Goal: Task Accomplishment & Management: Use online tool/utility

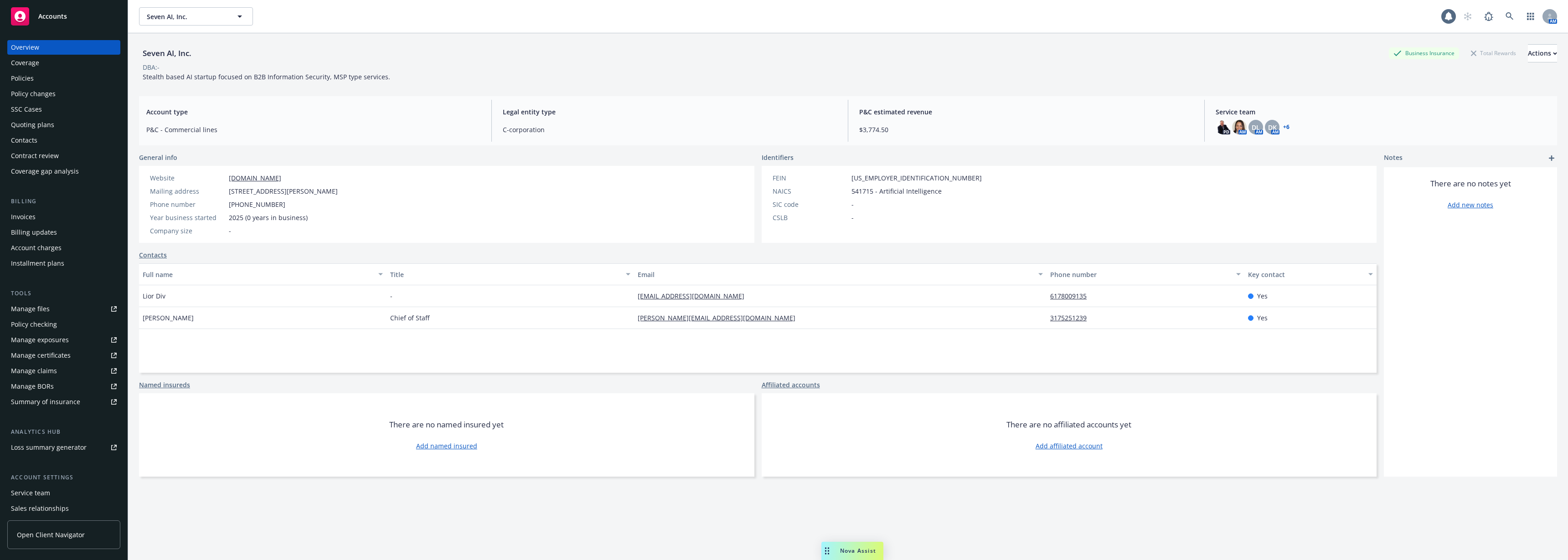
click at [83, 82] on div "Policies" at bounding box center [64, 79] width 106 height 15
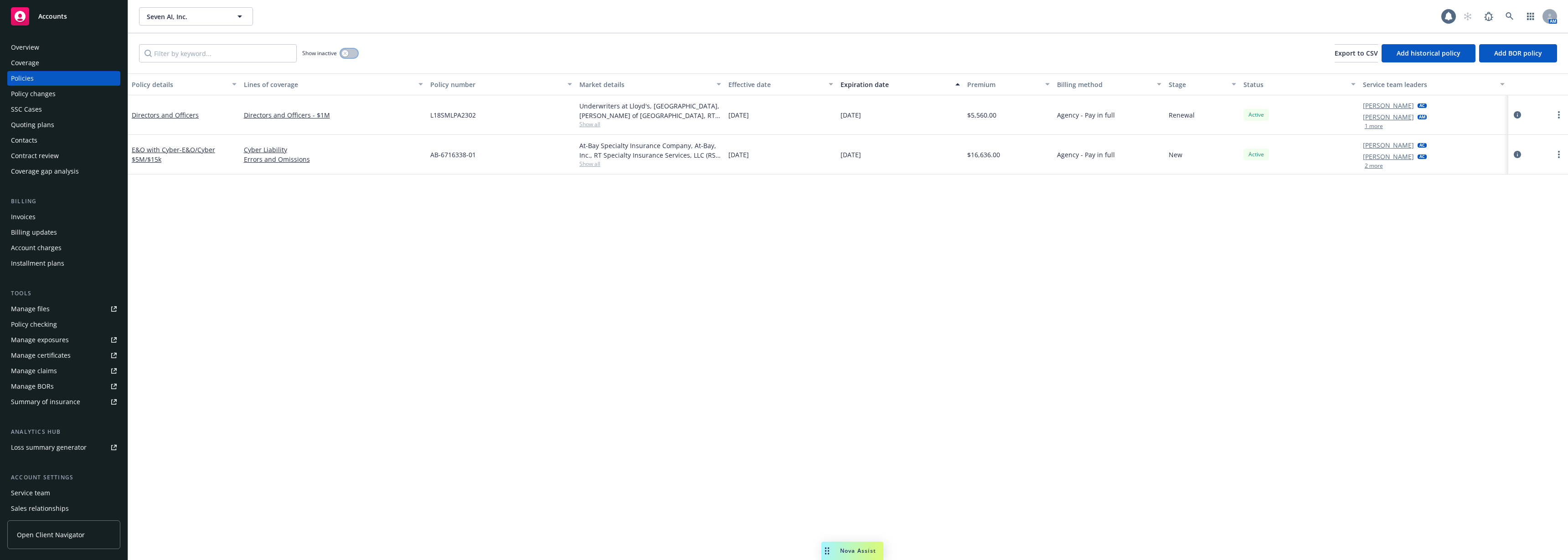
click at [342, 54] on div "button" at bounding box center [345, 53] width 6 height 6
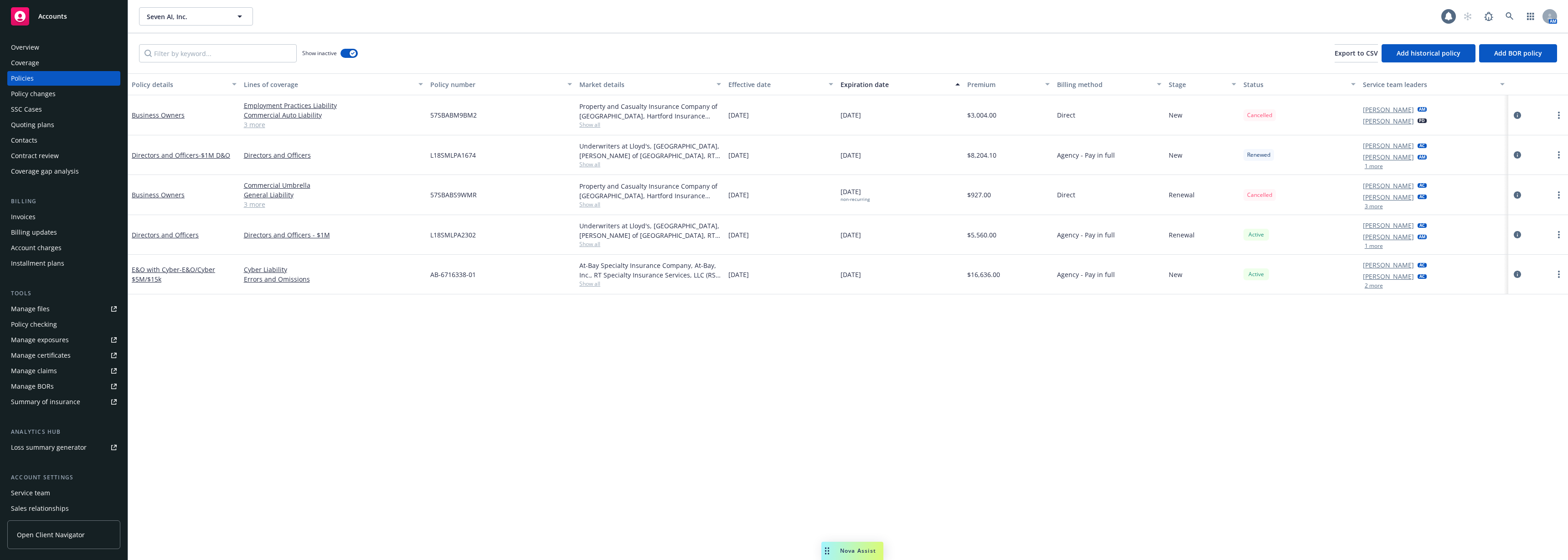
click at [463, 194] on span "57SBABS9WMR" at bounding box center [453, 195] width 46 height 10
copy span "57SBABS9WMR"
click at [460, 358] on div "Policy details Lines of coverage Policy number Market details Effective date Ex…" at bounding box center [848, 317] width 1440 height 487
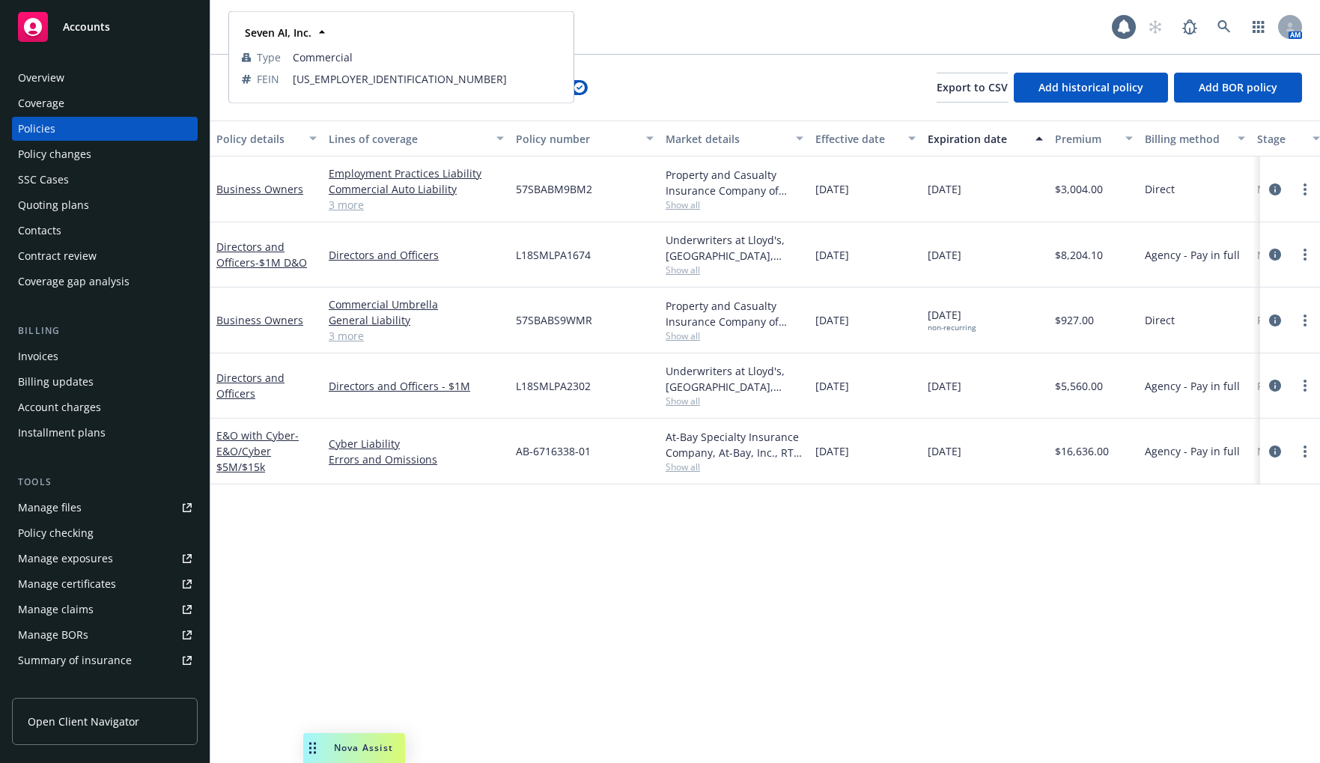
click at [355, 32] on div "Seven AI, Inc." at bounding box center [401, 33] width 325 height 22
click at [666, 31] on div "Seven AI, Inc. Seven AI, Inc. Seven AI, Inc. Type Commercial FEIN 93-2892617" at bounding box center [670, 27] width 884 height 30
click at [252, 19] on span "Seven AI, Inc." at bounding box center [306, 27] width 130 height 16
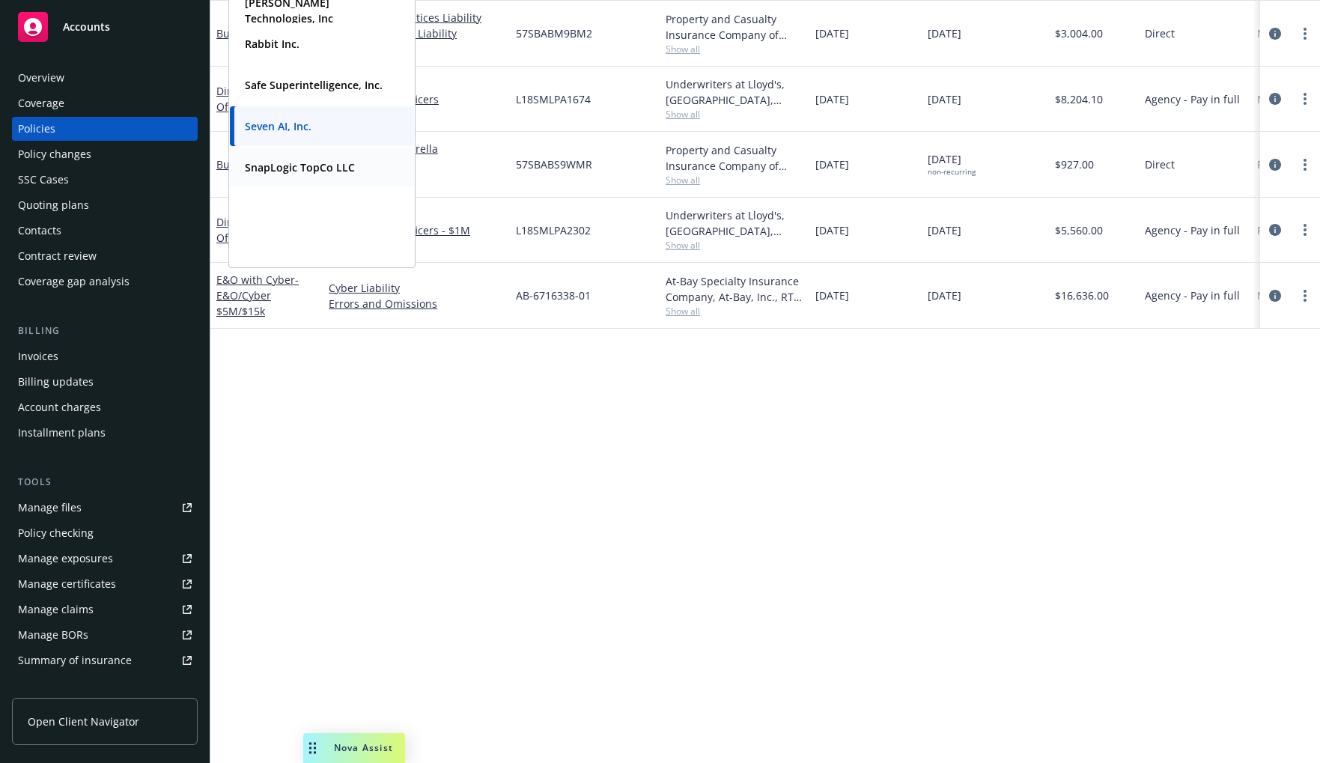
scroll to position [312, 0]
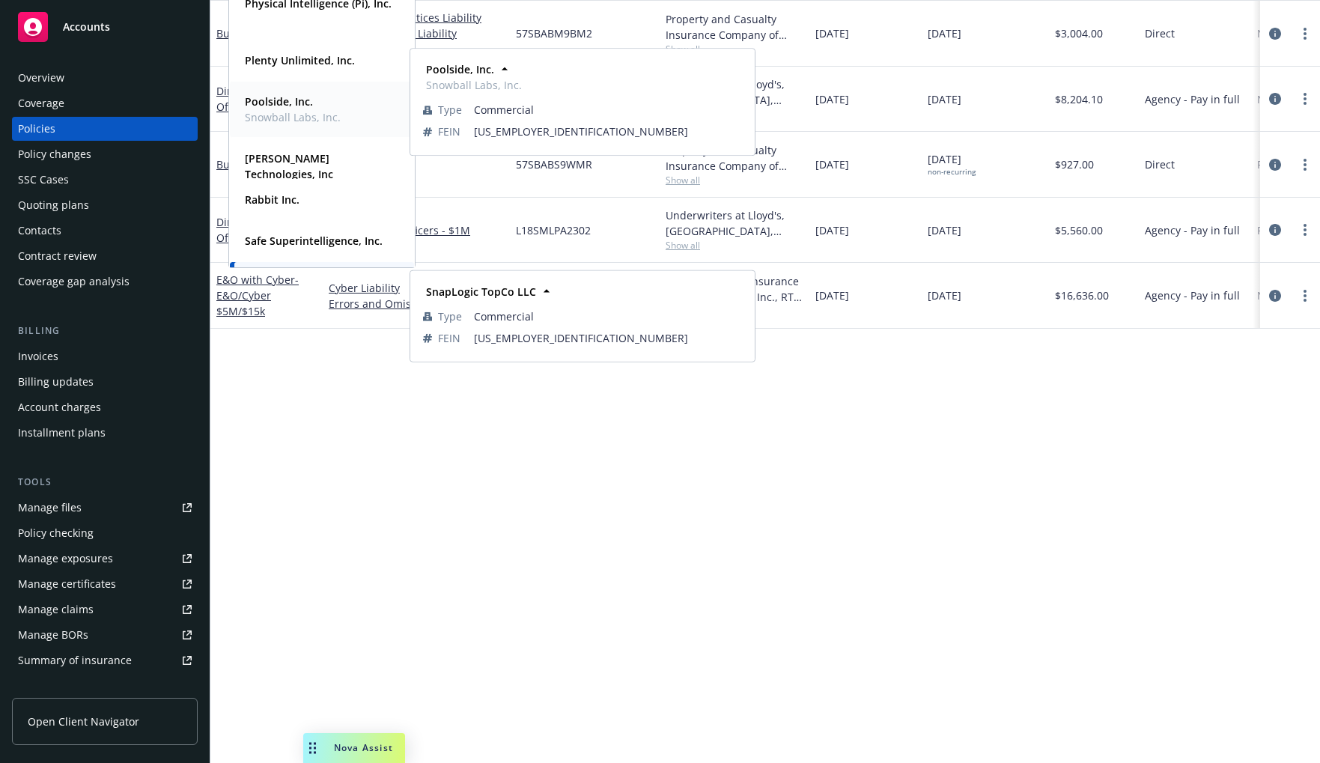
click at [301, 115] on span "Snowball Labs, Inc." at bounding box center [293, 117] width 96 height 16
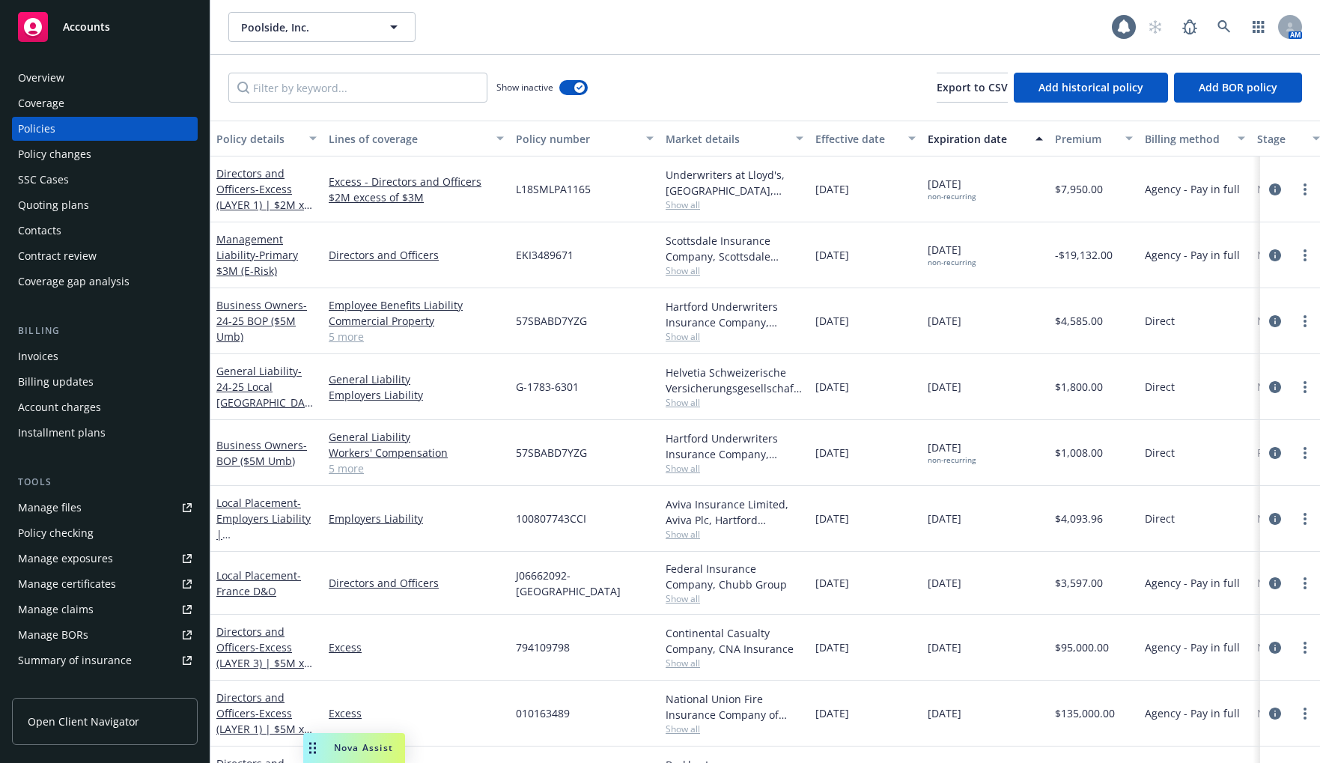
click at [327, 68] on div "Show inactive Export to CSV Add historical policy Add BOR policy" at bounding box center [765, 88] width 1110 height 66
click at [329, 97] on input "Filter by keyword..." at bounding box center [357, 88] width 259 height 30
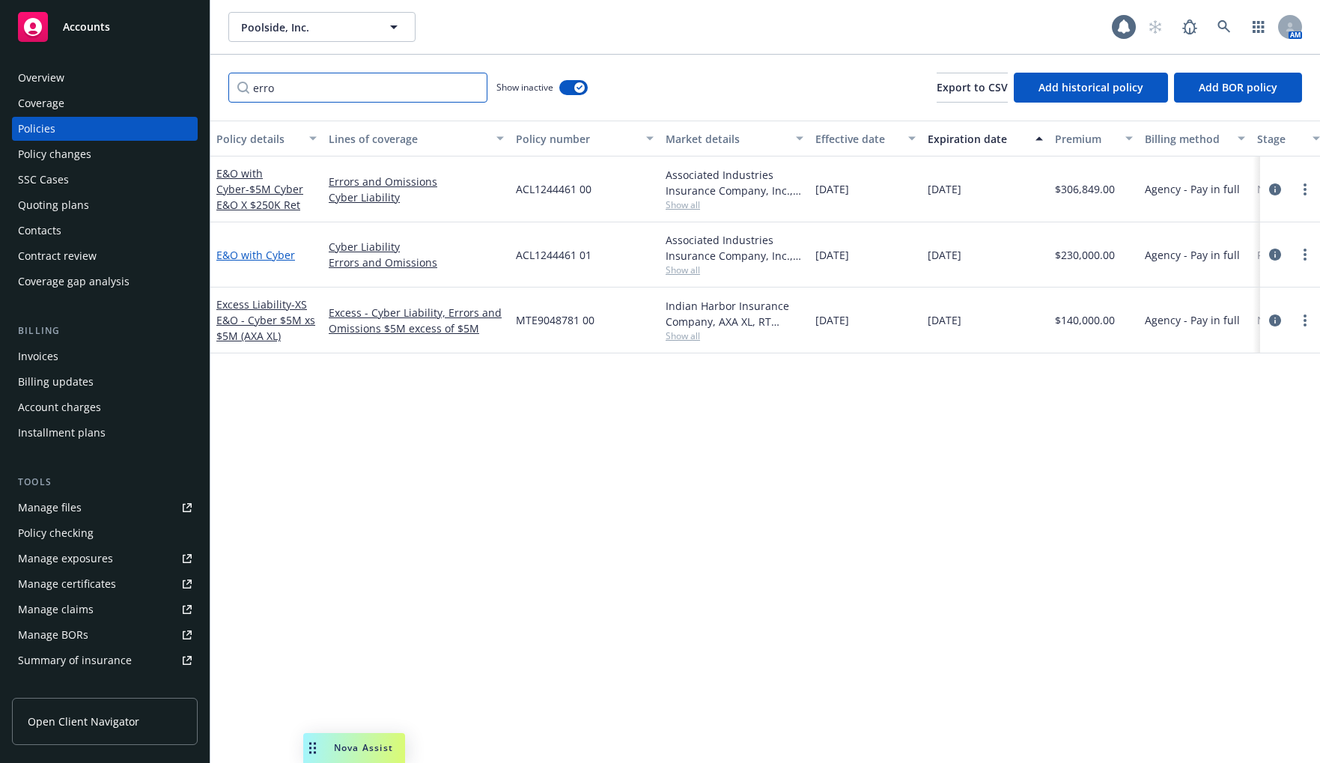
type input "erro"
click at [271, 254] on link "E&O with Cyber" at bounding box center [255, 255] width 79 height 14
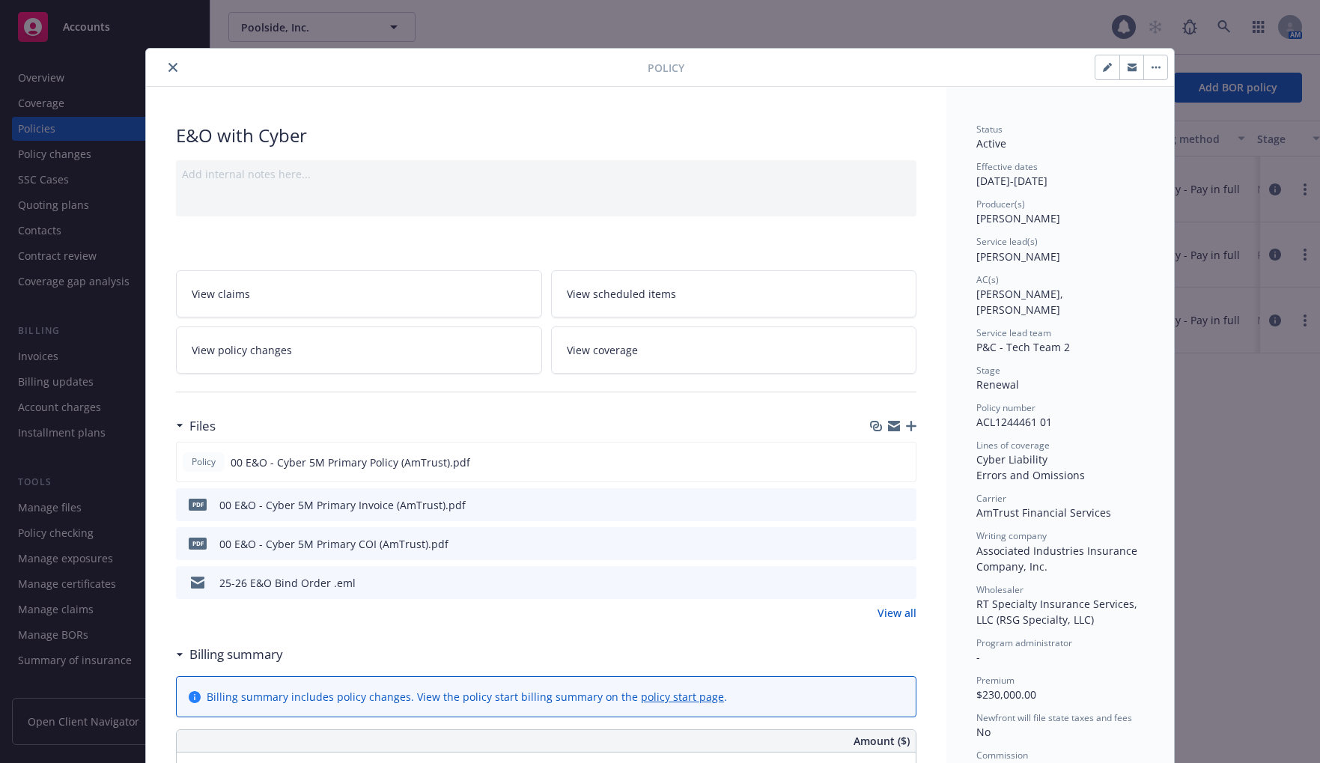
click at [171, 69] on button "close" at bounding box center [173, 67] width 18 height 18
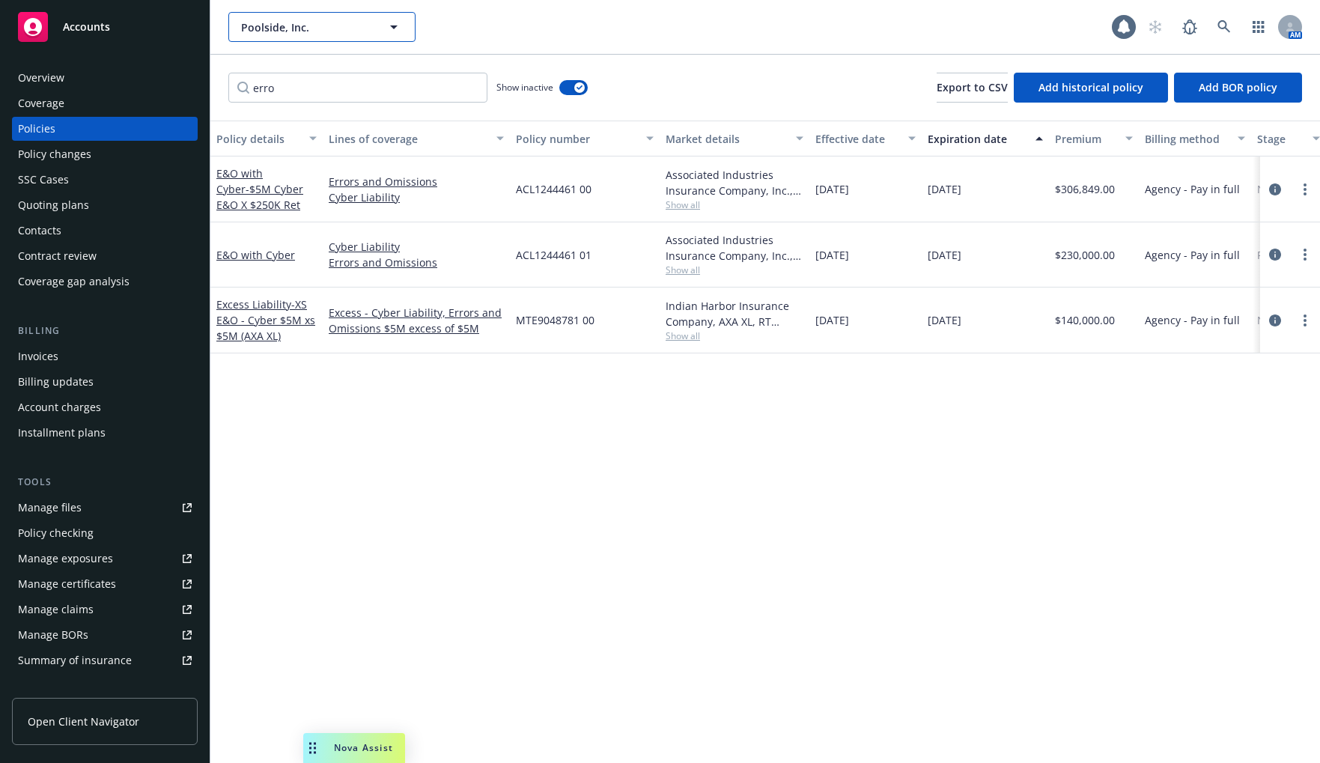
click at [351, 20] on span "Poolside, Inc." at bounding box center [306, 27] width 130 height 16
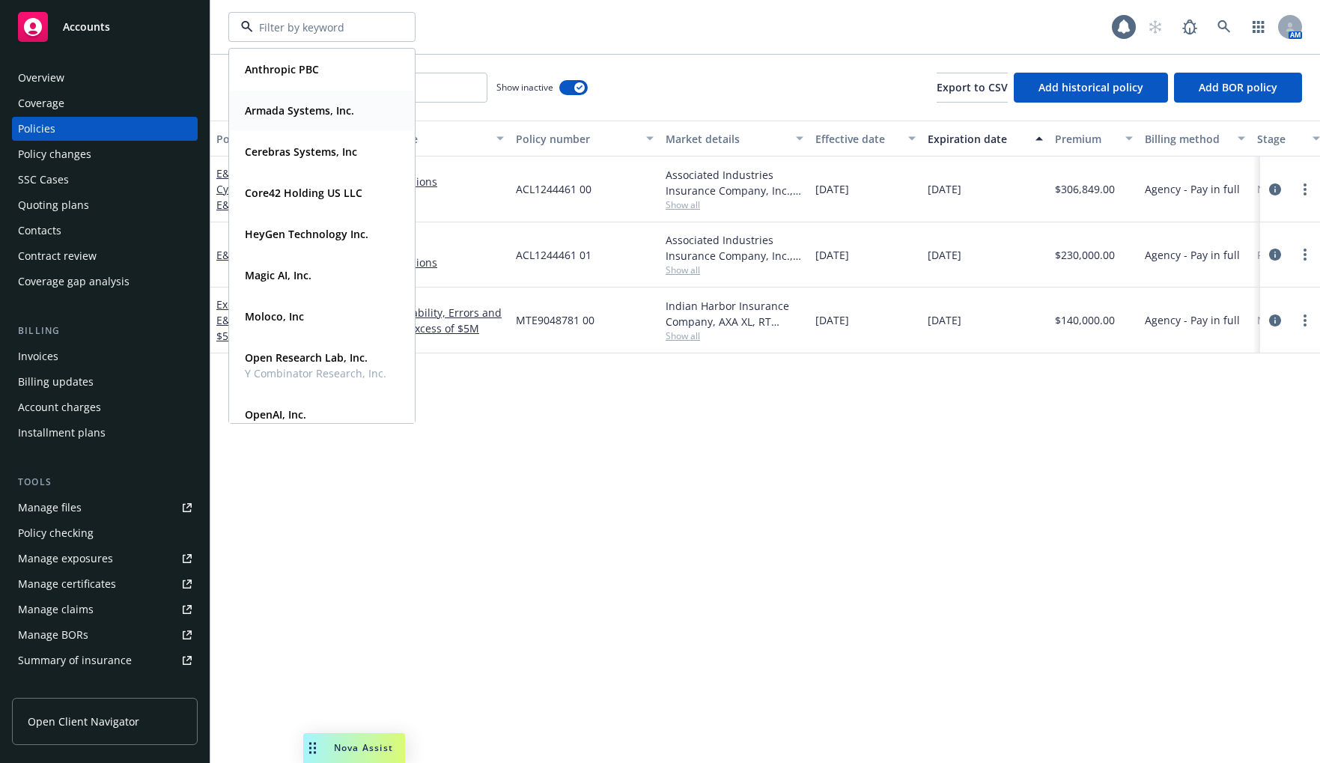
click at [337, 196] on strong "Core42 Holding US LLC" at bounding box center [304, 193] width 118 height 14
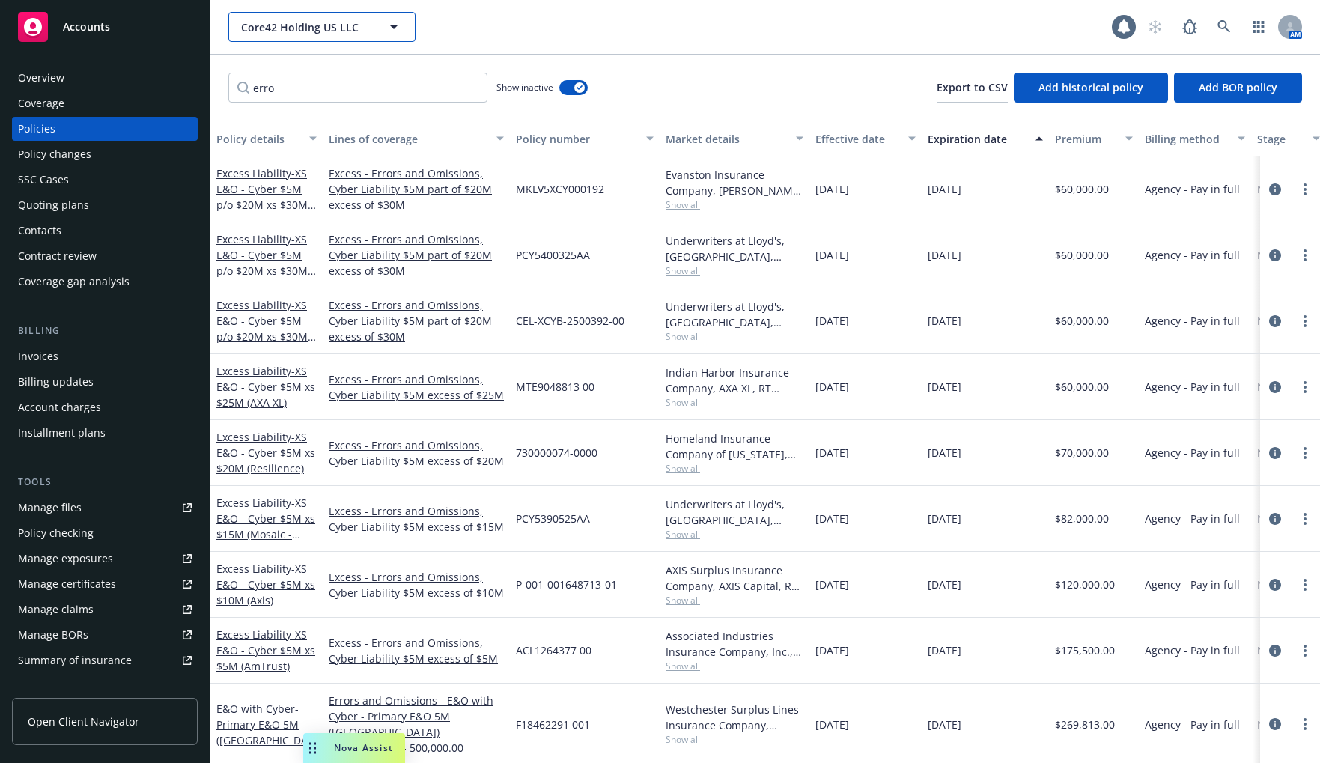
click at [332, 33] on span "Core42 Holding US LLC" at bounding box center [306, 27] width 130 height 16
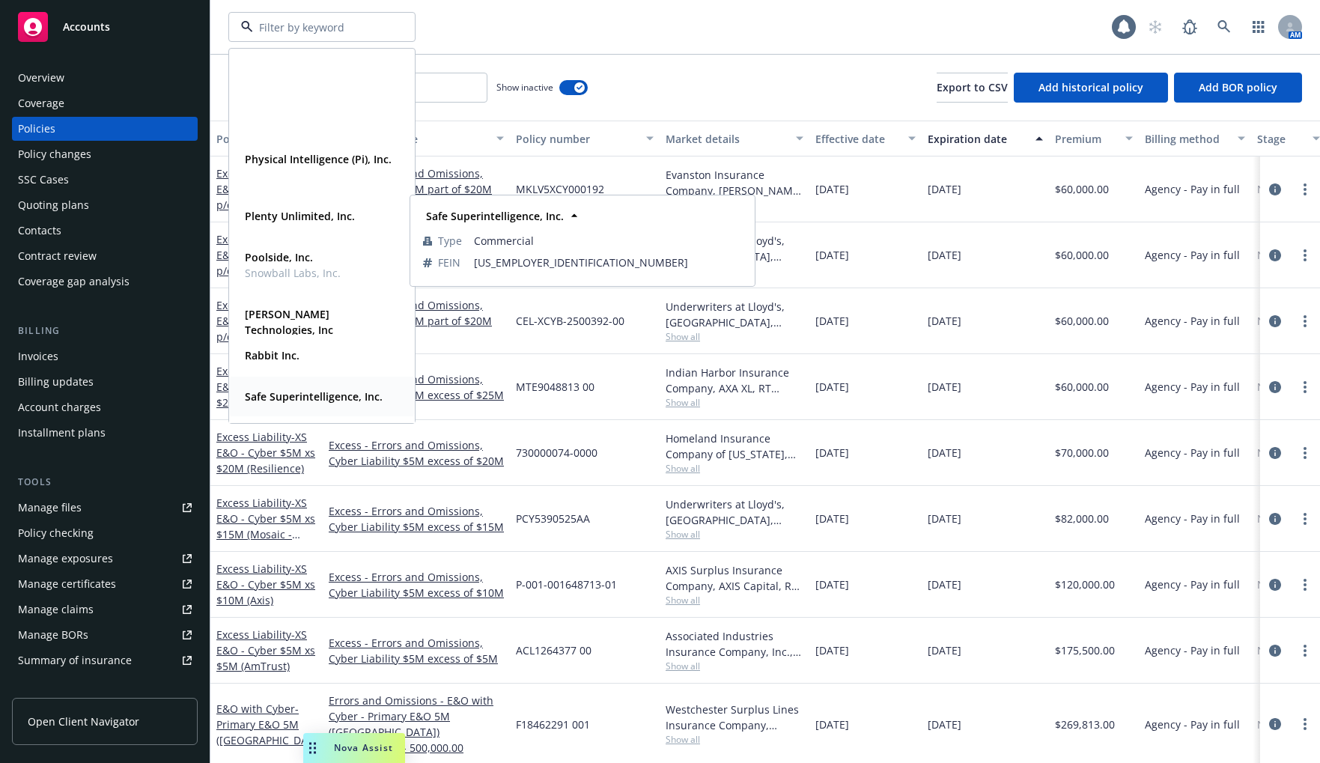
scroll to position [468, 0]
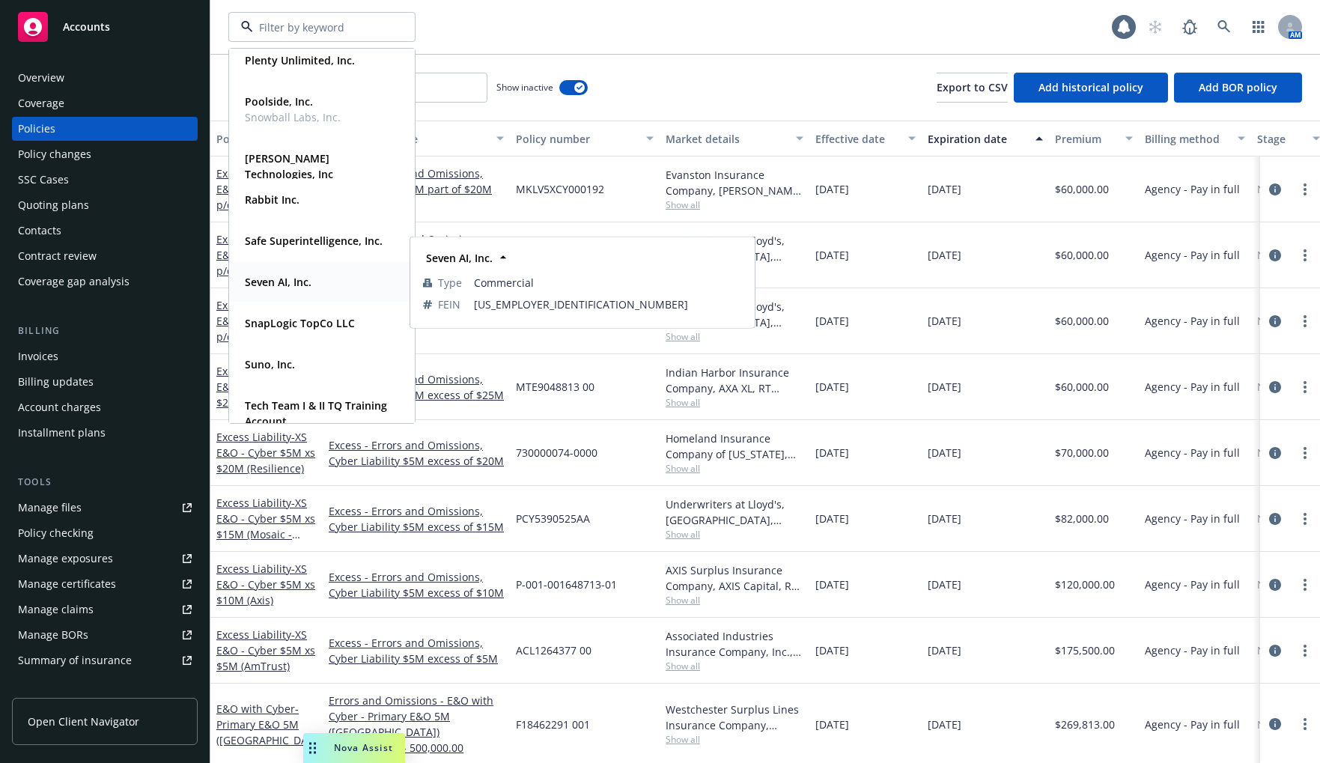
click at [326, 281] on div "Seven AI, Inc." at bounding box center [322, 282] width 166 height 22
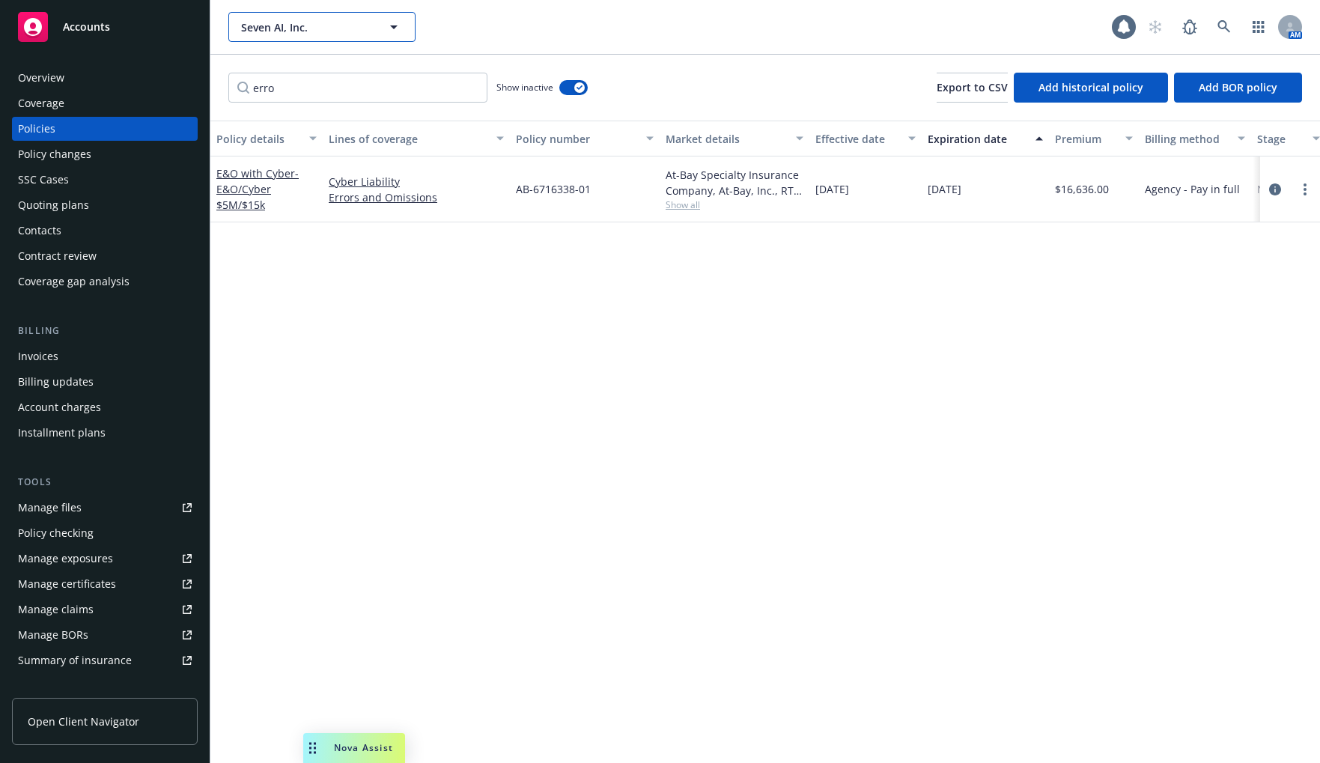
click at [268, 26] on span "Seven AI, Inc." at bounding box center [306, 27] width 130 height 16
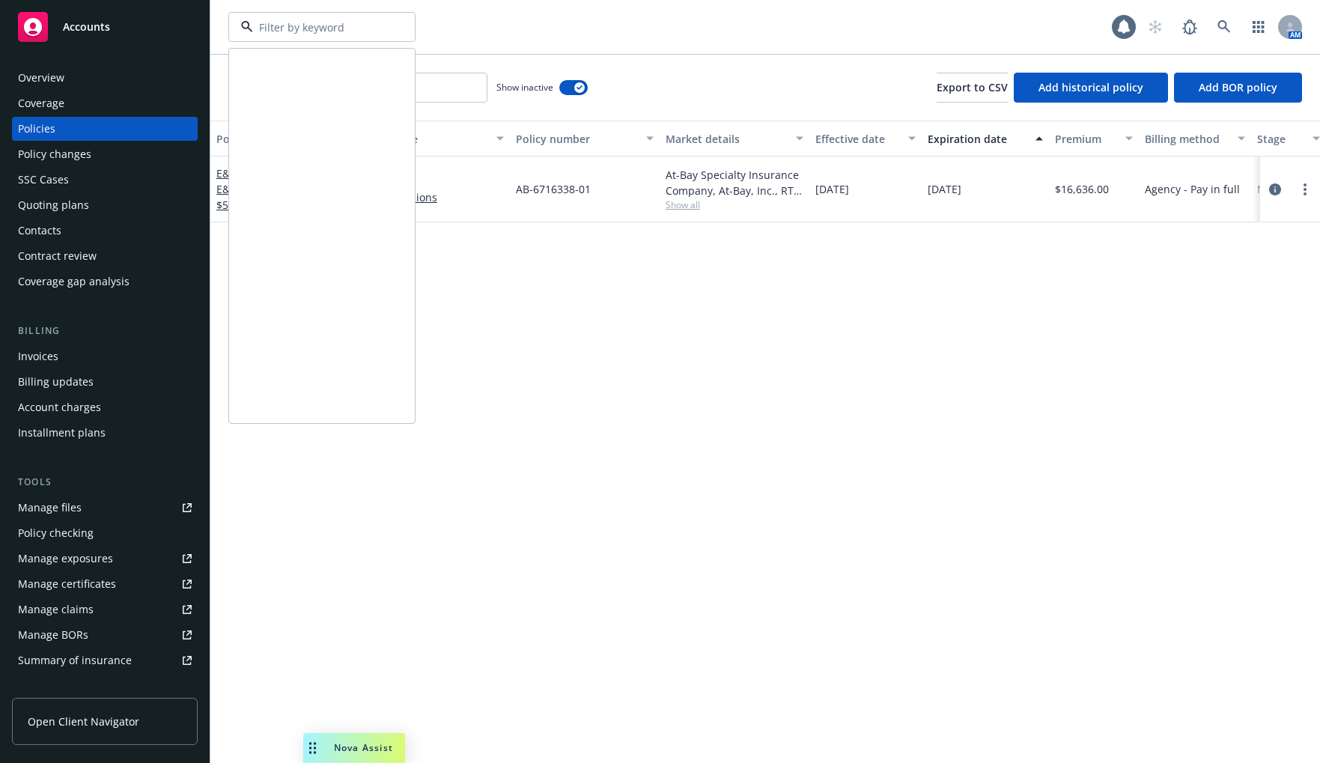
scroll to position [626, 0]
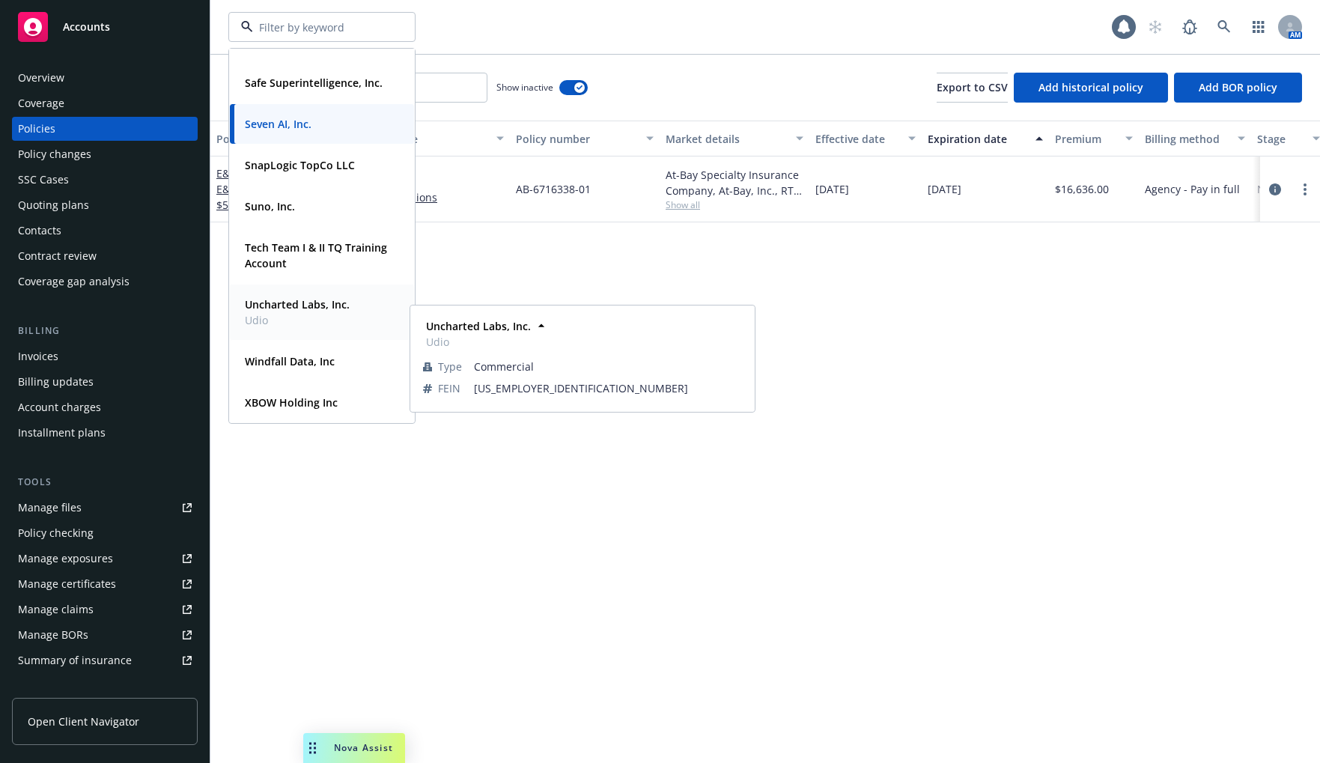
click at [316, 314] on span "Udio" at bounding box center [297, 320] width 105 height 16
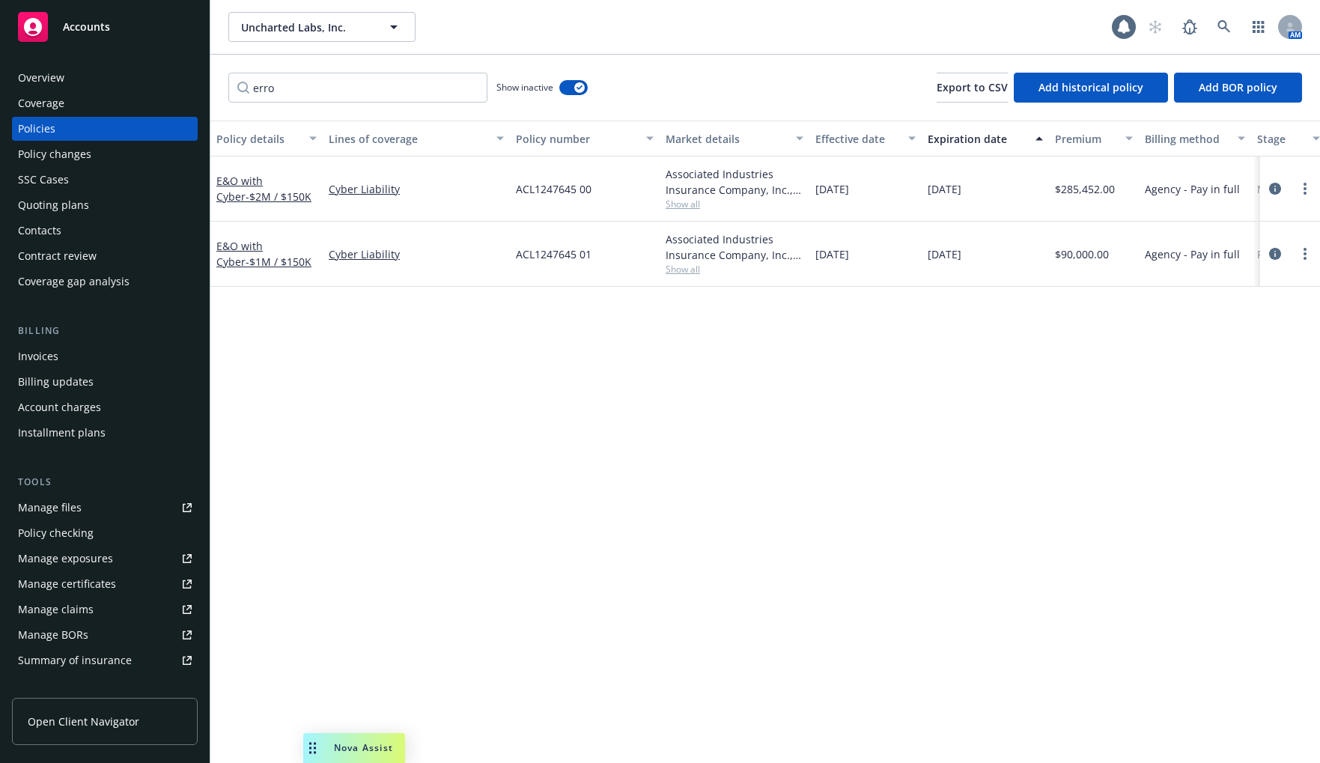
click at [697, 202] on span "Show all" at bounding box center [735, 204] width 138 height 13
click at [321, 32] on span "Uncharted Labs, Inc." at bounding box center [306, 27] width 130 height 16
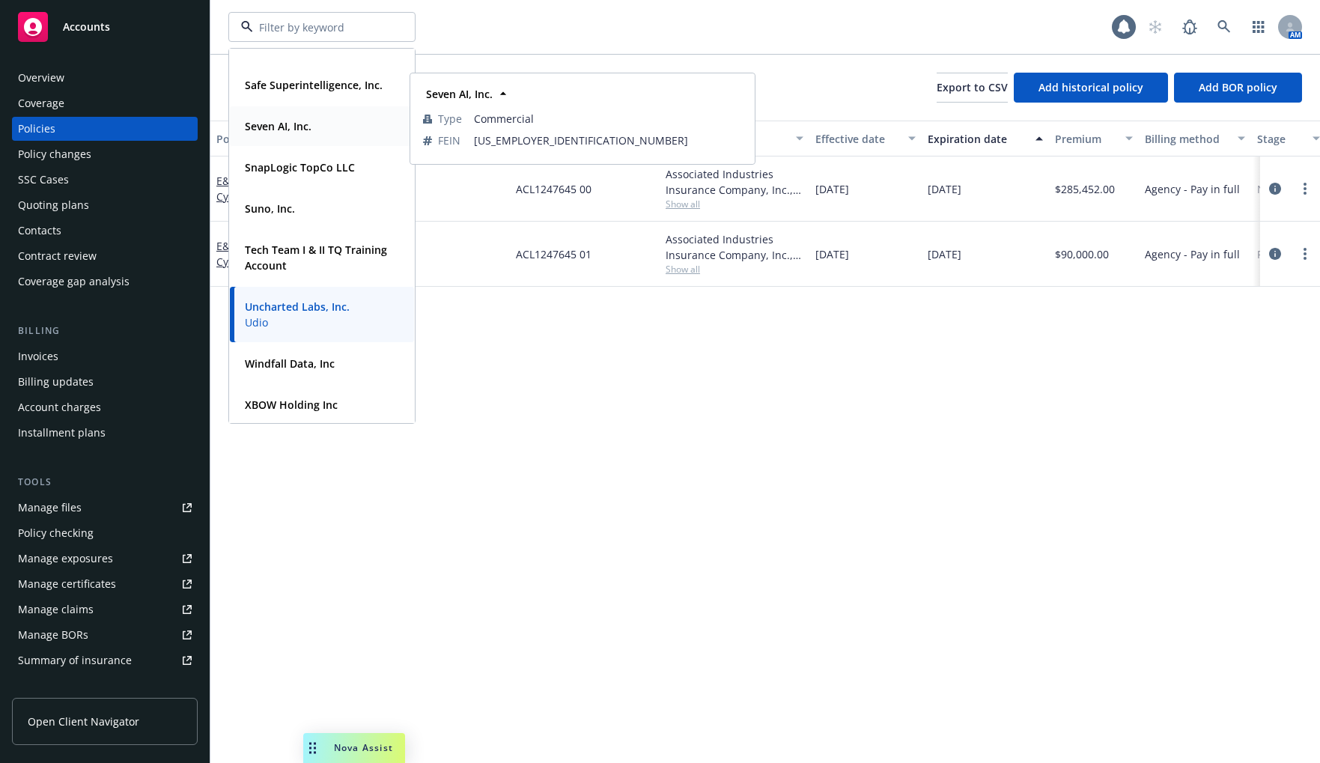
click at [315, 127] on div "Seven AI, Inc." at bounding box center [322, 126] width 166 height 22
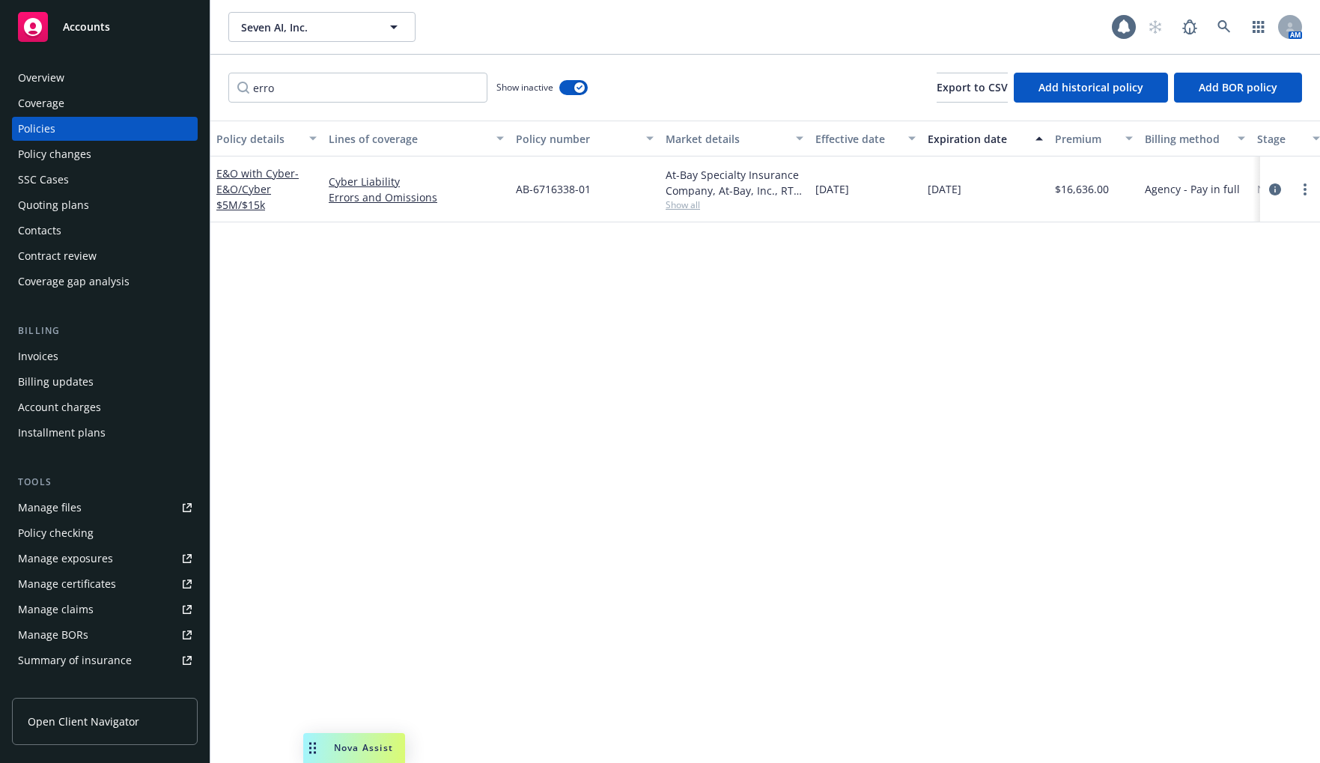
click at [689, 198] on span "Show all" at bounding box center [735, 204] width 138 height 13
click at [278, 88] on input "erro" at bounding box center [357, 88] width 259 height 30
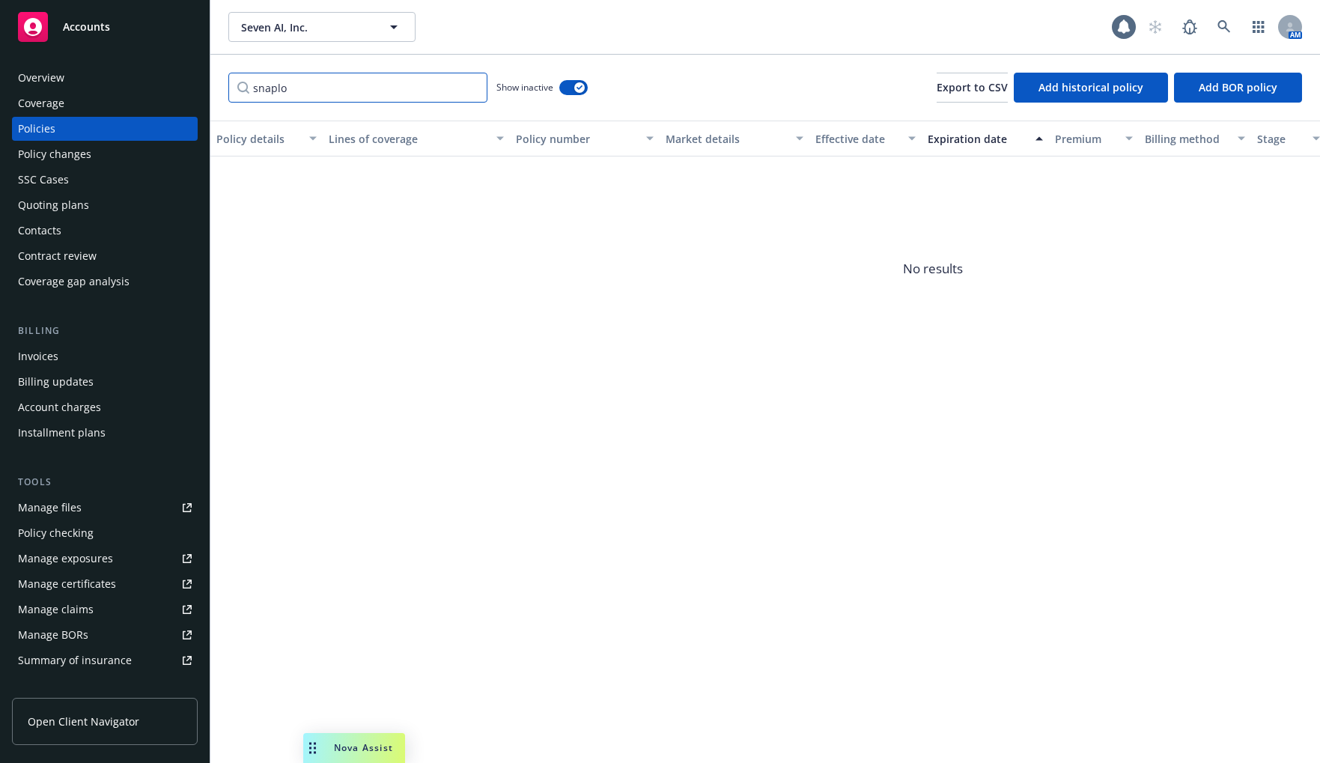
type input "snaplo"
click at [326, 28] on span "Seven AI, Inc." at bounding box center [306, 27] width 130 height 16
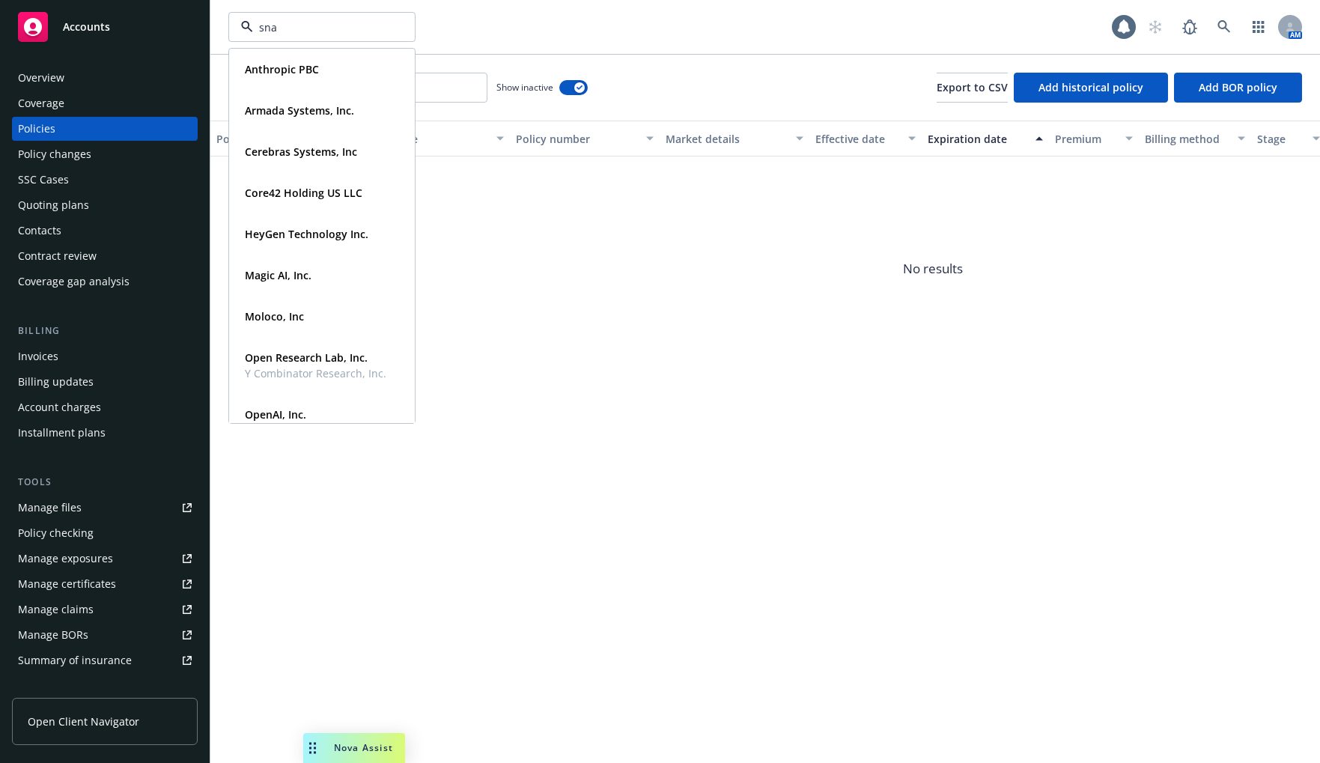
type input "snap"
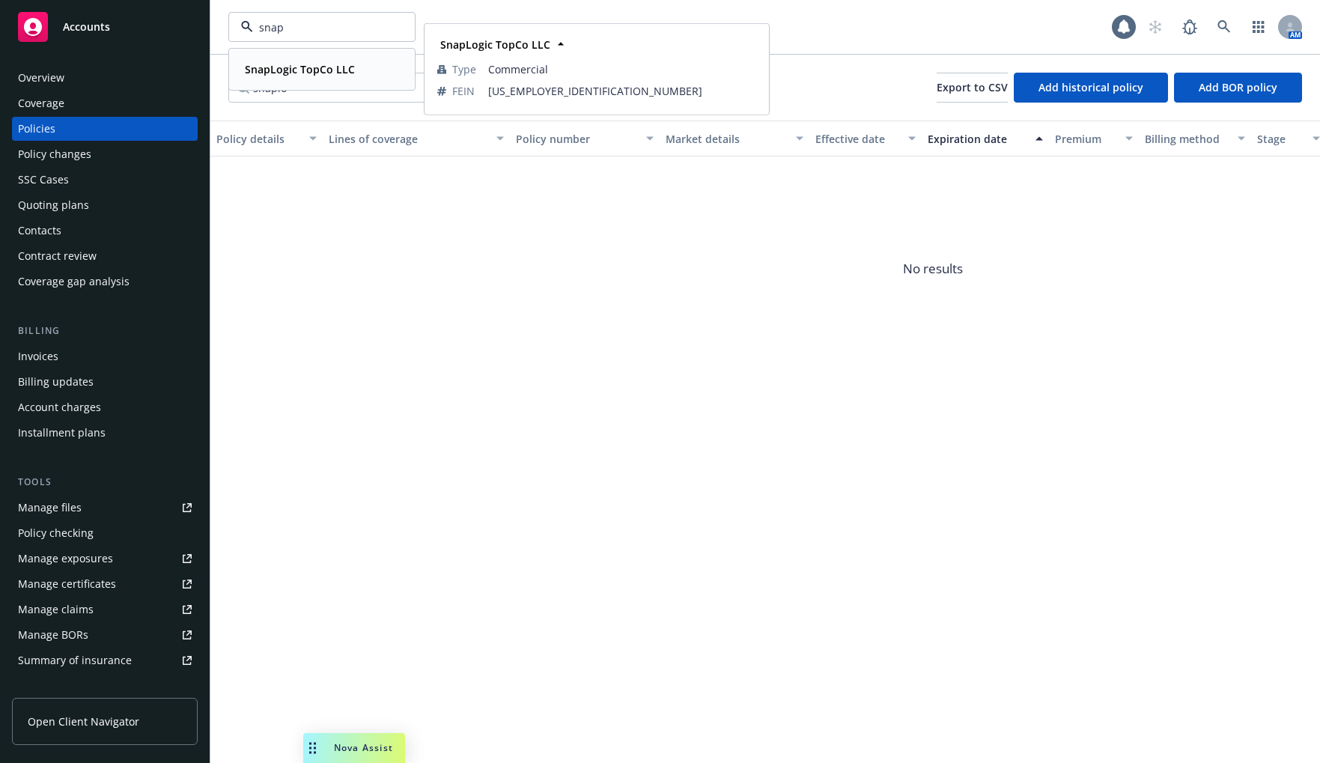
click at [325, 66] on strong "SnapLogic TopCo LLC" at bounding box center [300, 69] width 110 height 14
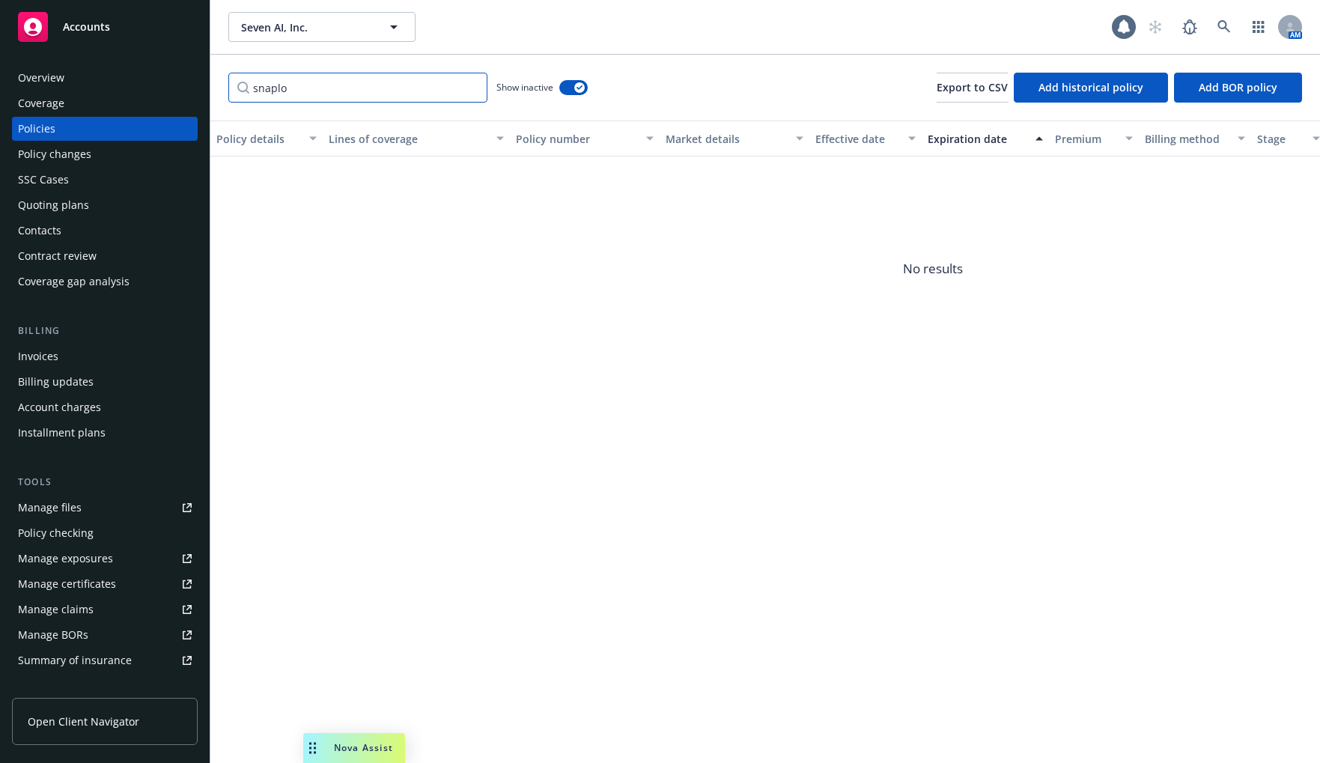
click at [315, 91] on input "snaplo" at bounding box center [357, 88] width 259 height 30
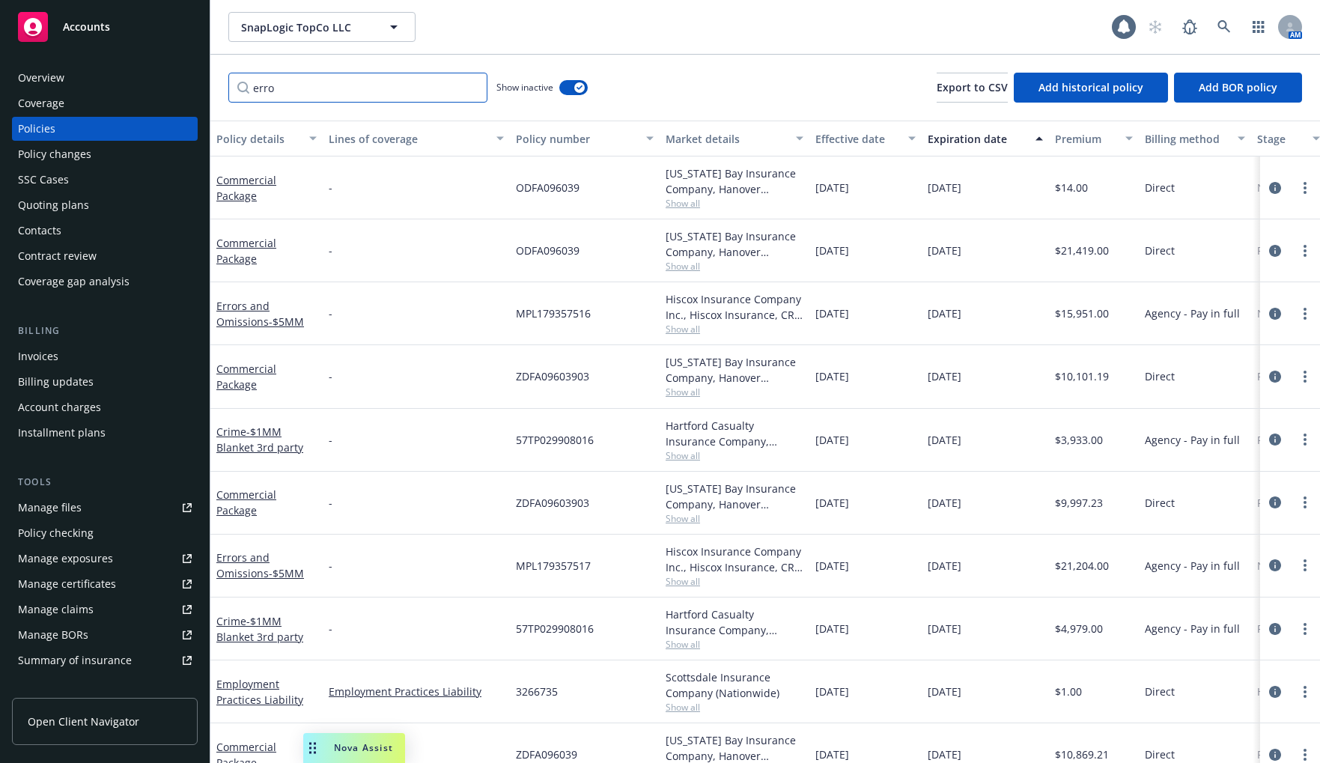
click at [315, 91] on input "erro" at bounding box center [357, 88] width 259 height 30
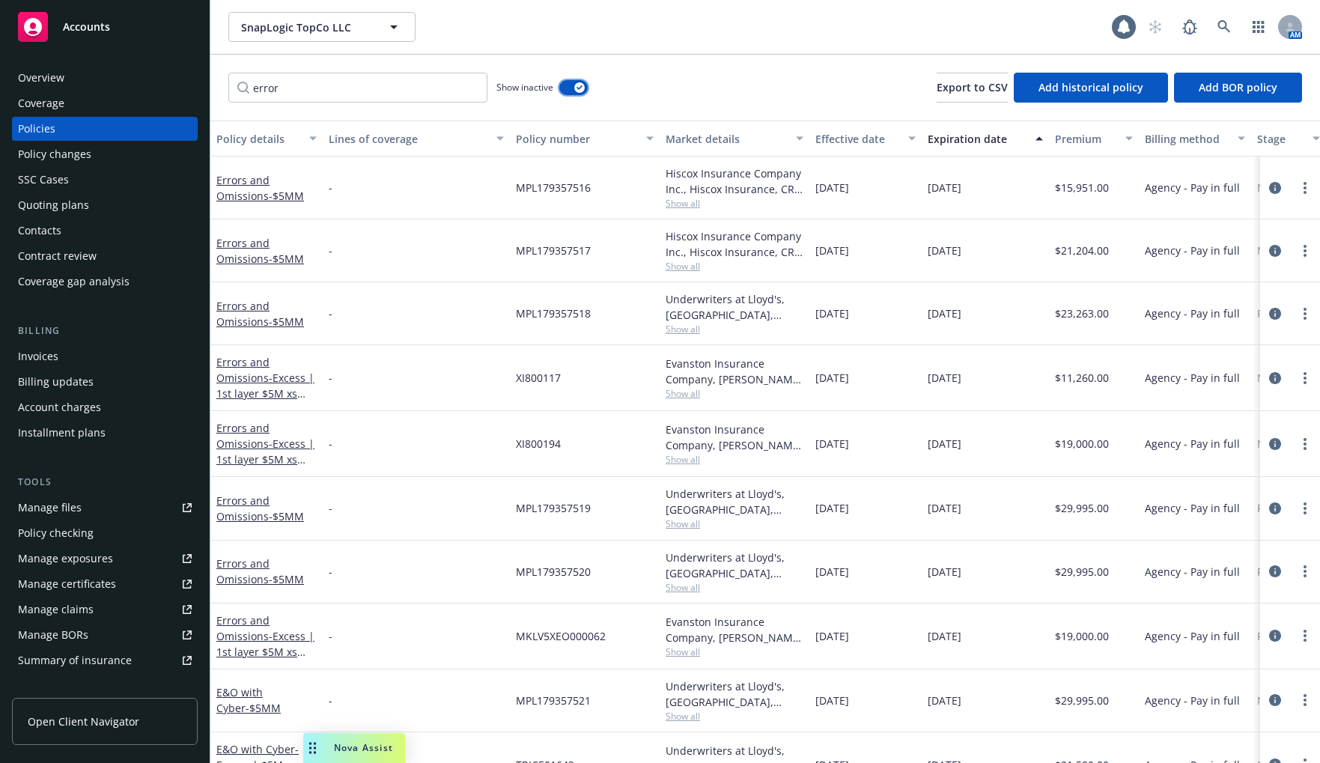
click at [580, 88] on icon "button" at bounding box center [580, 87] width 6 height 4
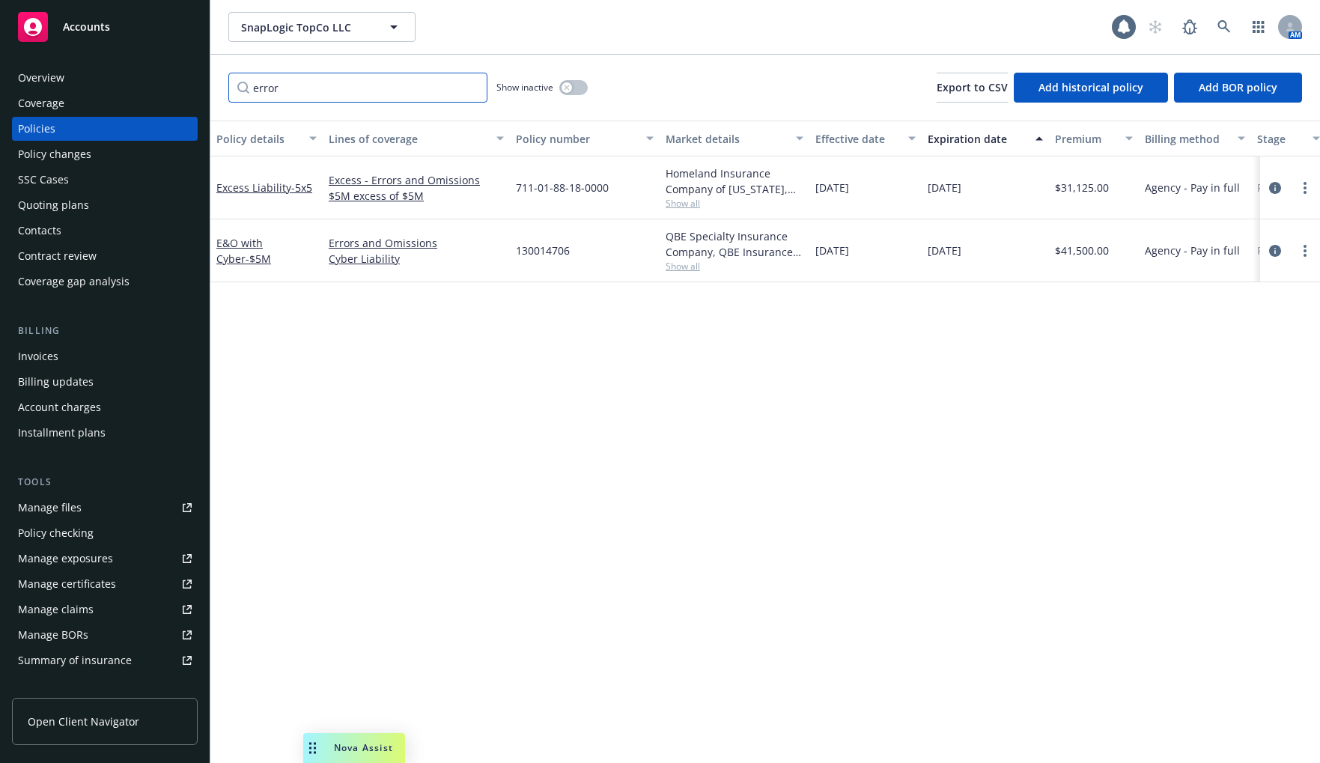
click at [298, 88] on input "error" at bounding box center [357, 88] width 259 height 30
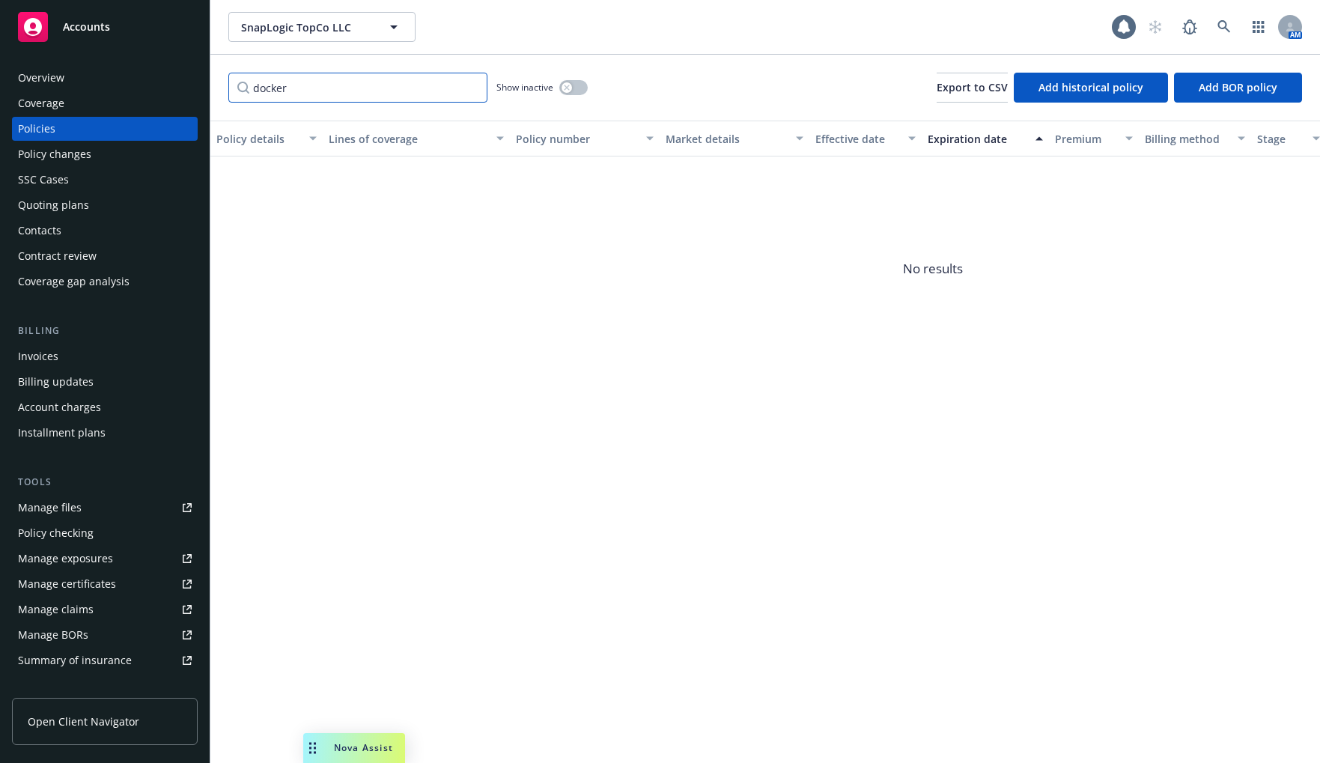
click at [298, 88] on input "docker" at bounding box center [357, 88] width 259 height 30
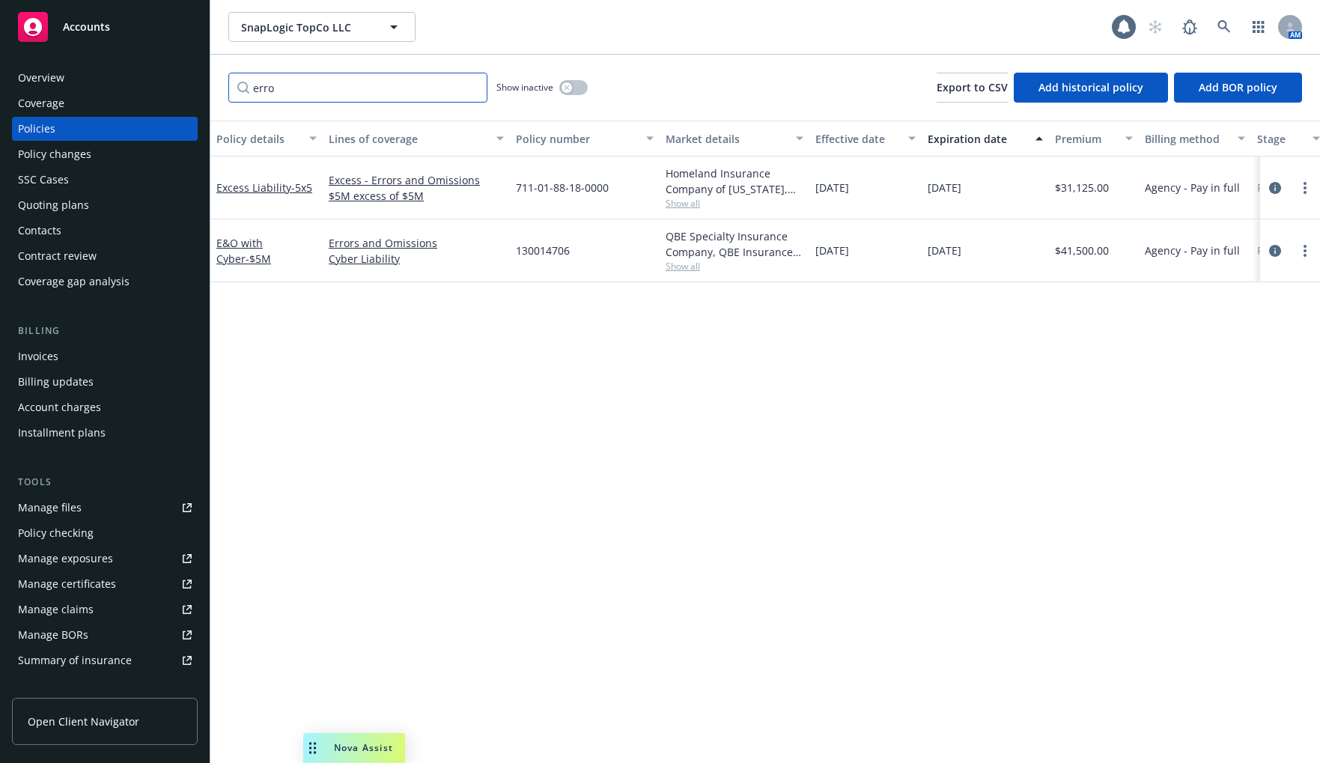
type input "erro"
click at [347, 29] on span "SnapLogic TopCo LLC" at bounding box center [306, 27] width 130 height 16
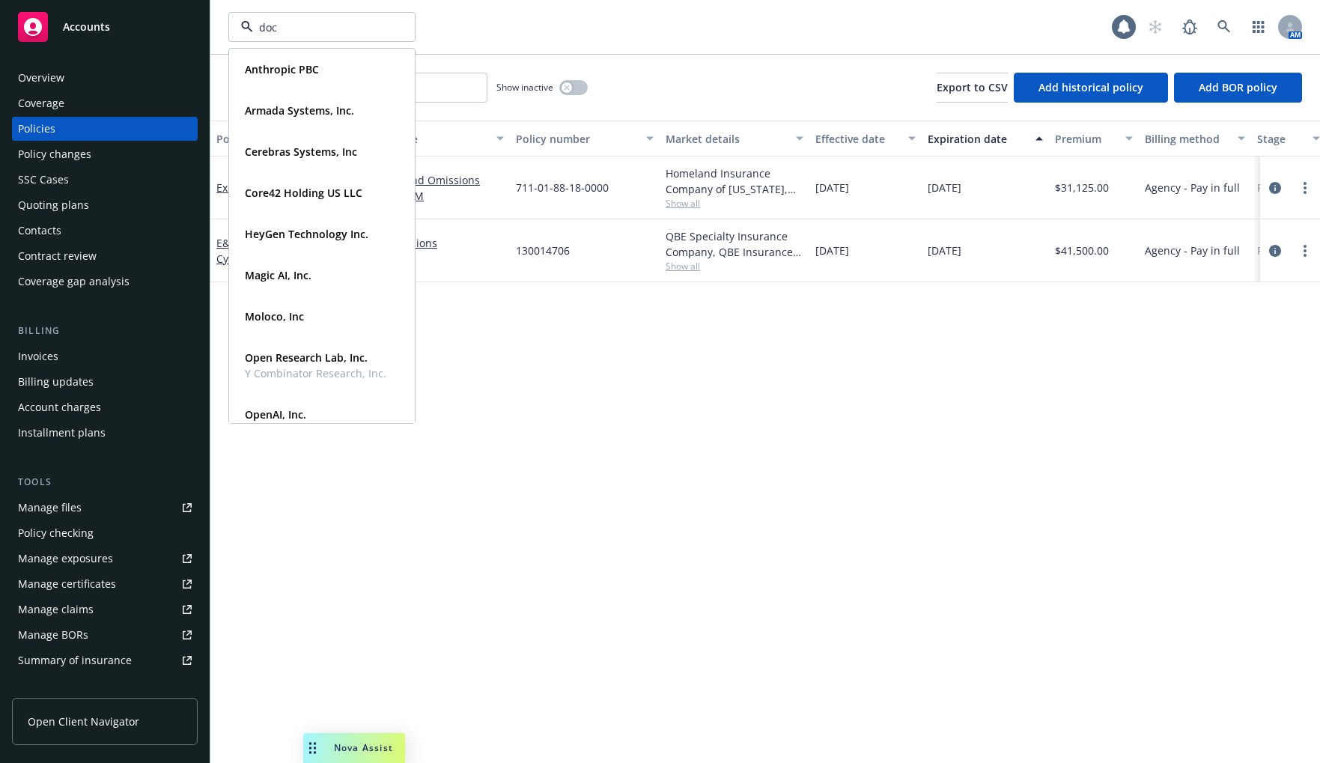
type input "dock"
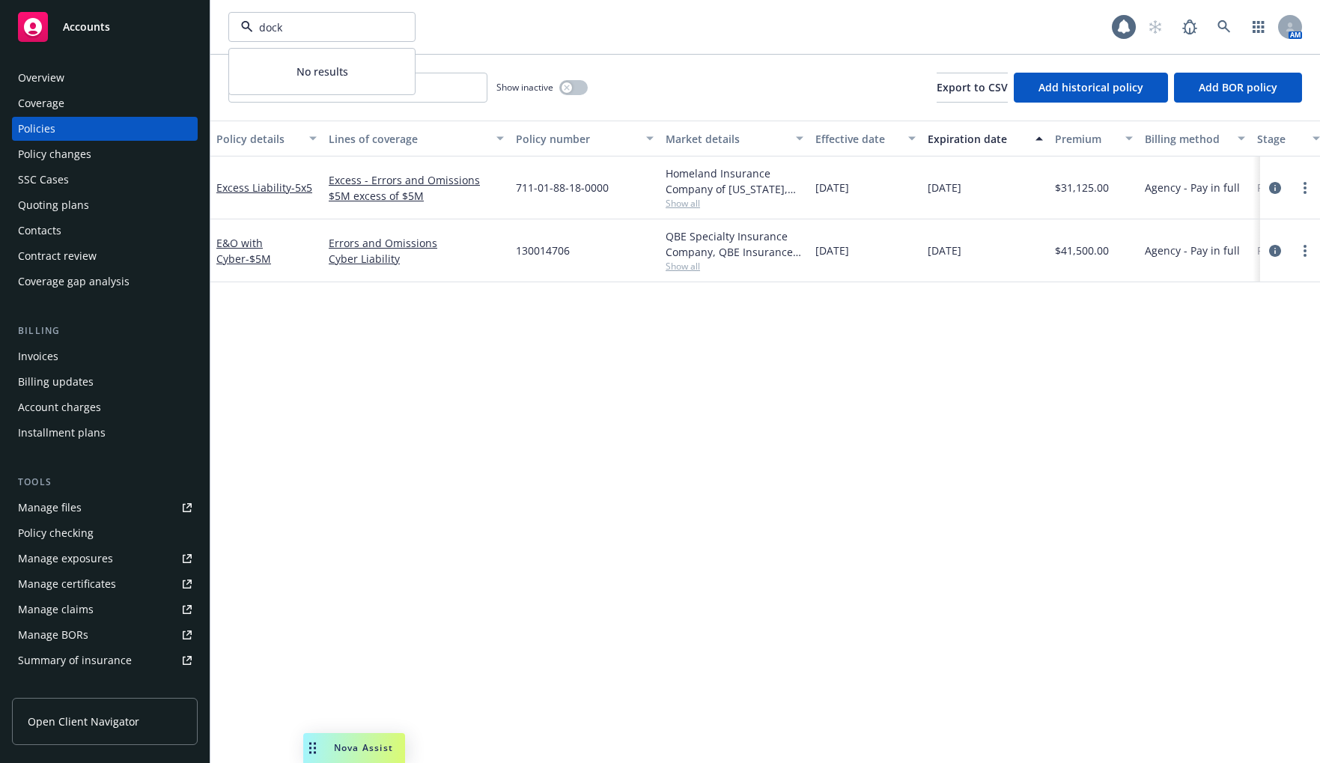
click at [347, 29] on input "dock" at bounding box center [319, 27] width 132 height 16
click at [347, 29] on input at bounding box center [319, 27] width 132 height 16
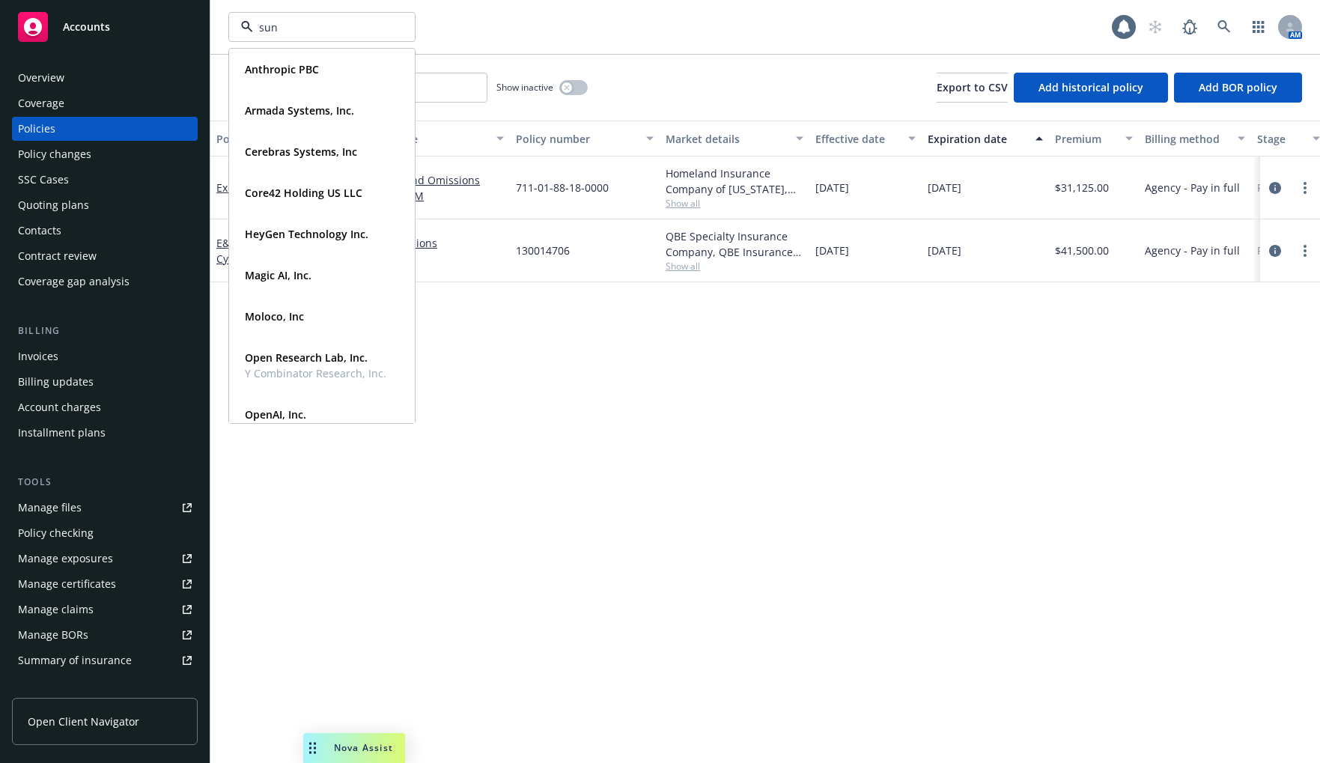
type input "suno"
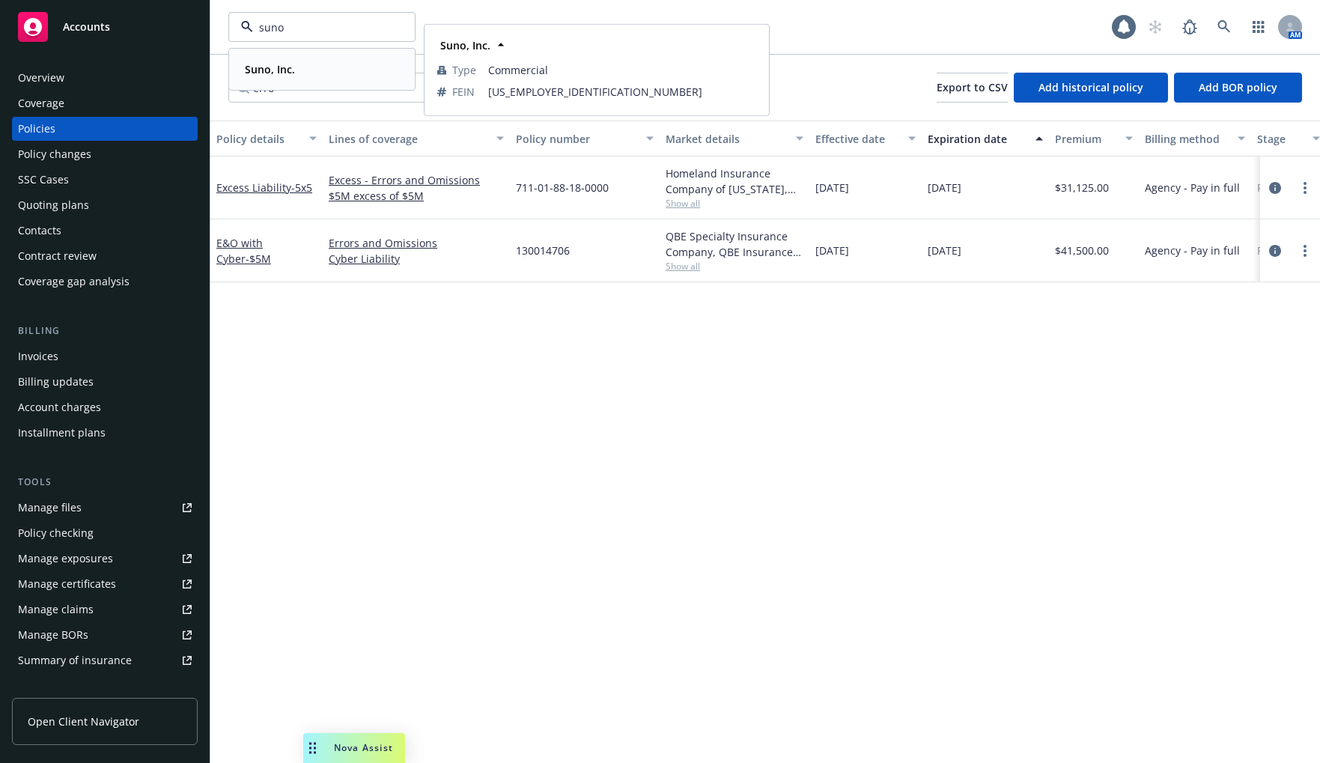
click at [326, 57] on div "Suno, Inc. Type Commercial FEIN 30-1297644" at bounding box center [322, 69] width 184 height 40
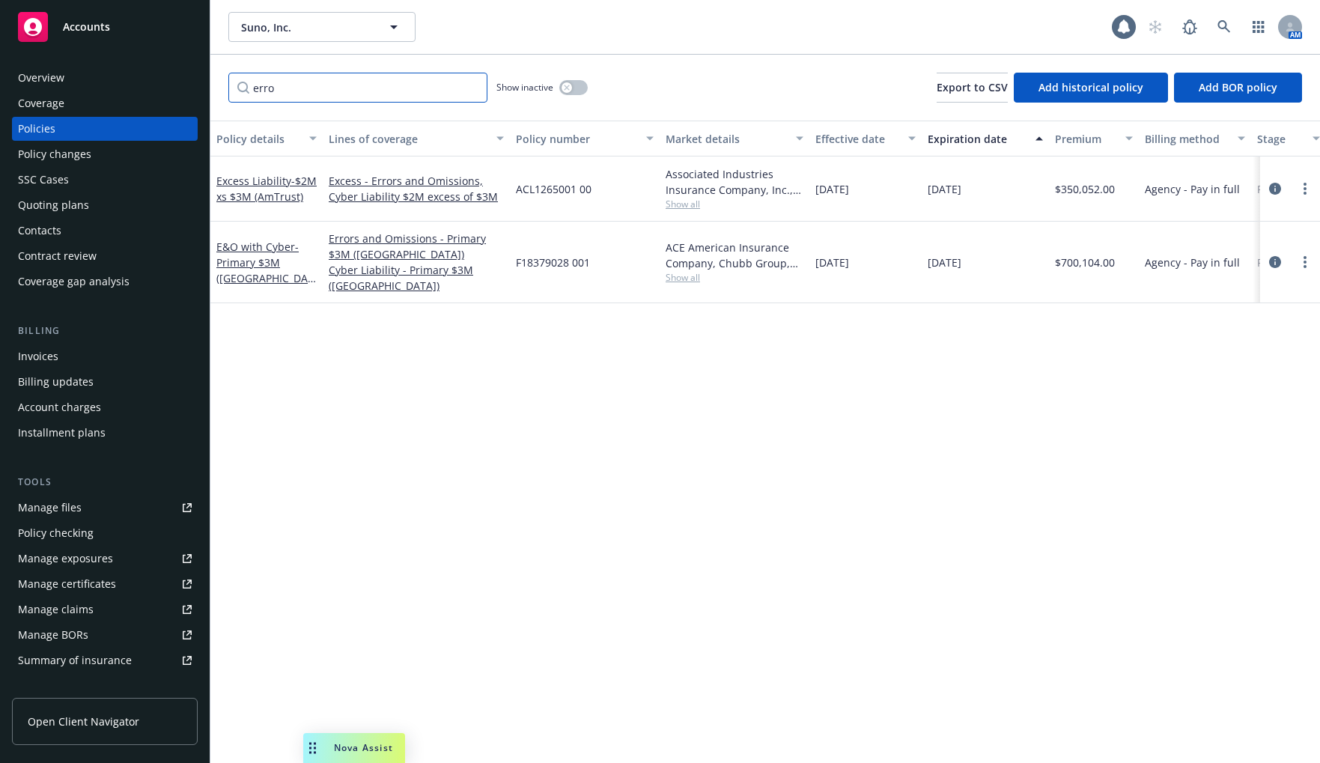
click at [297, 84] on input "erro" at bounding box center [357, 88] width 259 height 30
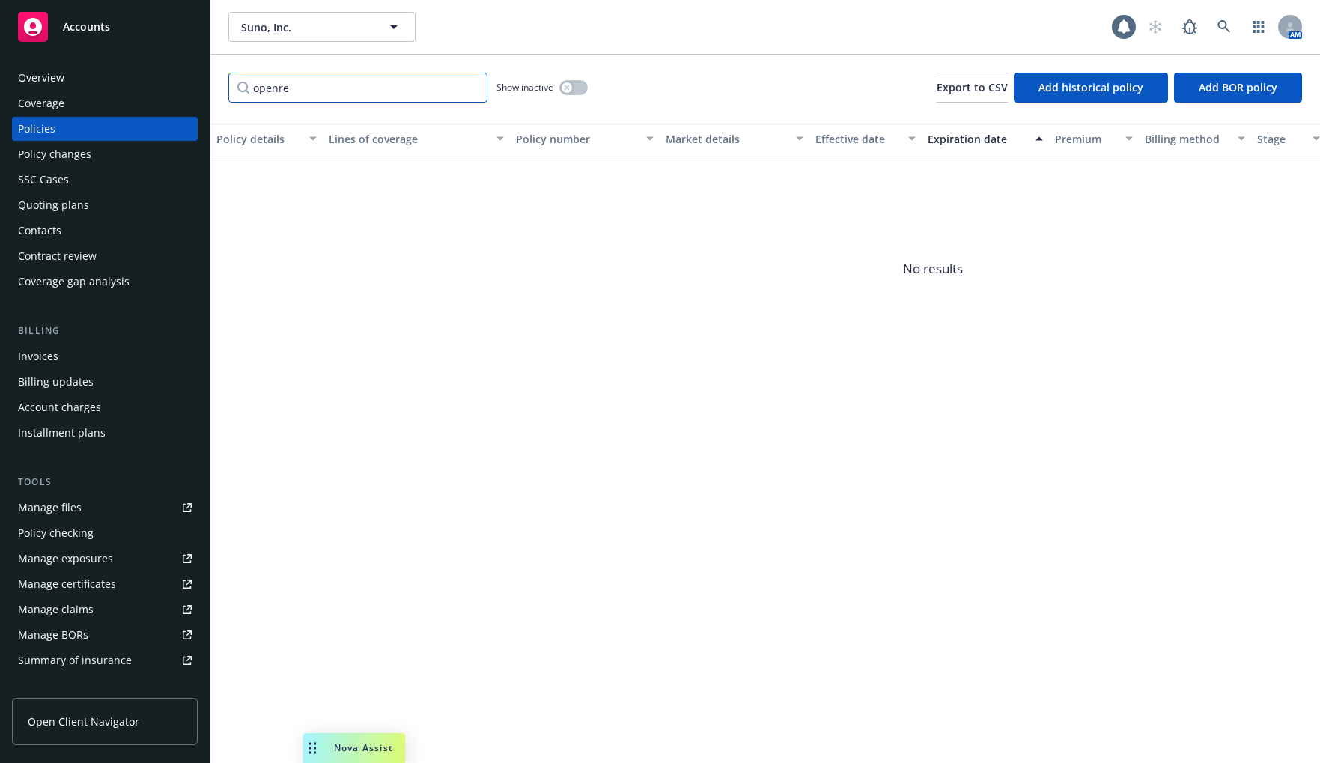
click at [297, 84] on input "openre" at bounding box center [357, 88] width 259 height 30
click at [306, 86] on input "openre" at bounding box center [357, 88] width 259 height 30
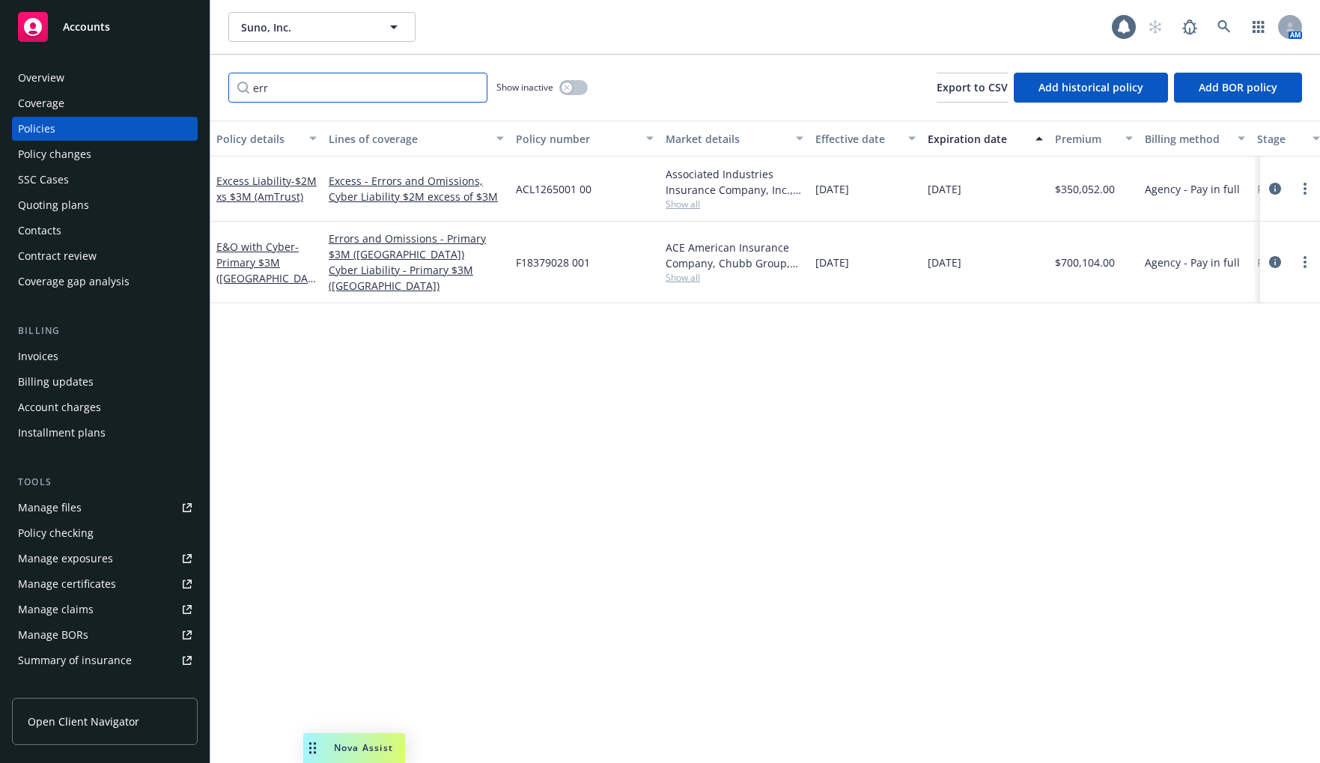
type input "err"
click at [299, 34] on span "Suno, Inc." at bounding box center [306, 27] width 130 height 16
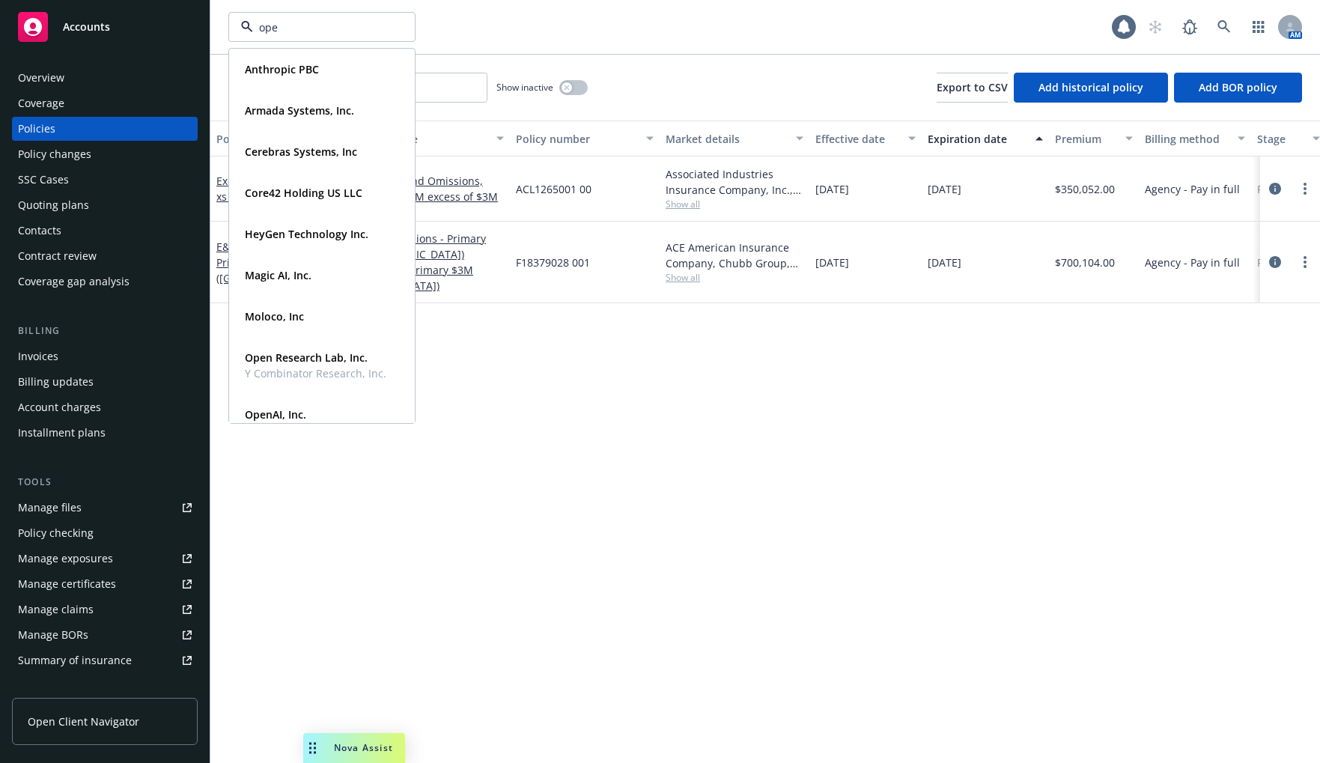
type input "open"
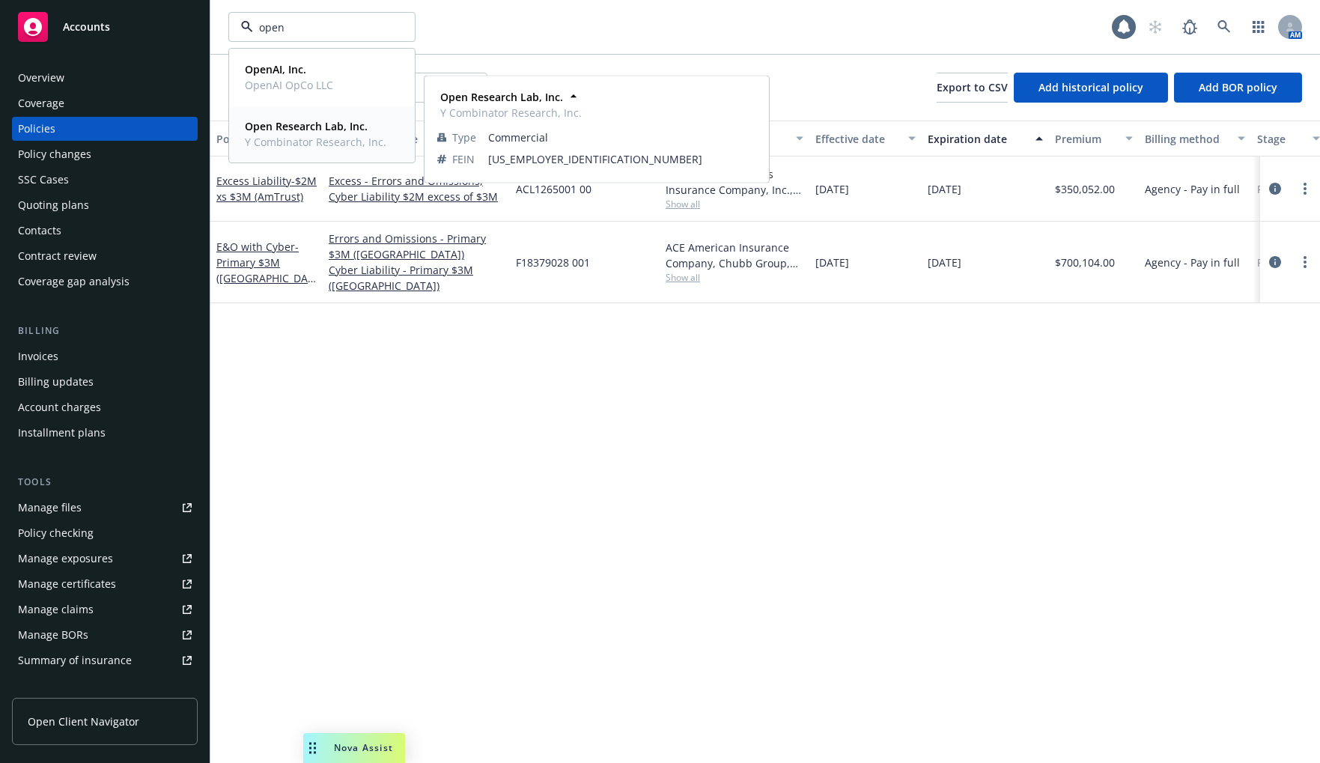
click at [306, 124] on strong "Open Research Lab, Inc." at bounding box center [306, 126] width 123 height 14
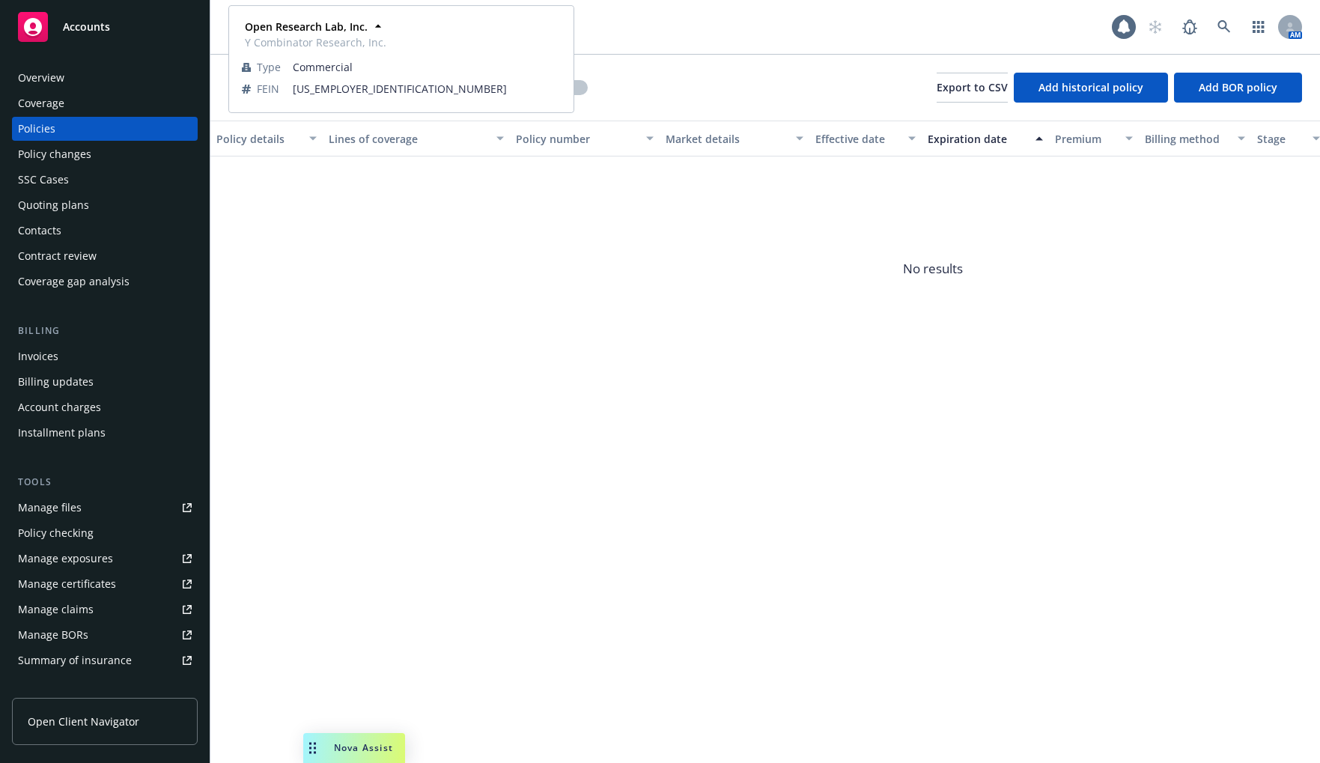
click at [297, 30] on strong "Open Research Lab, Inc." at bounding box center [306, 26] width 123 height 14
click at [301, 29] on strong "Open Research Lab, Inc." at bounding box center [306, 33] width 123 height 14
click at [622, 34] on div "Open Research Lab, Inc. Open Research Lab, Inc. Open Research Lab, Inc. Y Combi…" at bounding box center [670, 27] width 884 height 30
click at [318, 31] on span "Open Research Lab, Inc." at bounding box center [306, 27] width 130 height 16
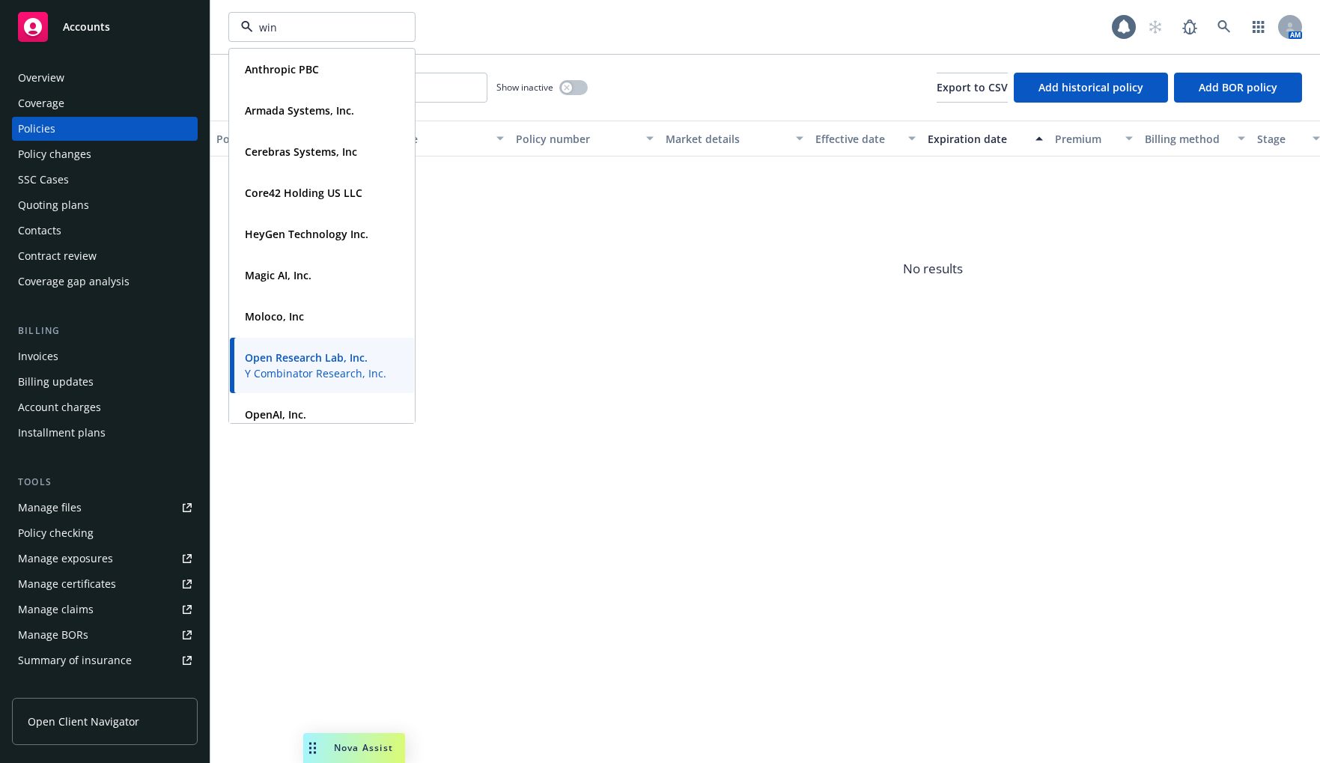
type input "wind"
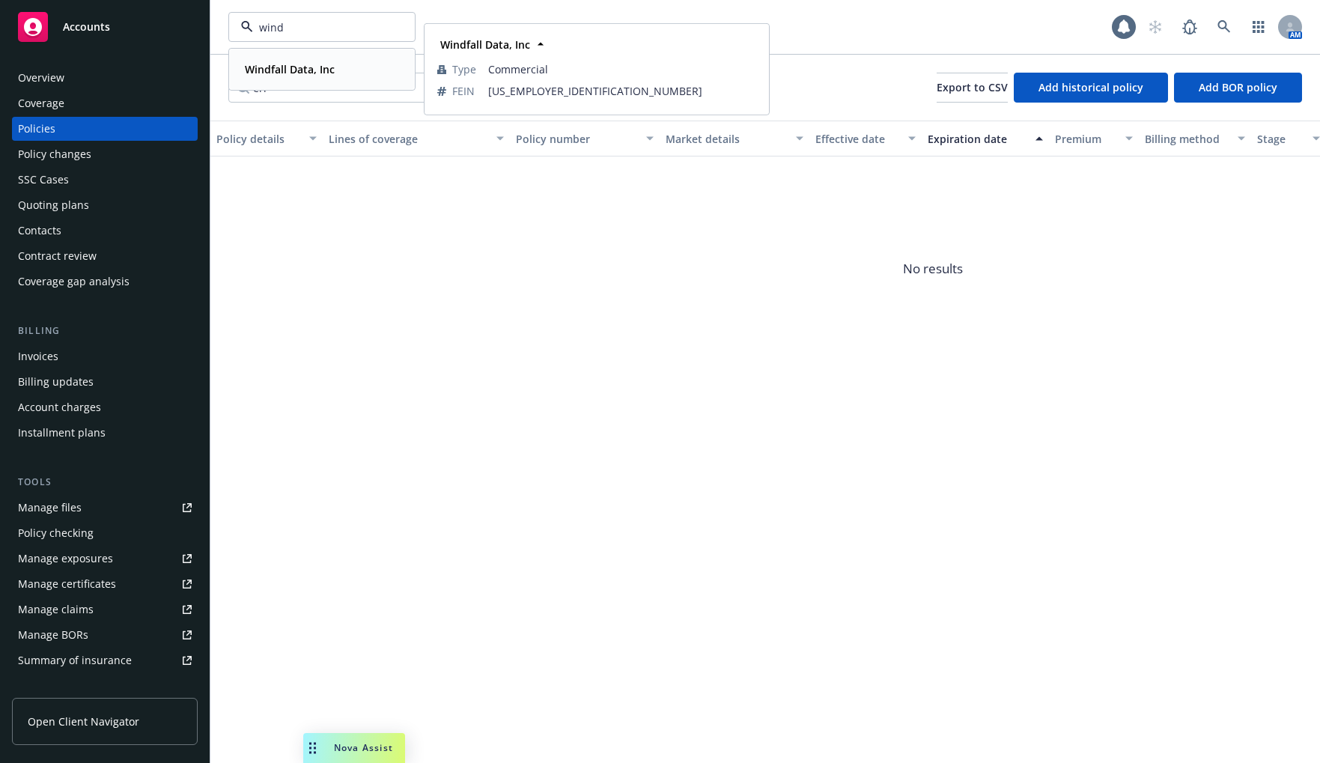
click at [319, 65] on strong "Windfall Data, Inc" at bounding box center [290, 69] width 90 height 14
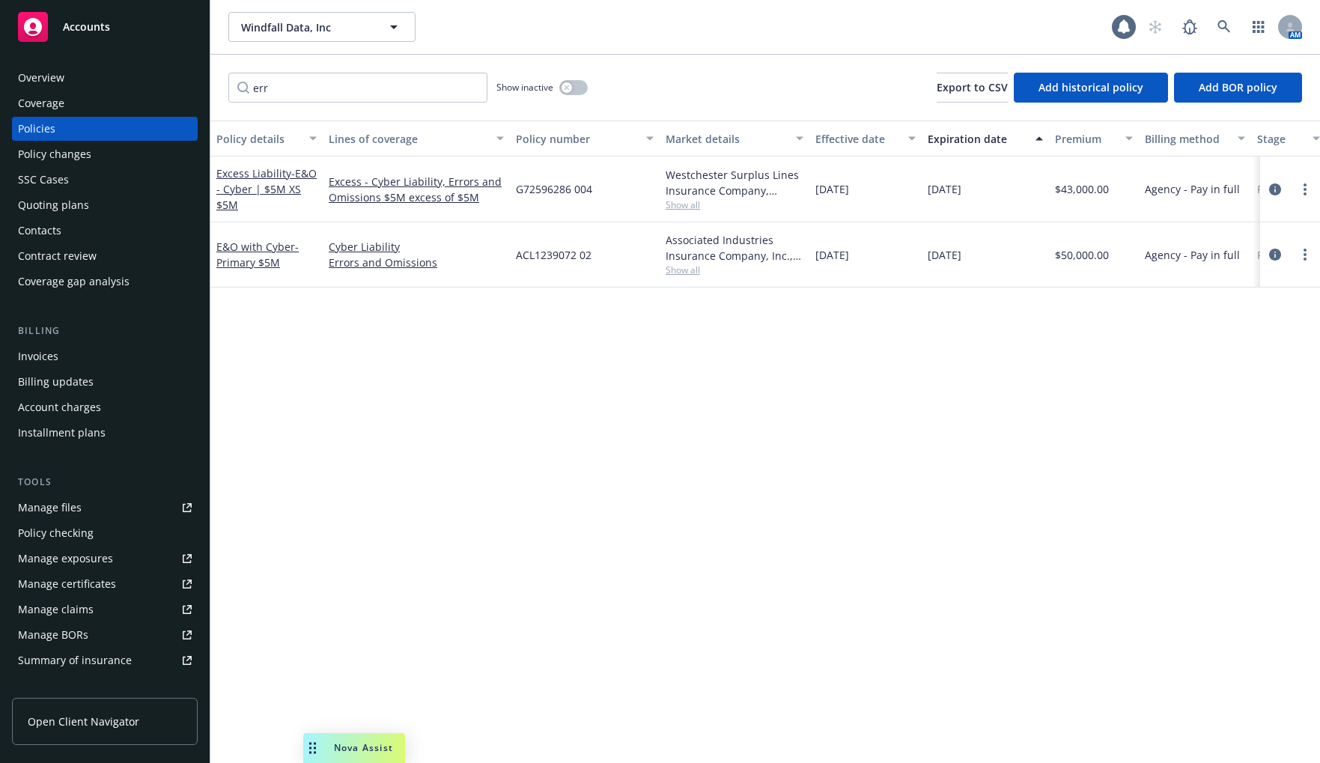
click at [690, 268] on span "Show all" at bounding box center [735, 270] width 138 height 13
click at [273, 22] on span "Windfall Data, Inc" at bounding box center [306, 27] width 130 height 16
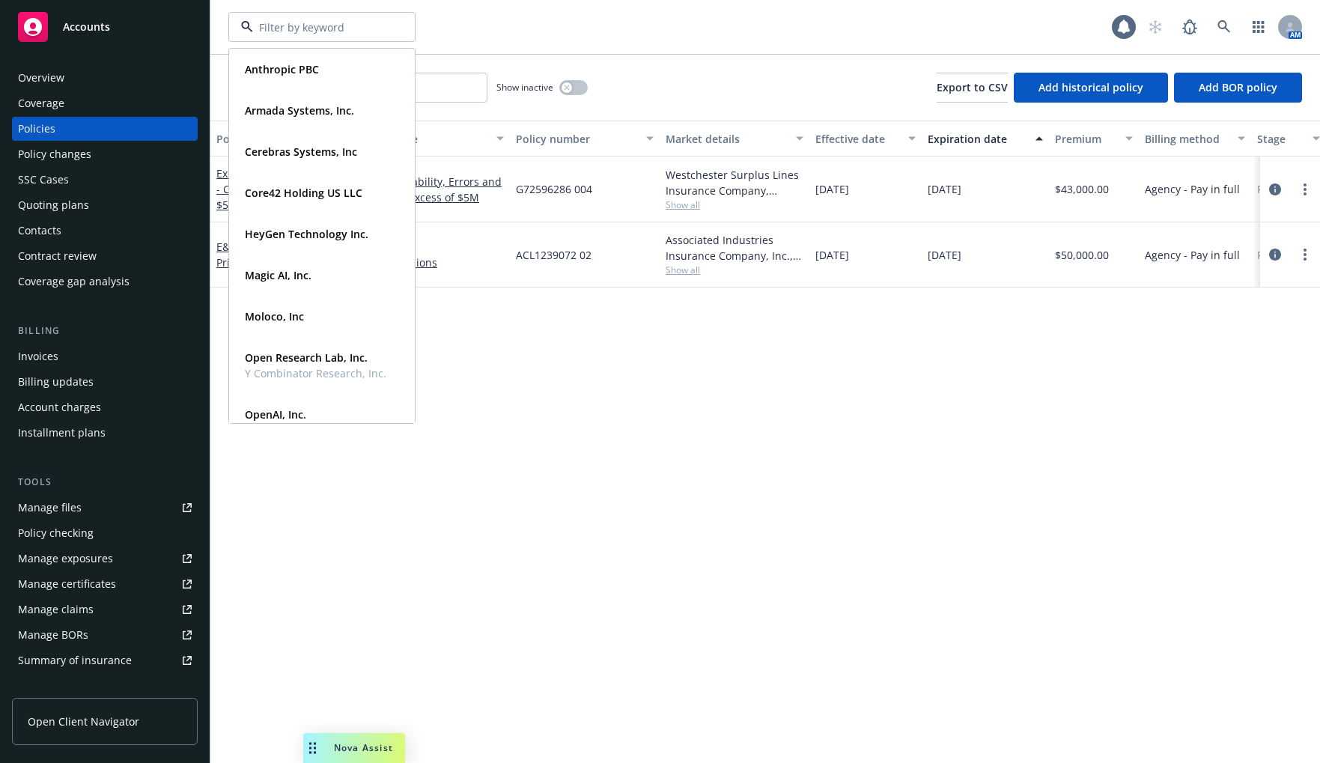
type input "q"
type input "ala"
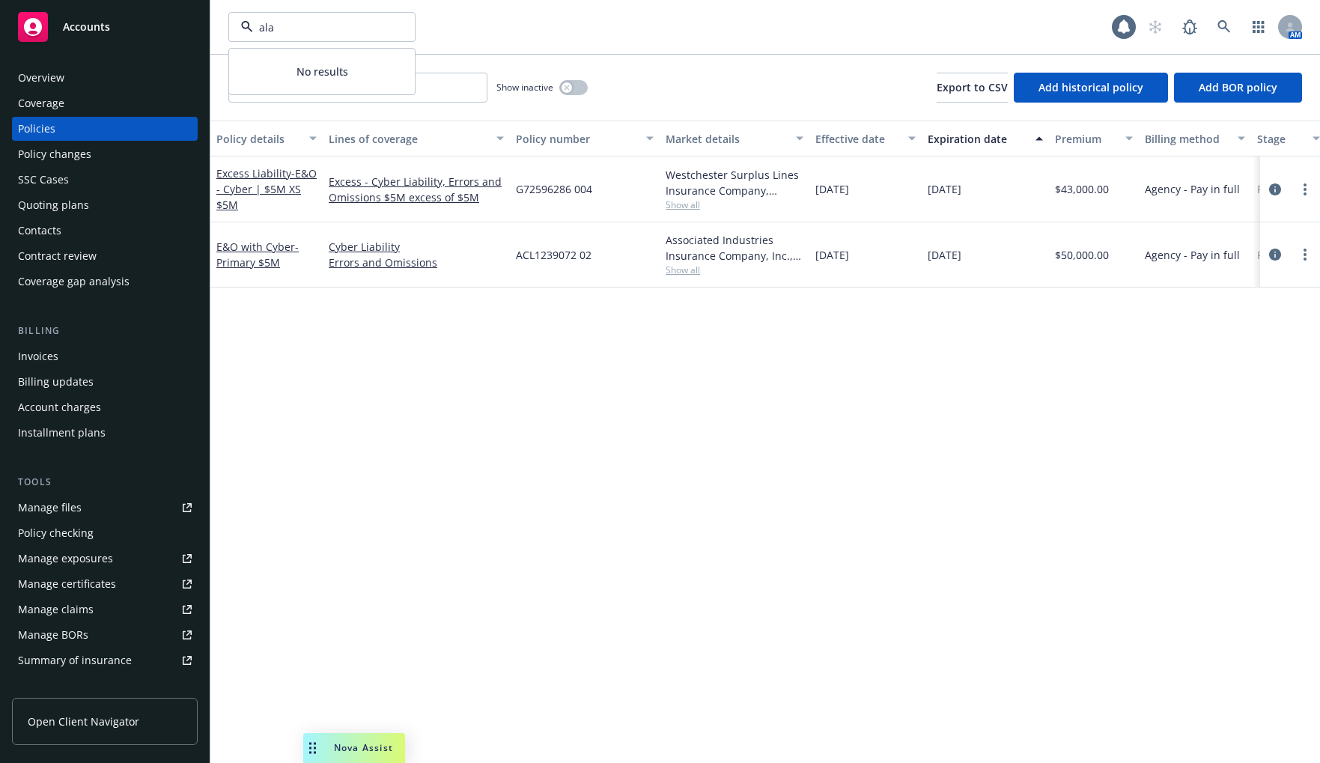
click at [822, 49] on div "ala No results 1 AM" at bounding box center [765, 27] width 1110 height 54
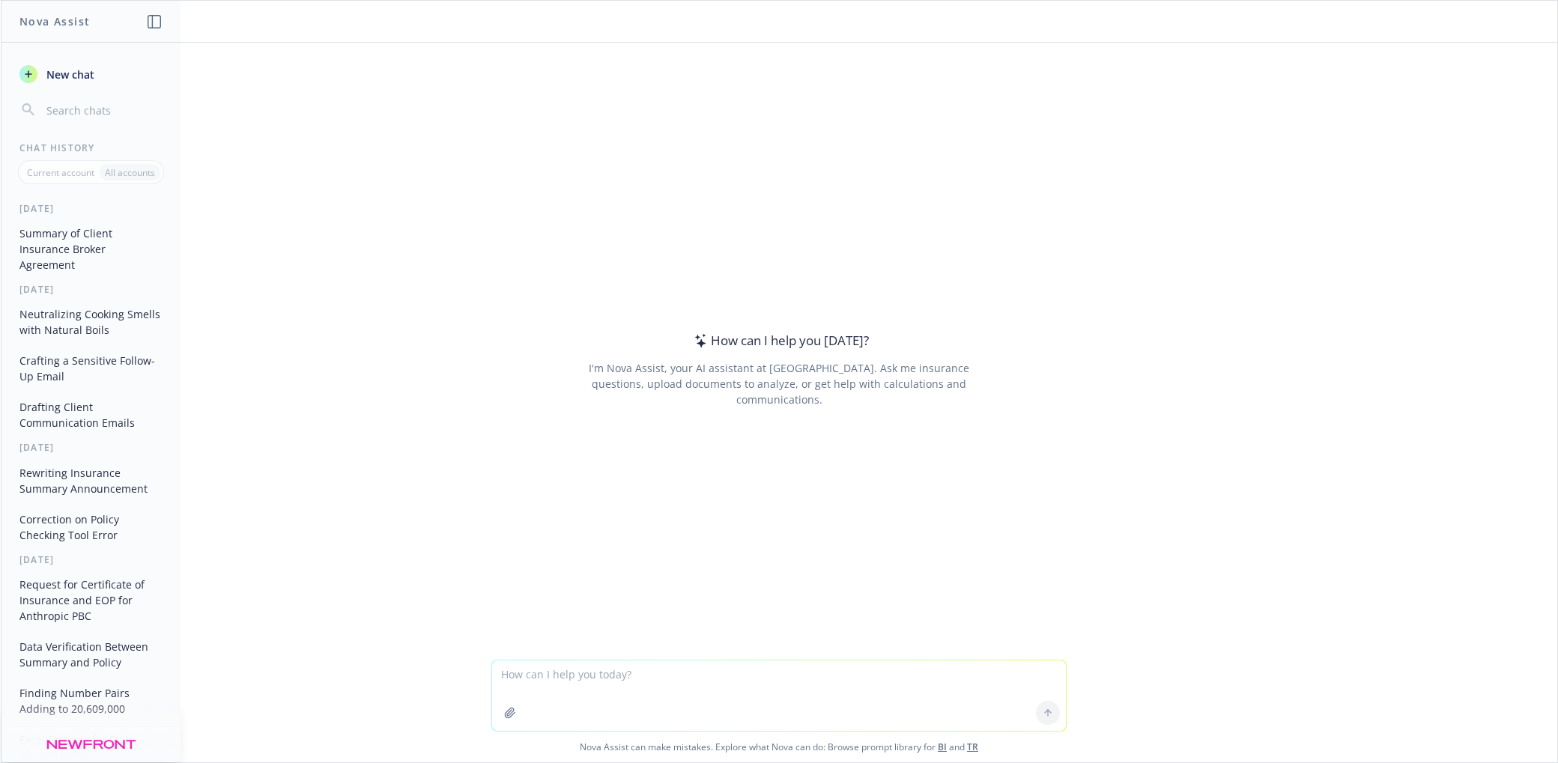
click at [63, 358] on button "Crafting a Sensitive Follow-Up Email" at bounding box center [90, 368] width 155 height 40
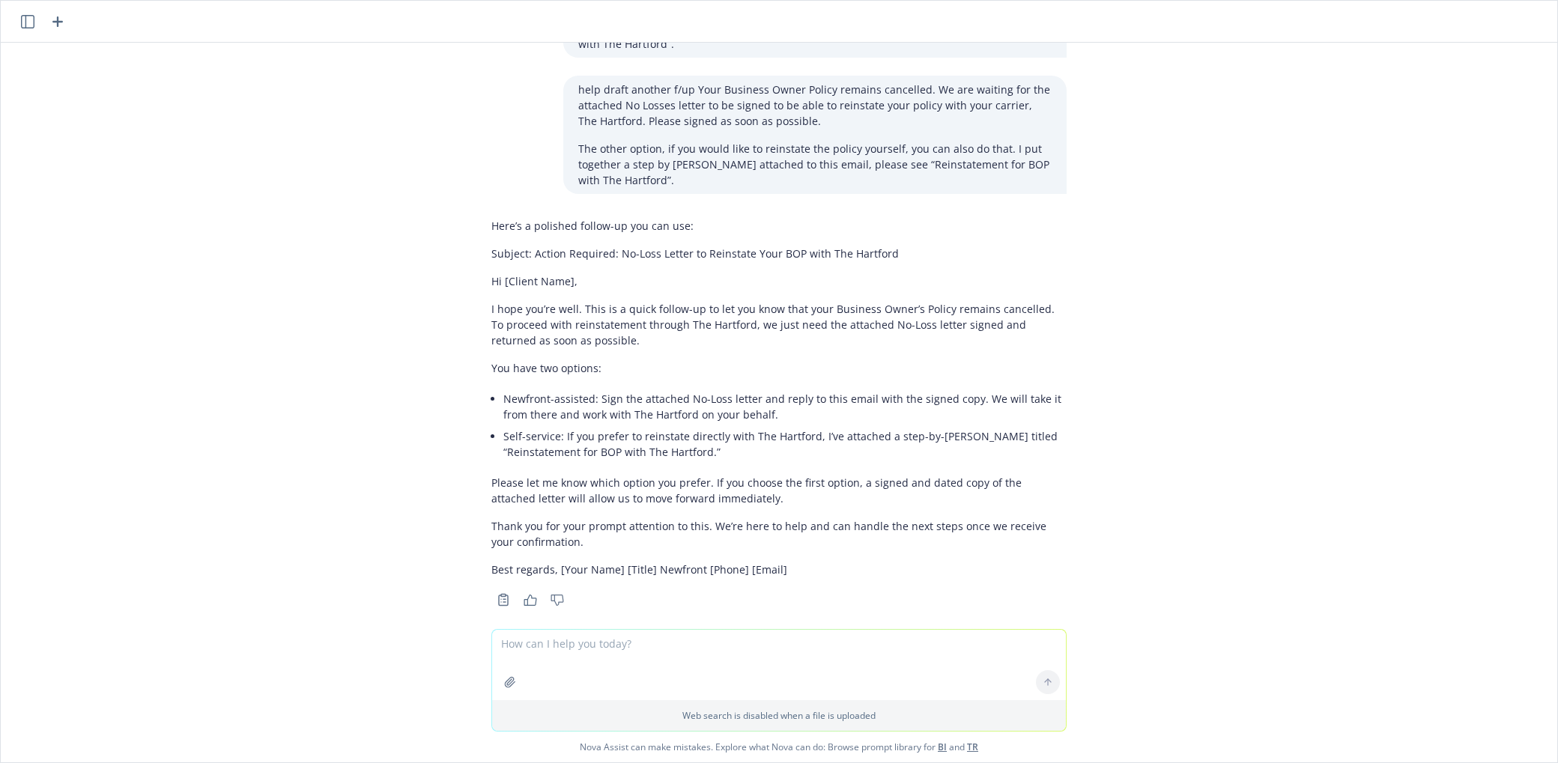
scroll to position [1309, 0]
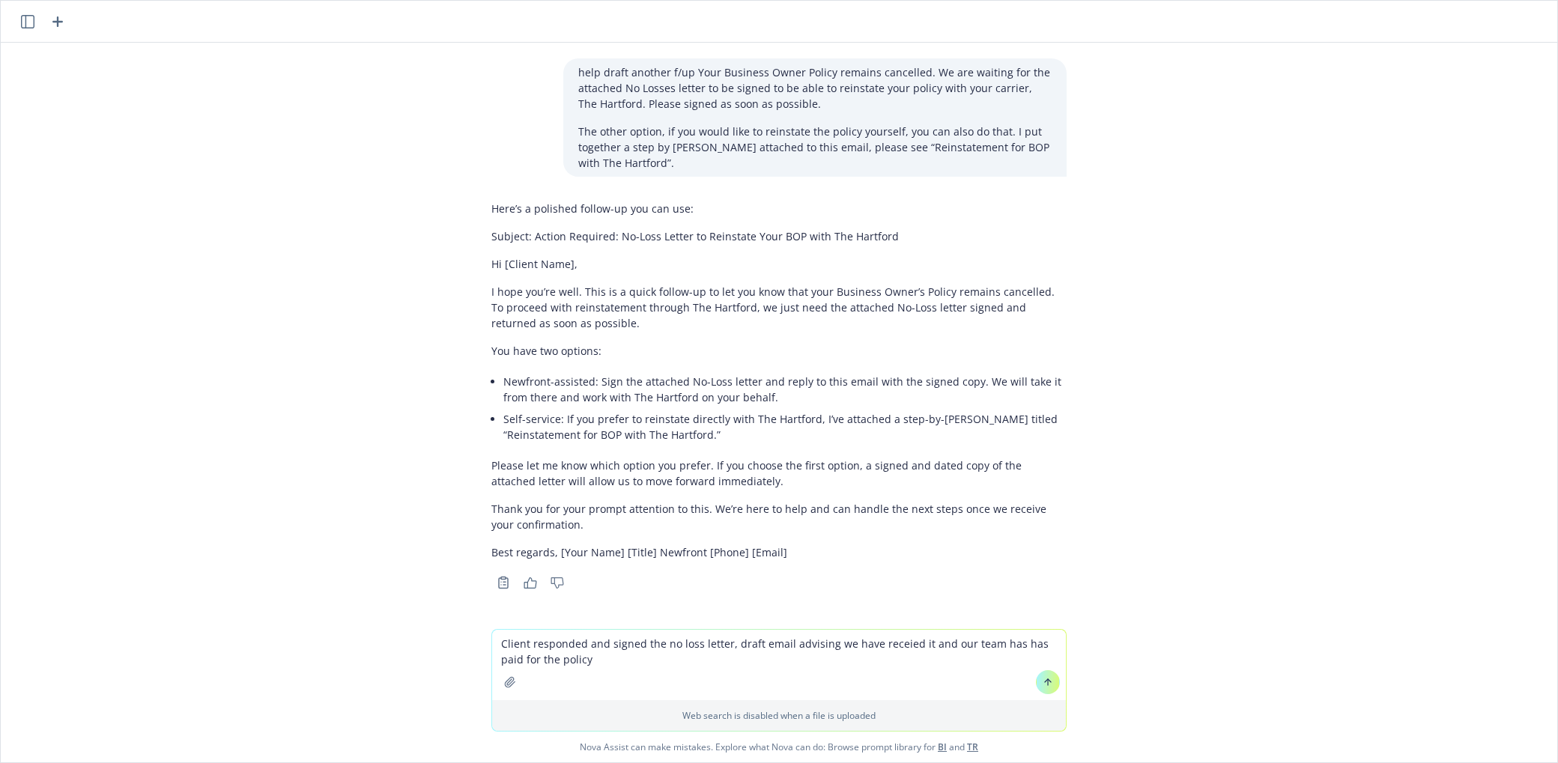
click at [841, 659] on textarea "Client responded and signed the no loss letter, draft email advising we have re…" at bounding box center [779, 665] width 574 height 70
type textarea "Client responded and signed the no loss letter, draft email advising we have re…"
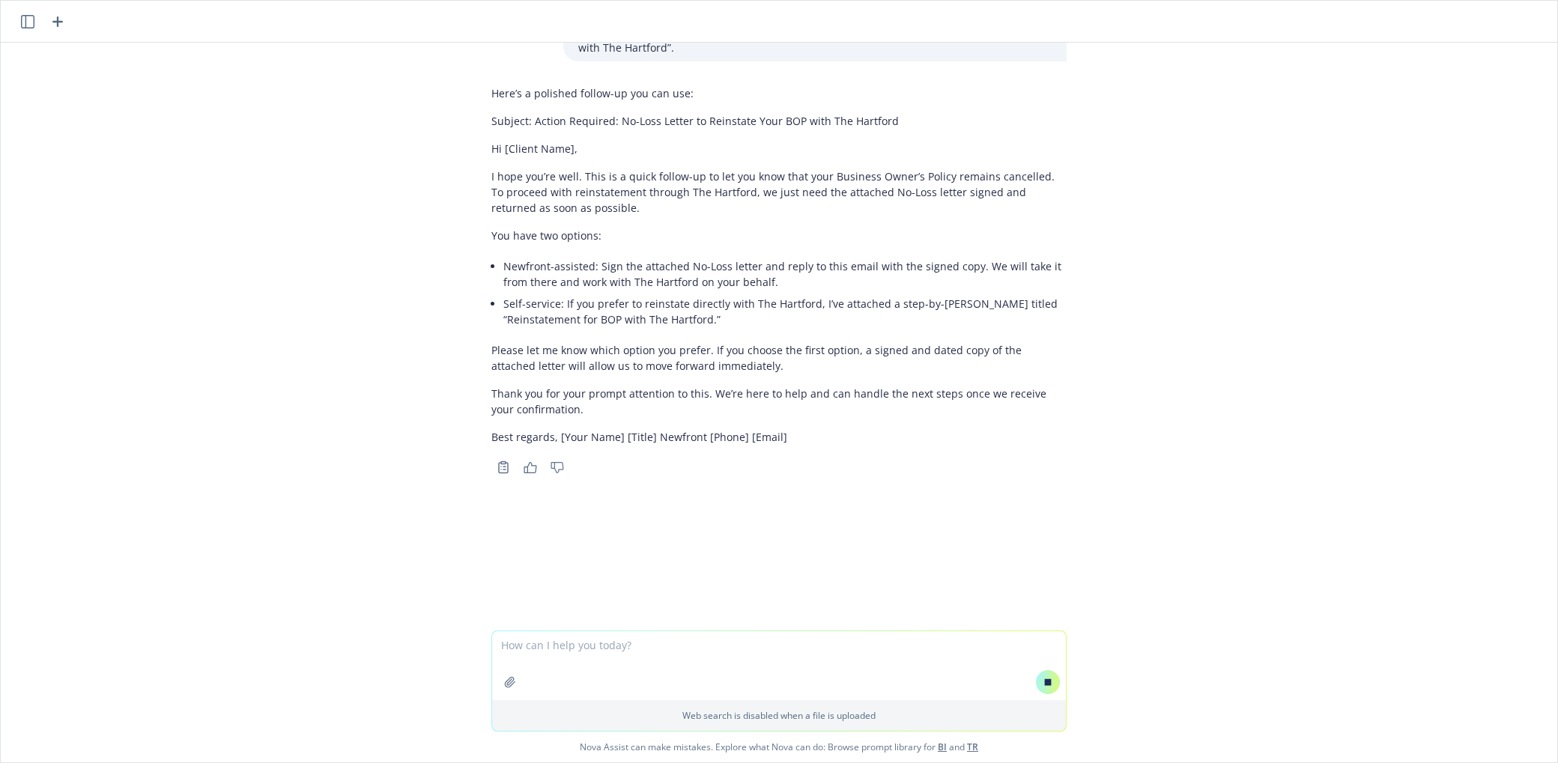
scroll to position [1334, 0]
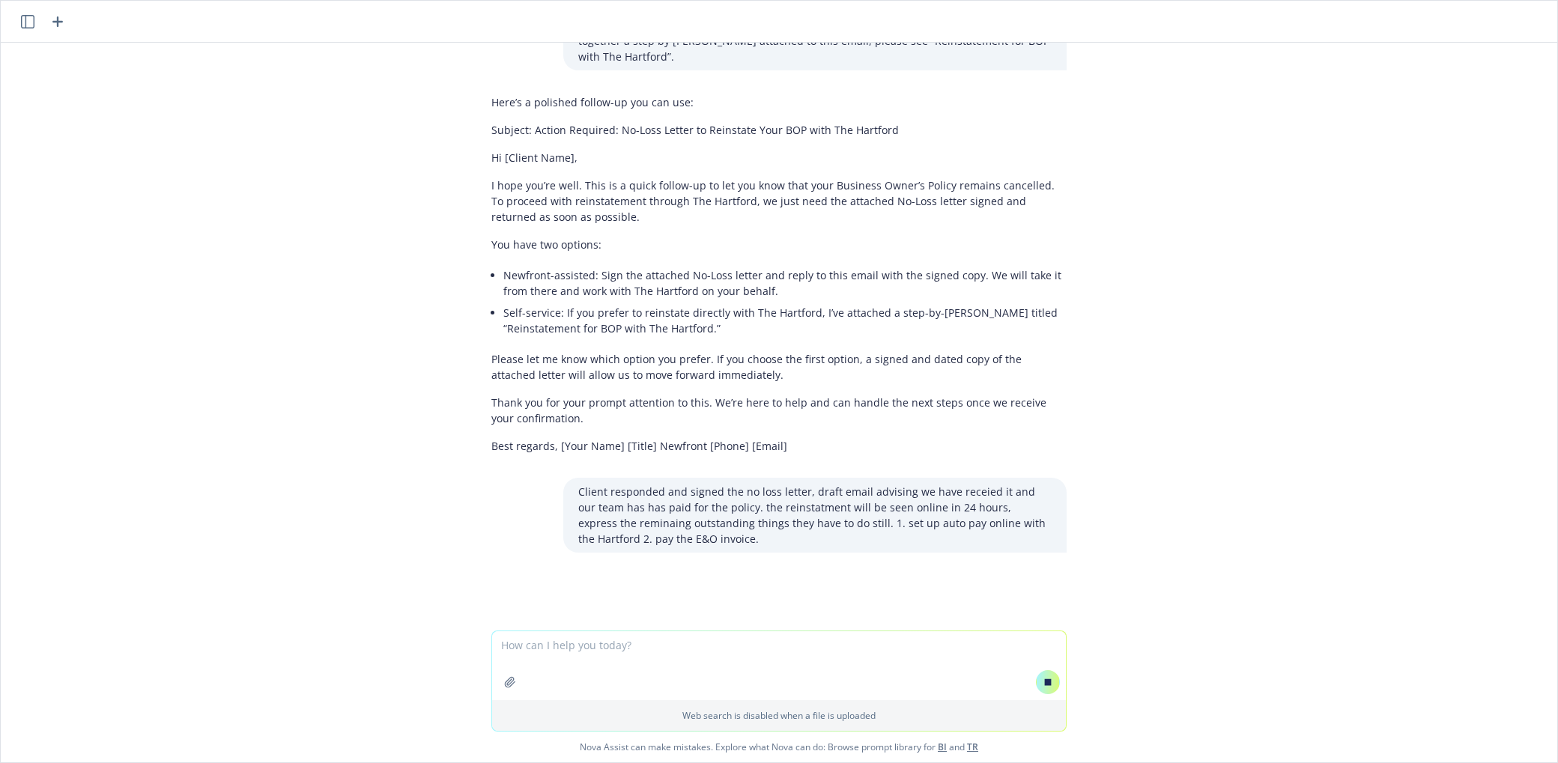
click at [619, 647] on textarea at bounding box center [779, 665] width 574 height 69
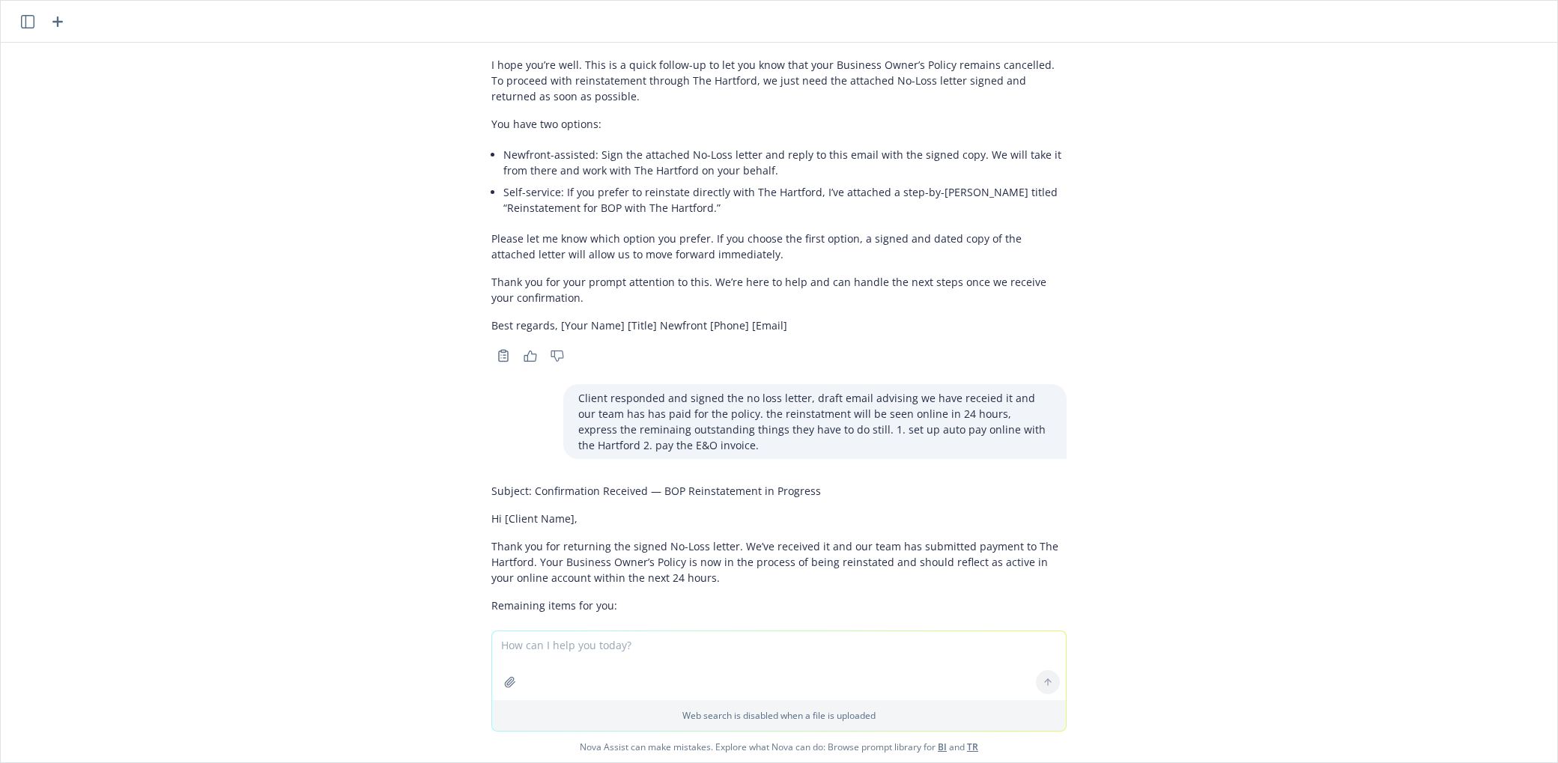
scroll to position [1714, 0]
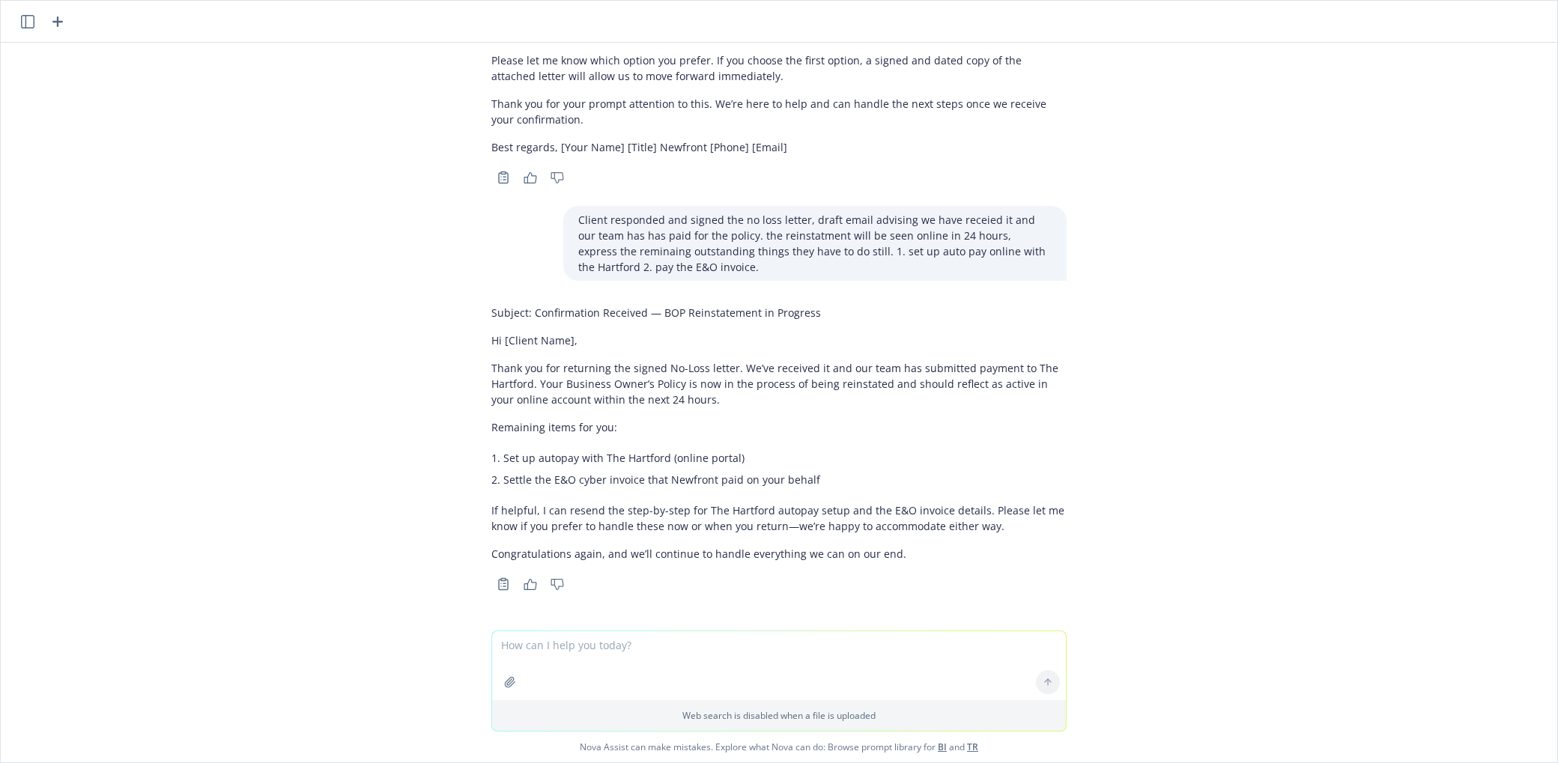
click at [587, 646] on textarea at bounding box center [779, 665] width 574 height 69
type textarea "another word for returning"
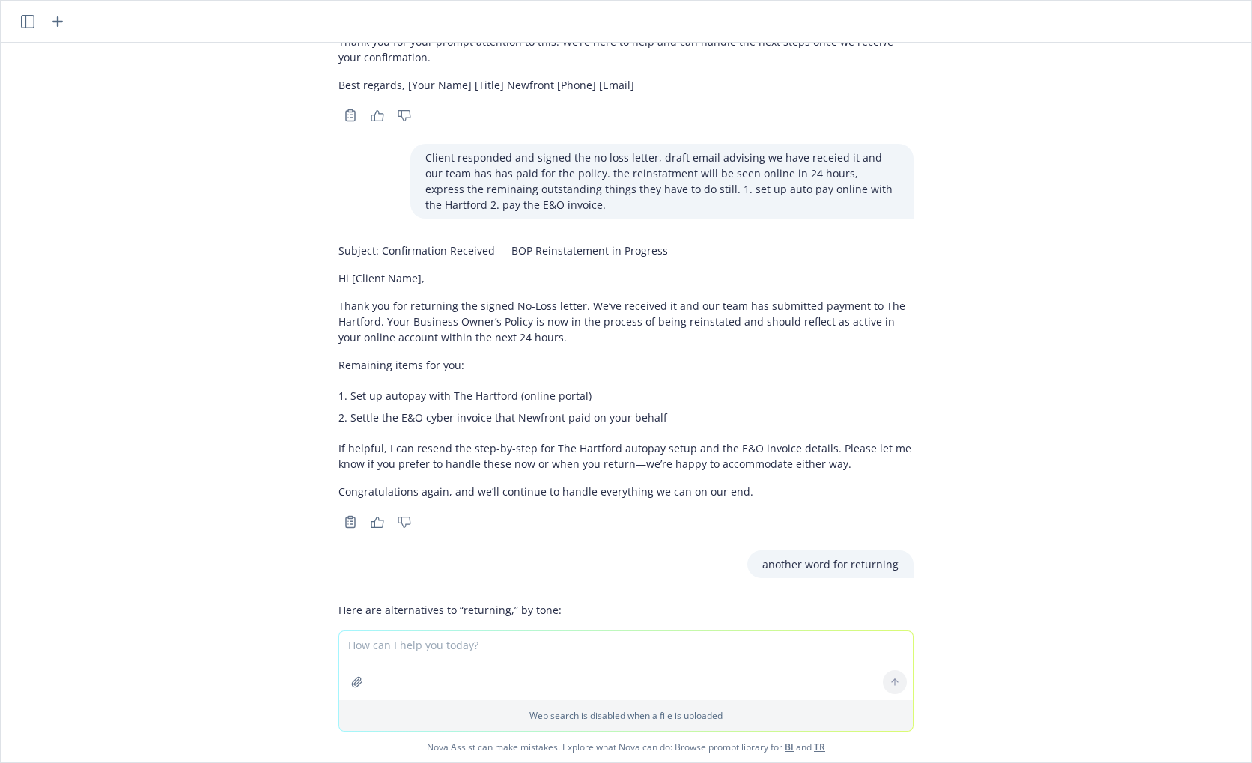
scroll to position [1807, 0]
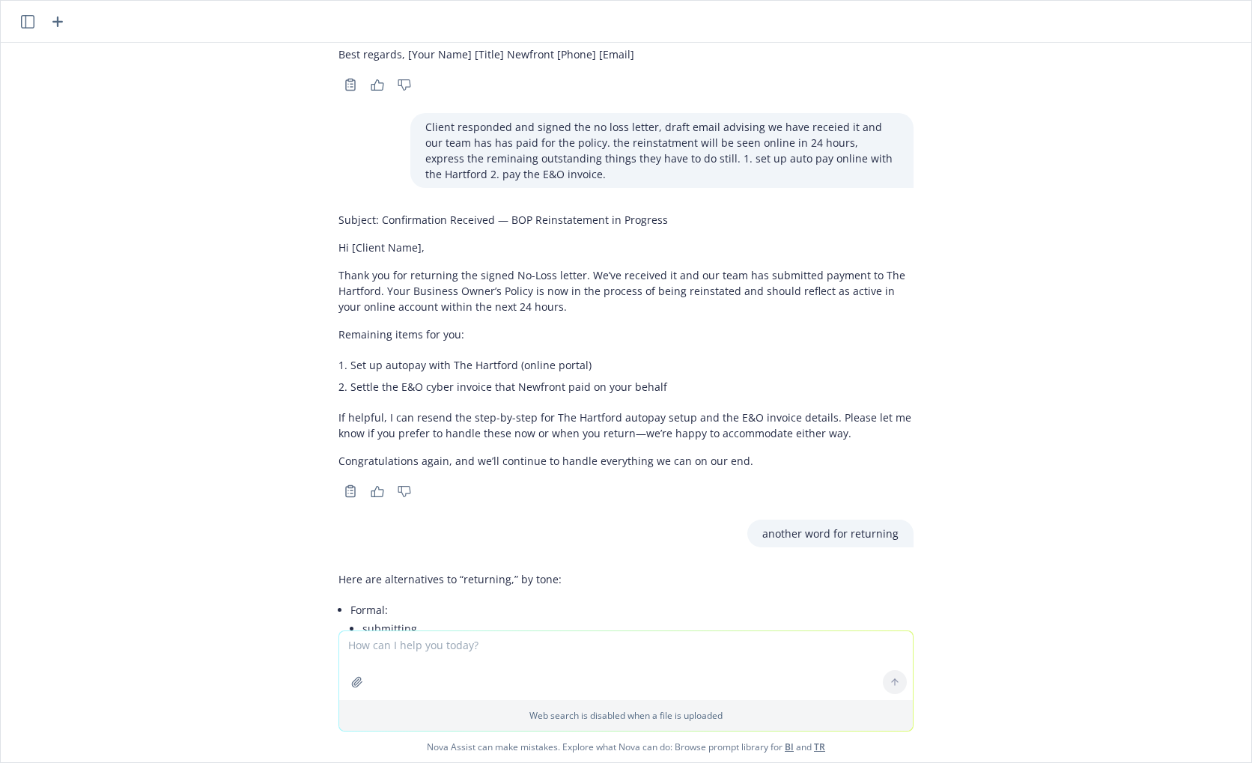
click at [433, 653] on textarea at bounding box center [626, 665] width 574 height 69
paste textarea "Hi [PERSON_NAME], Welcome back! Thank you for providing the signed No Loss Lett…"
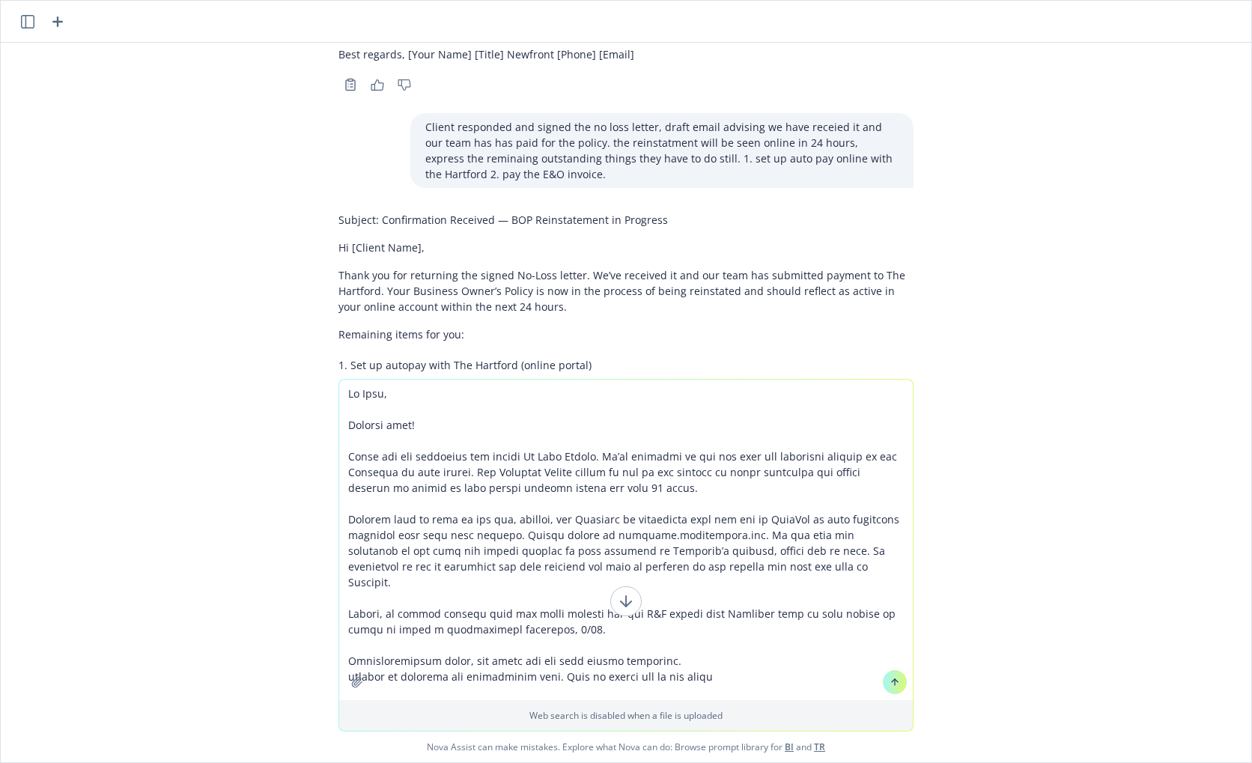
type textarea "Lo Ipsu, Dolorsi amet! Conse adi eli seddoeius tem incidi Ut Labo Etdolo. Ma’al…"
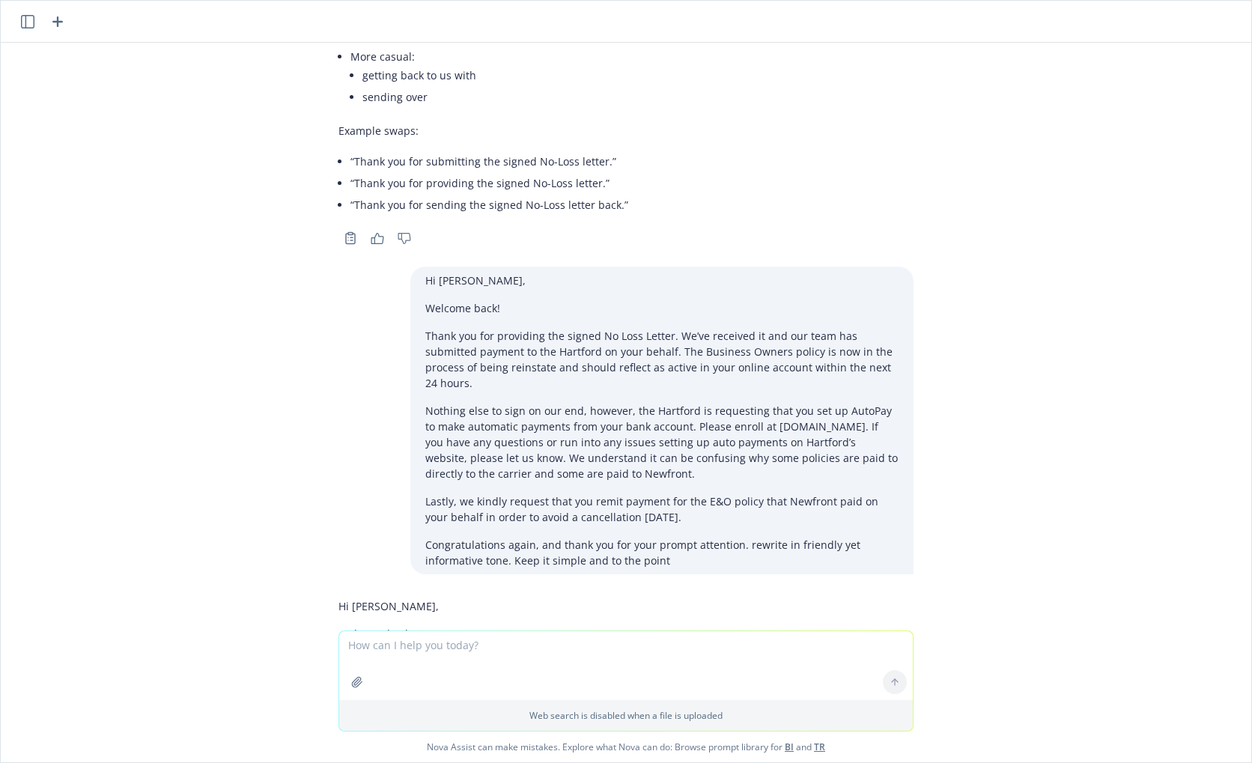
scroll to position [2871, 0]
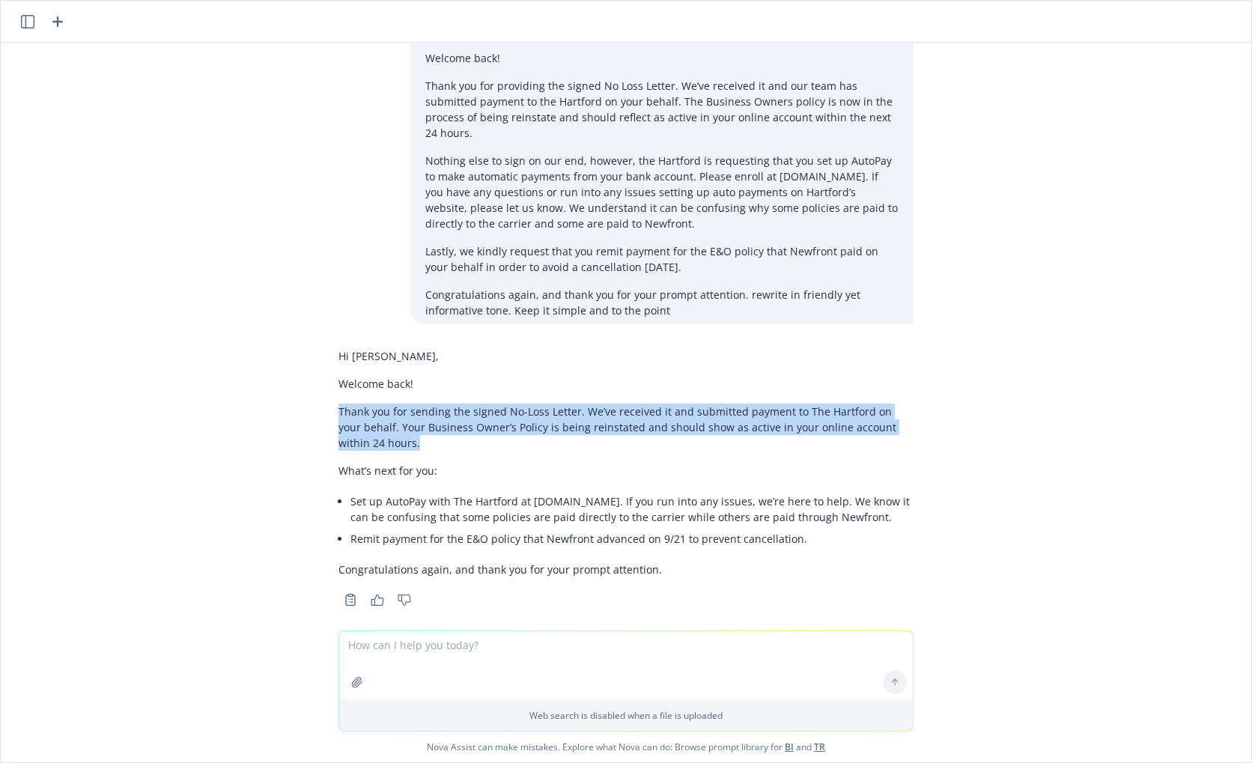
drag, startPoint x: 322, startPoint y: 392, endPoint x: 377, endPoint y: 430, distance: 67.3
click at [377, 430] on div "Hi Anna, Welcome back! Thank you for sending the signed No-Loss Letter. We’ve r…" at bounding box center [625, 476] width 599 height 268
copy p "Thank you for sending the signed No-Loss Letter. We’ve received it and submitte…"
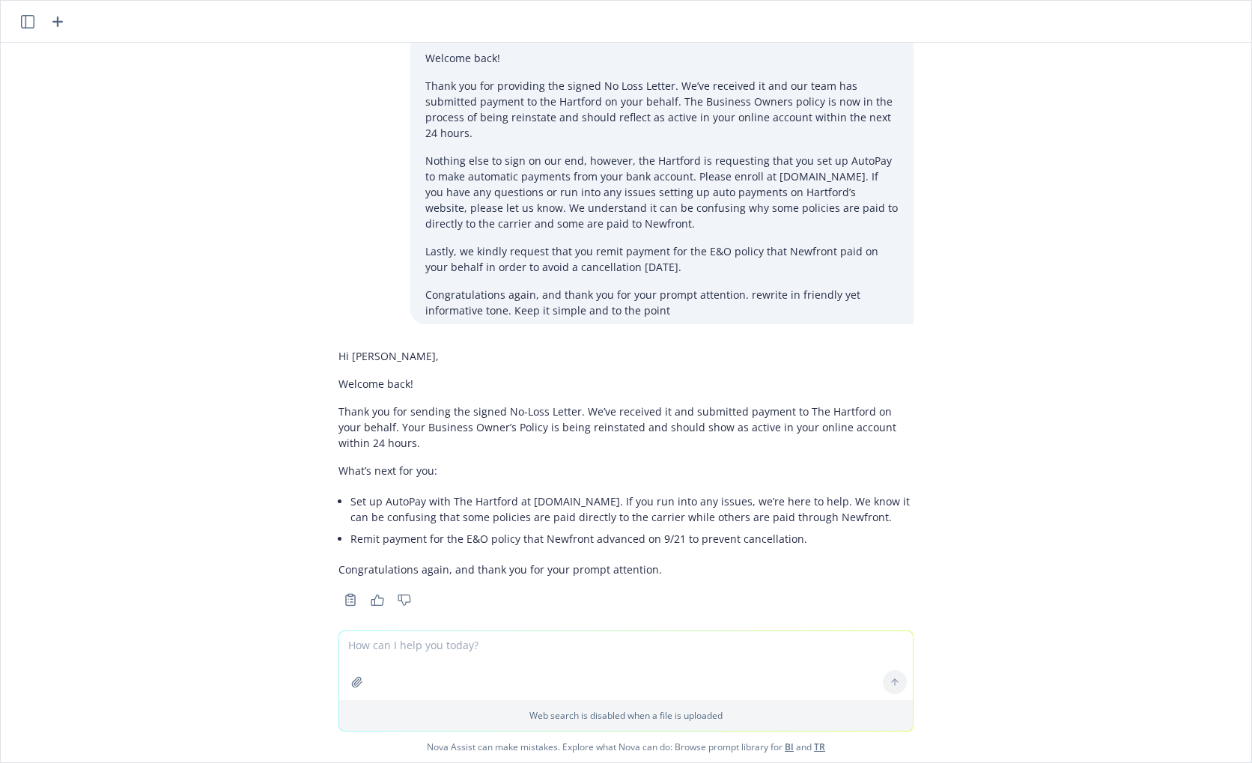
click at [350, 490] on li "Set up AutoPay with The Hartford at business.thehartford.com. If you run into a…" at bounding box center [631, 508] width 563 height 37
drag, startPoint x: 869, startPoint y: 483, endPoint x: 900, endPoint y: 499, distance: 34.8
click at [900, 499] on div "Hi Anna, Welcome back! Thank you for sending the signed No-Loss Letter. We’ve r…" at bounding box center [625, 476] width 599 height 268
copy li "We know it can be confusing that some policies are paid directly to the carrier…"
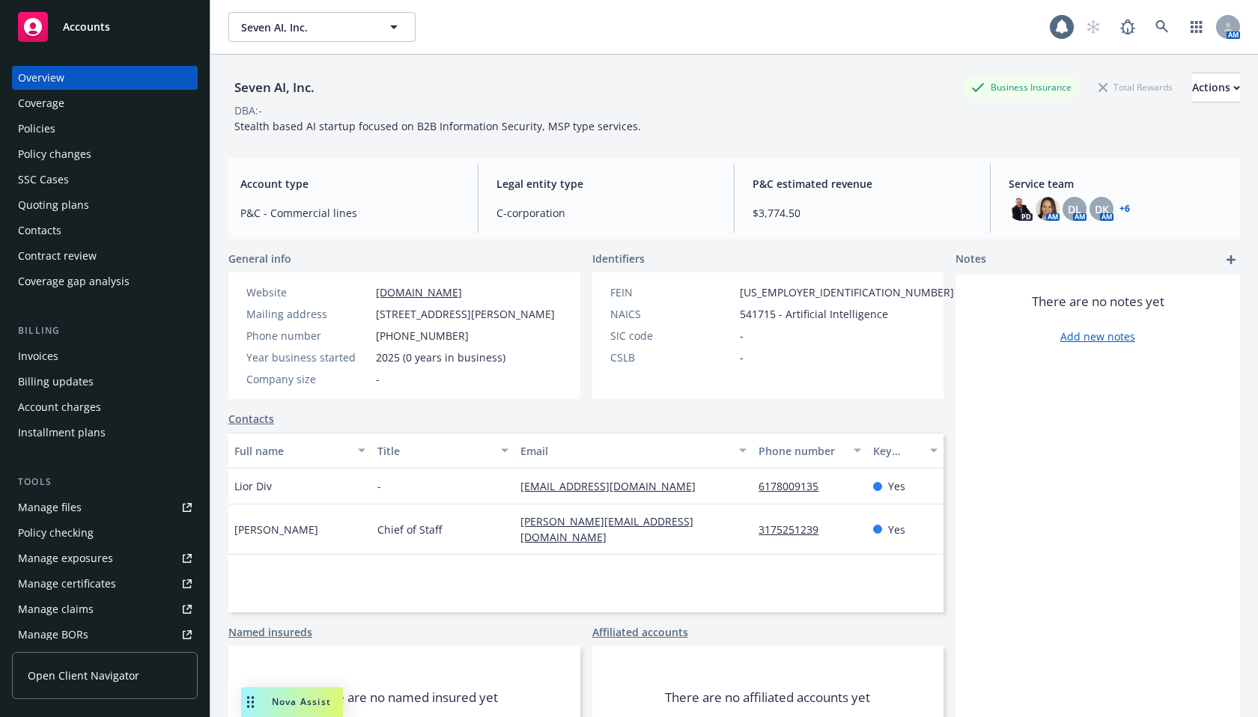
click at [43, 358] on div "Invoices" at bounding box center [38, 356] width 40 height 24
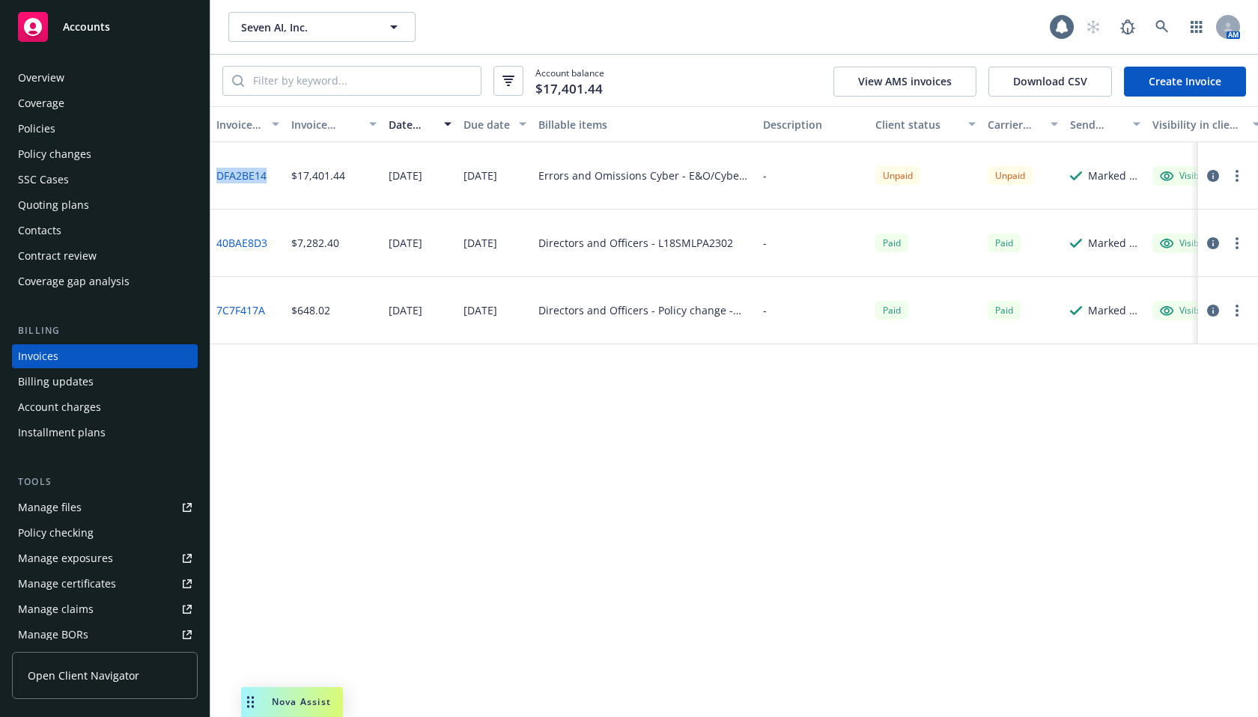
drag, startPoint x: 275, startPoint y: 184, endPoint x: 215, endPoint y: 176, distance: 60.5
click at [215, 176] on div "DFA2BE14" at bounding box center [247, 175] width 75 height 67
copy link "DFA2BE14"
click at [81, 130] on div "Policies" at bounding box center [105, 129] width 174 height 24
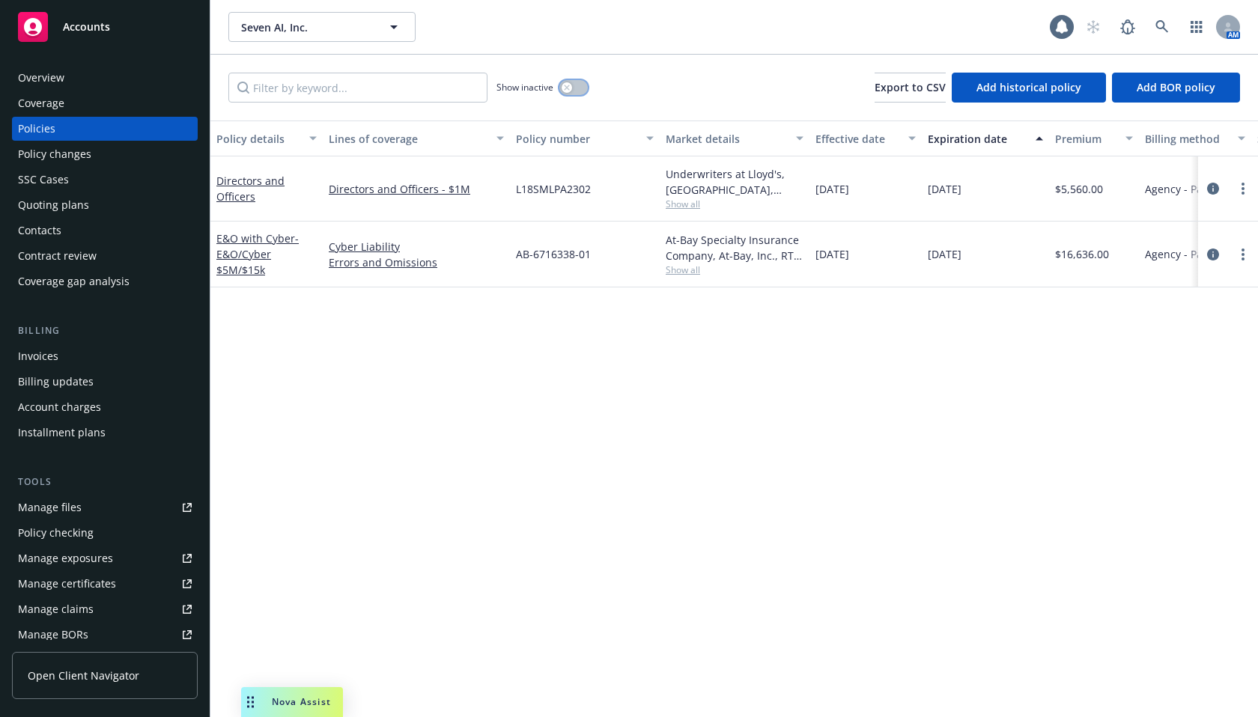
click at [574, 85] on button "button" at bounding box center [573, 87] width 28 height 15
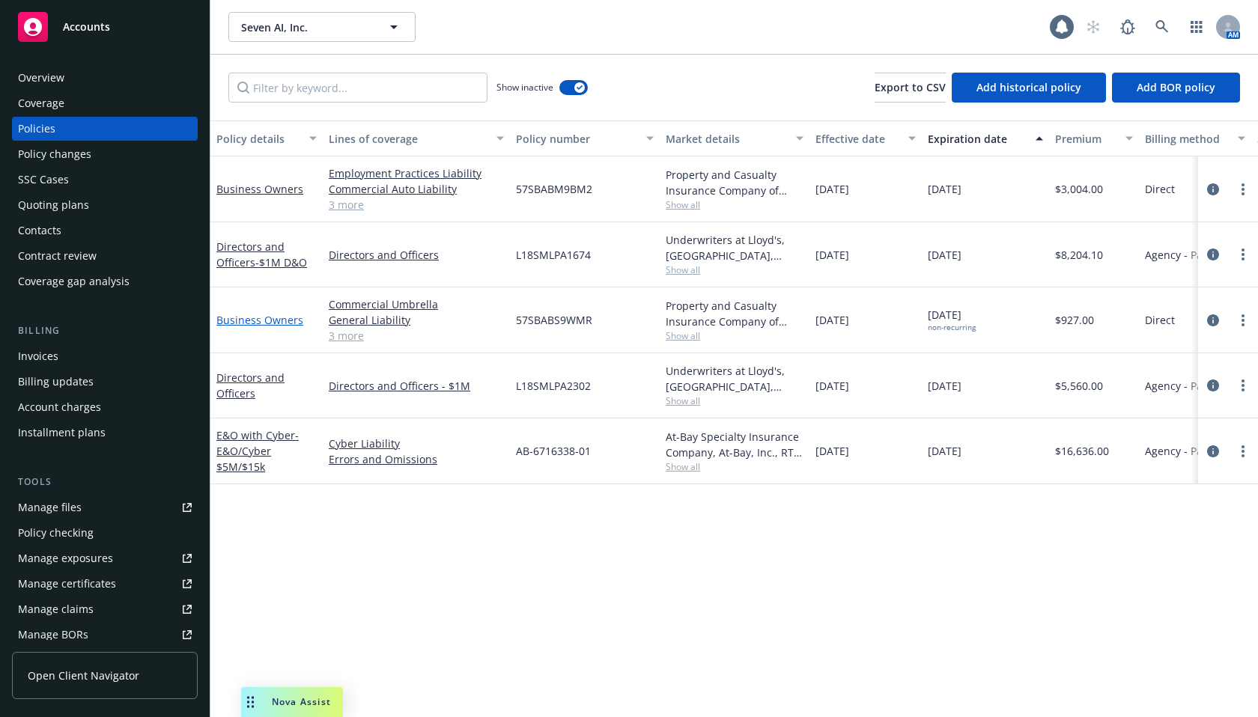
click at [279, 321] on link "Business Owners" at bounding box center [259, 320] width 87 height 14
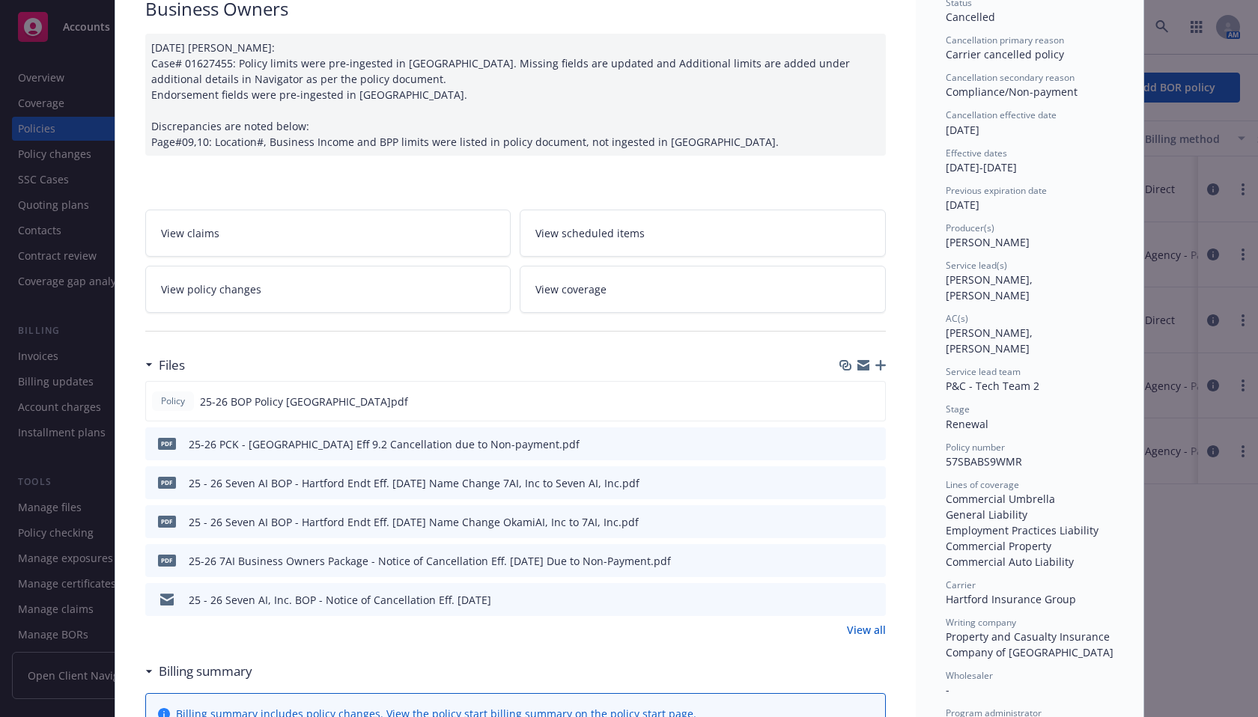
scroll to position [156, 0]
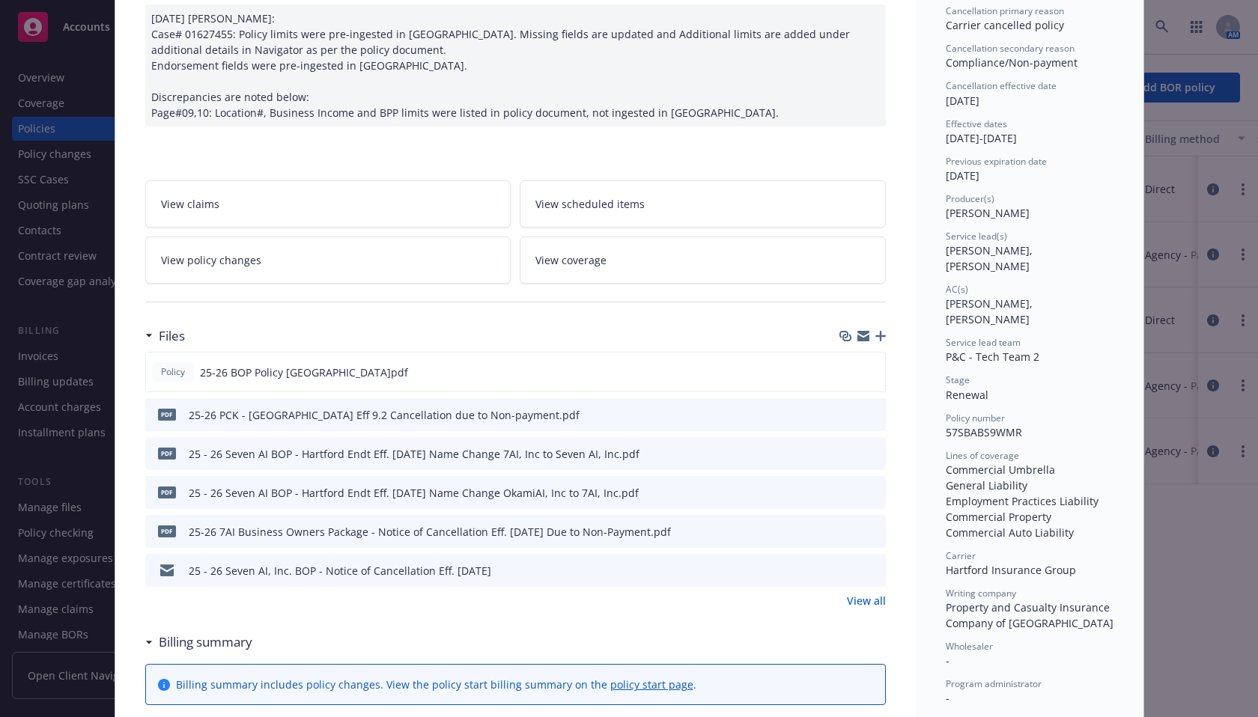
click at [856, 602] on link "View all" at bounding box center [866, 601] width 39 height 16
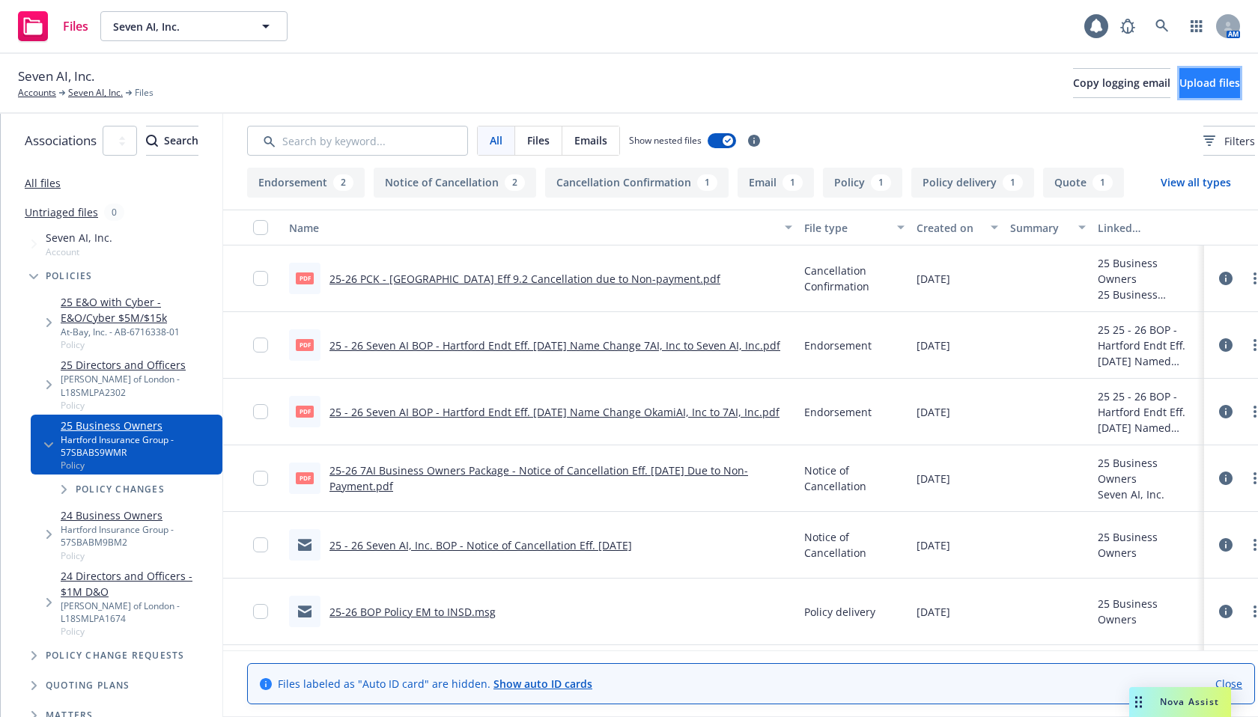
click at [1179, 85] on span "Upload files" at bounding box center [1209, 83] width 61 height 14
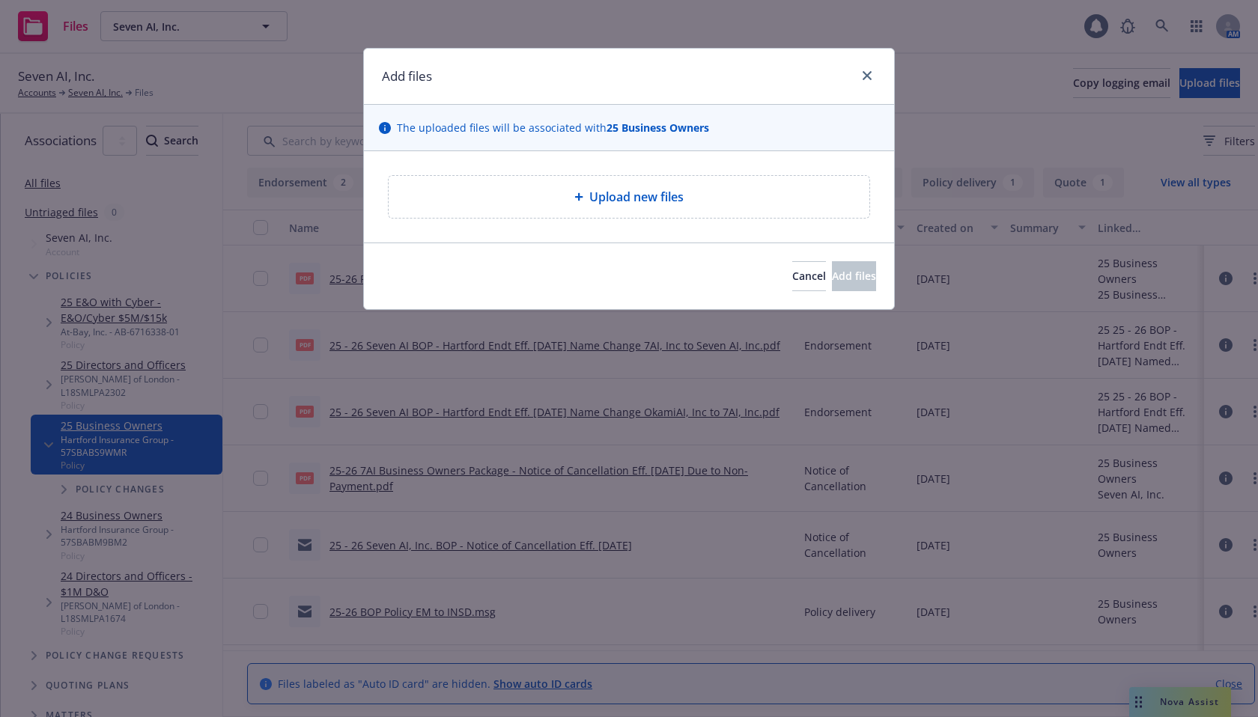
click at [672, 204] on span "Upload new files" at bounding box center [636, 197] width 94 height 18
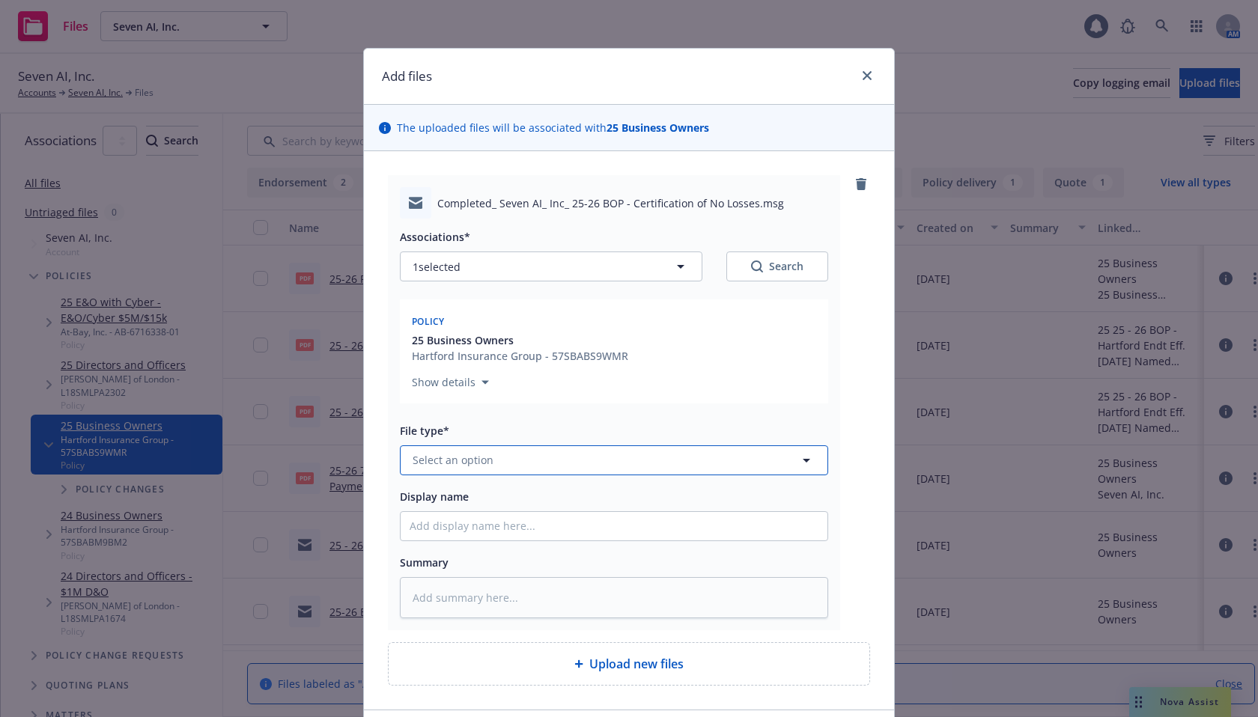
click at [428, 470] on button "Select an option" at bounding box center [614, 461] width 428 height 30
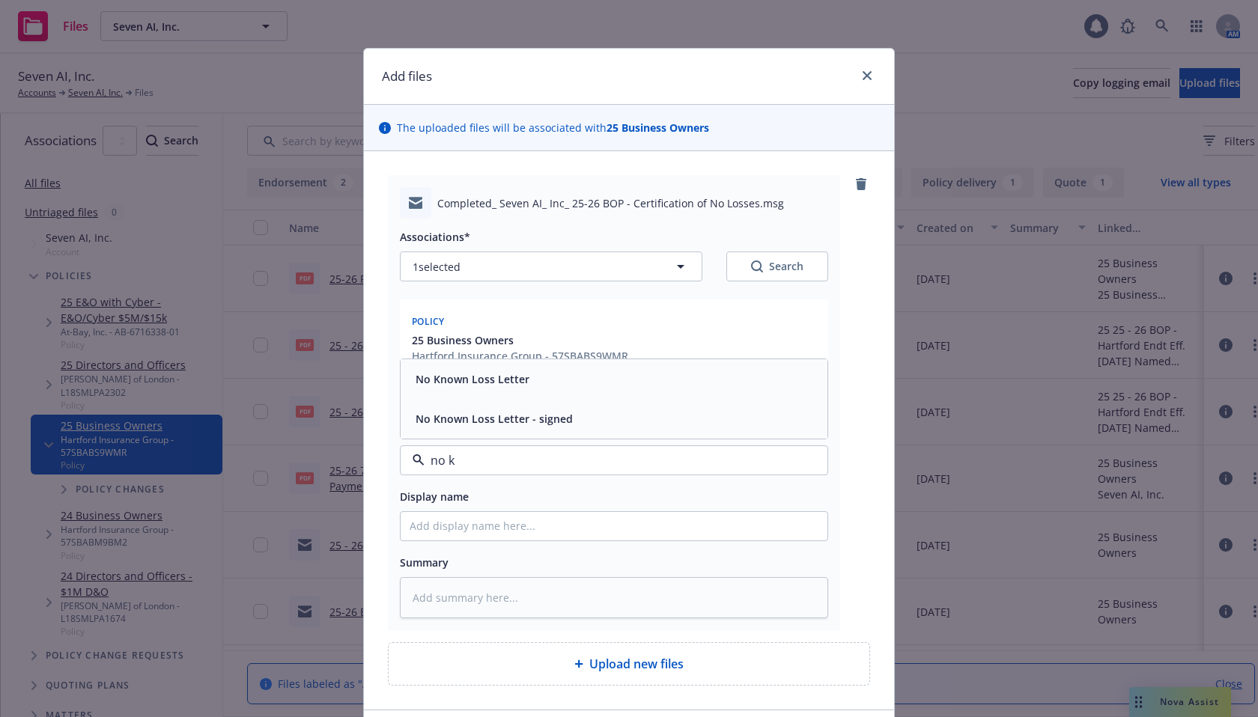
type input "no kn"
click at [473, 425] on span "No Known Loss Letter - signed" at bounding box center [494, 419] width 157 height 16
type textarea "x"
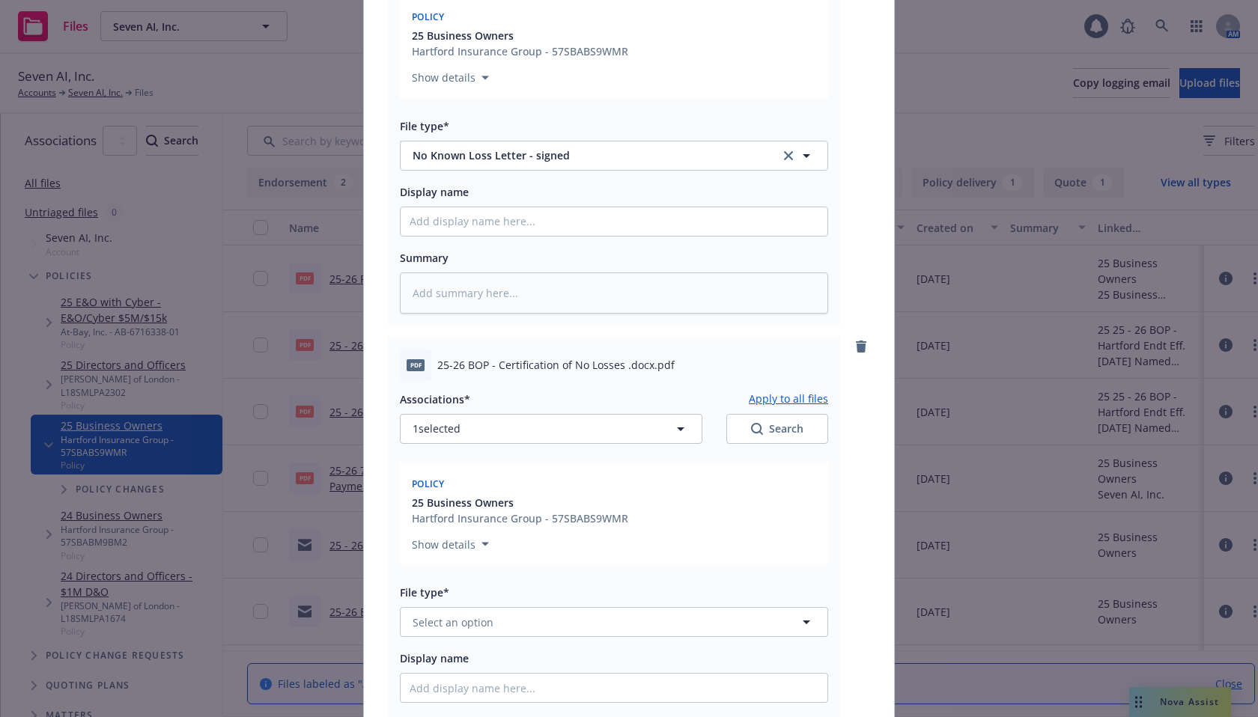
scroll to position [312, 0]
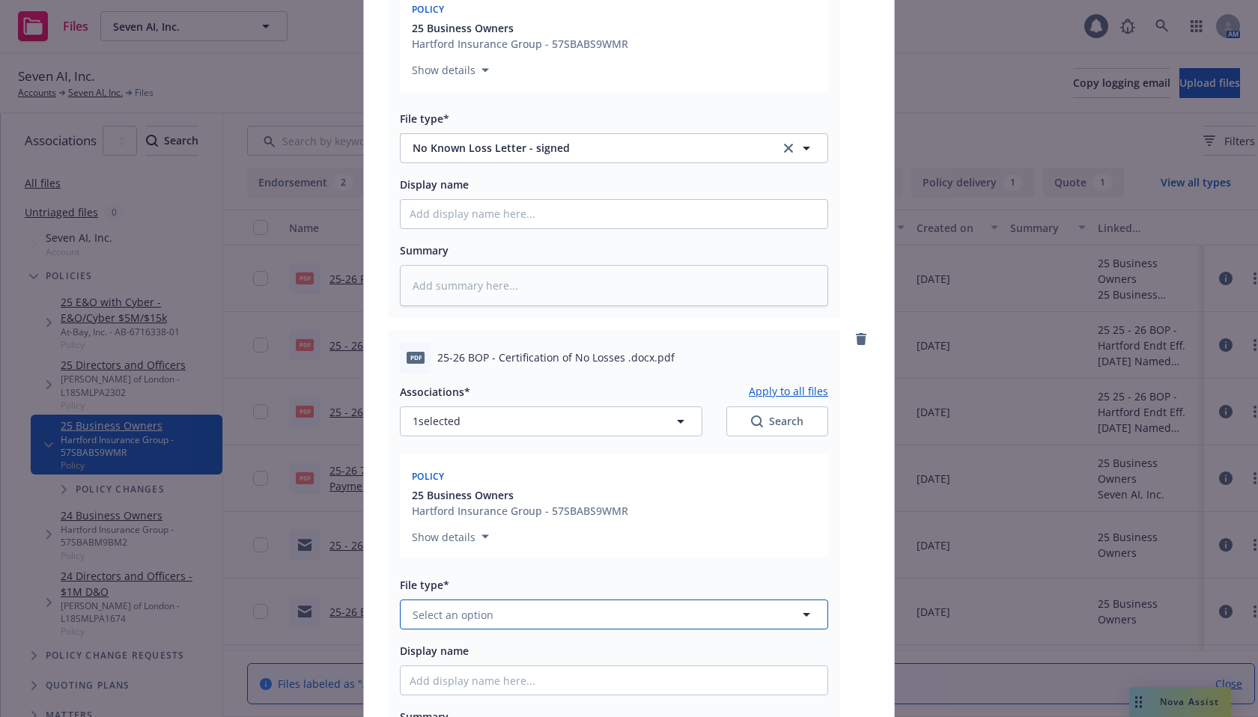
click at [541, 603] on button "Select an option" at bounding box center [614, 615] width 428 height 30
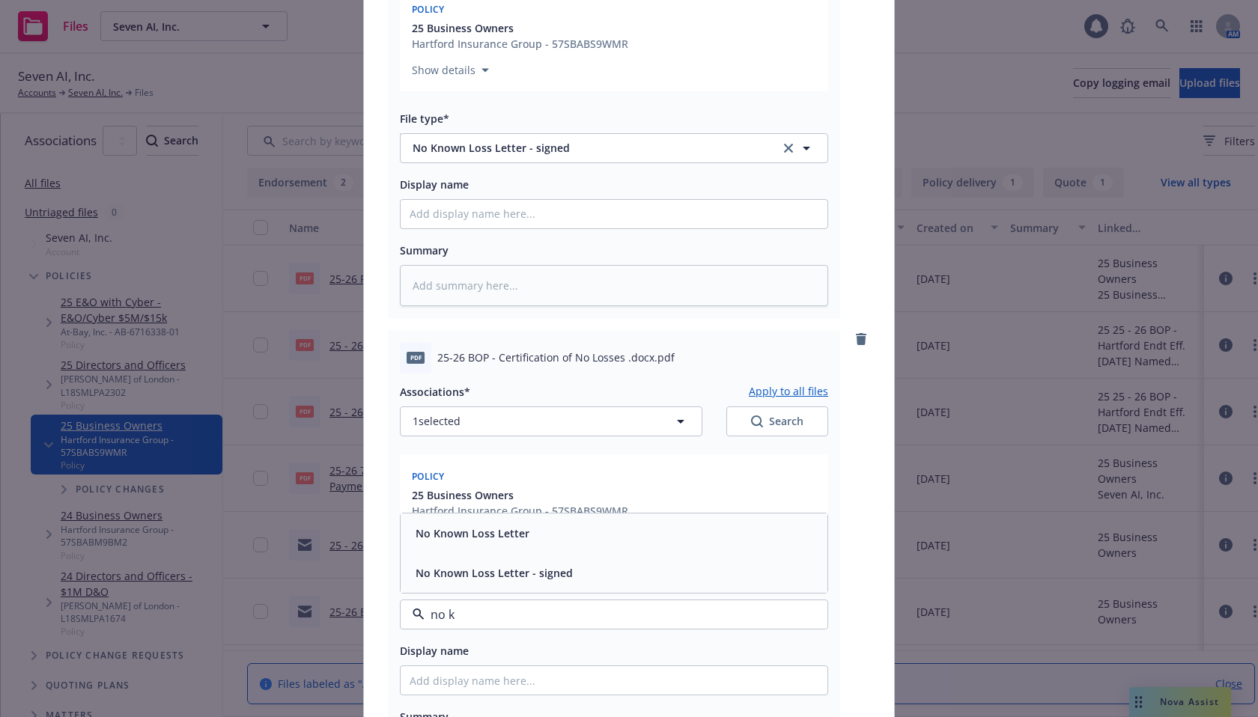
type input "no kn"
click at [493, 573] on span "No Known Loss Letter - signed" at bounding box center [494, 573] width 157 height 16
type textarea "x"
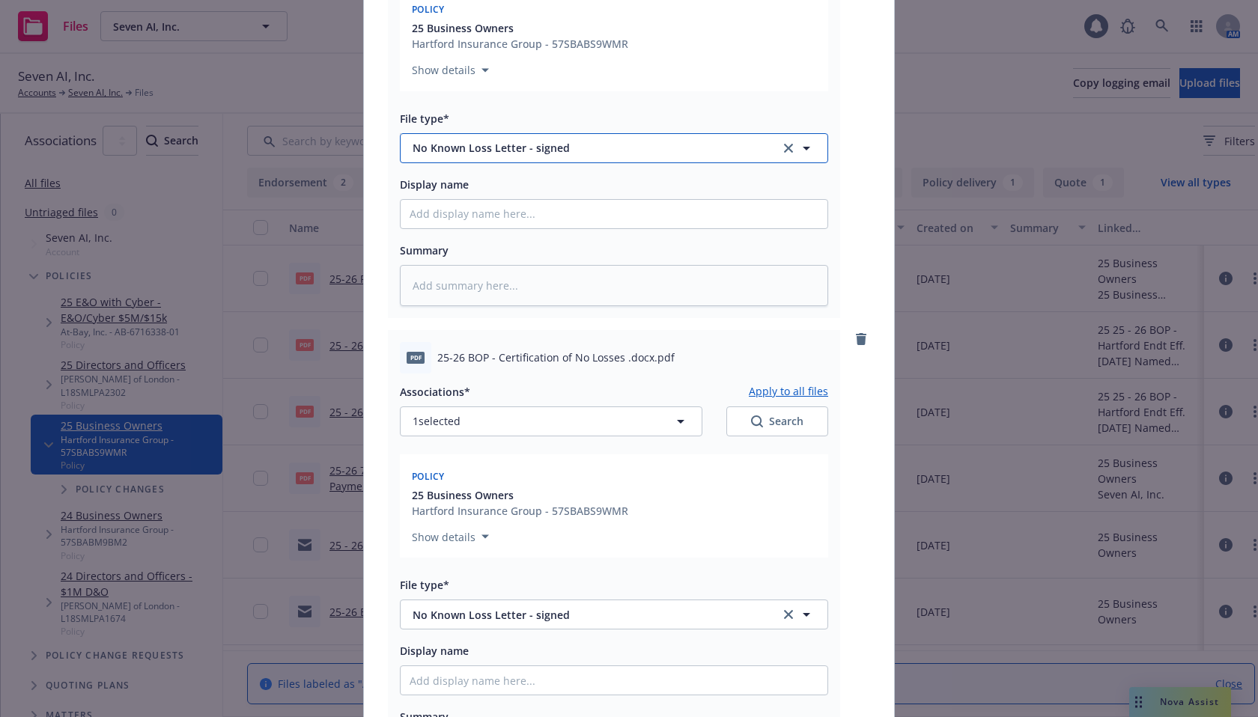
click at [505, 153] on span "No Known Loss Letter - signed" at bounding box center [586, 148] width 347 height 16
type input "email"
click at [514, 177] on div "Email" at bounding box center [614, 190] width 427 height 40
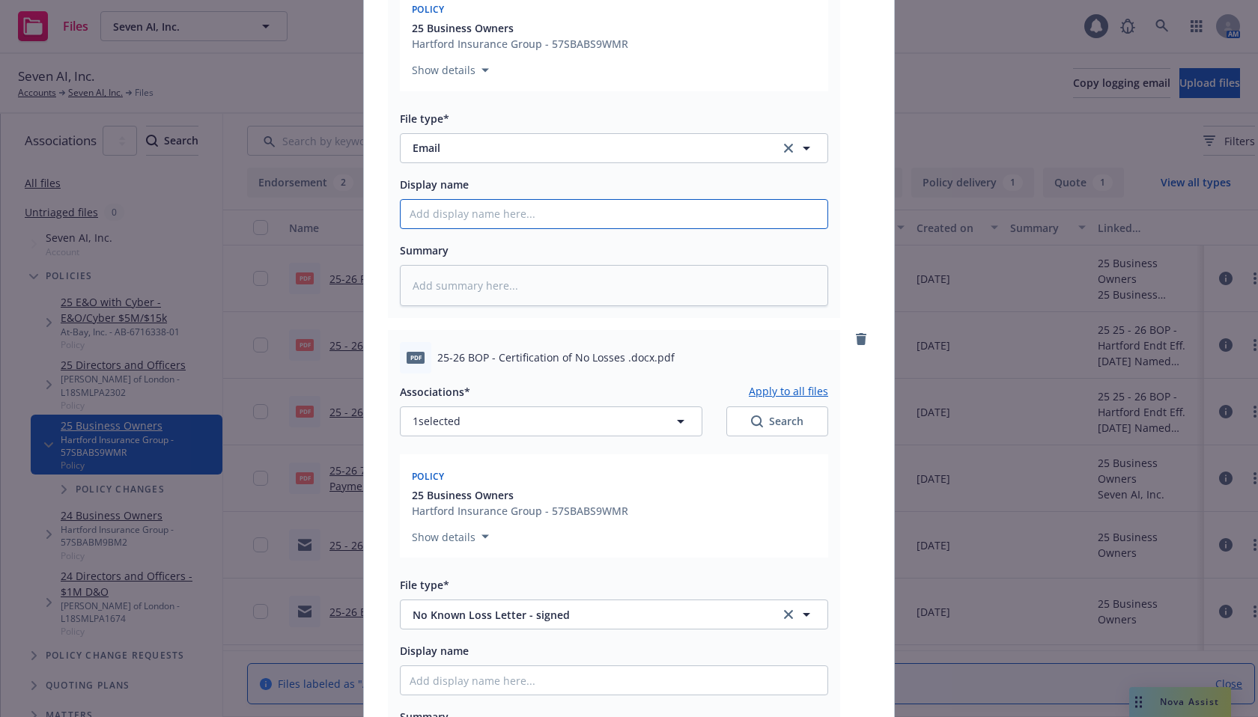
click at [517, 214] on input "Display name" at bounding box center [614, 214] width 427 height 28
type textarea "x"
type input "BO"
type textarea "x"
type input "BOP"
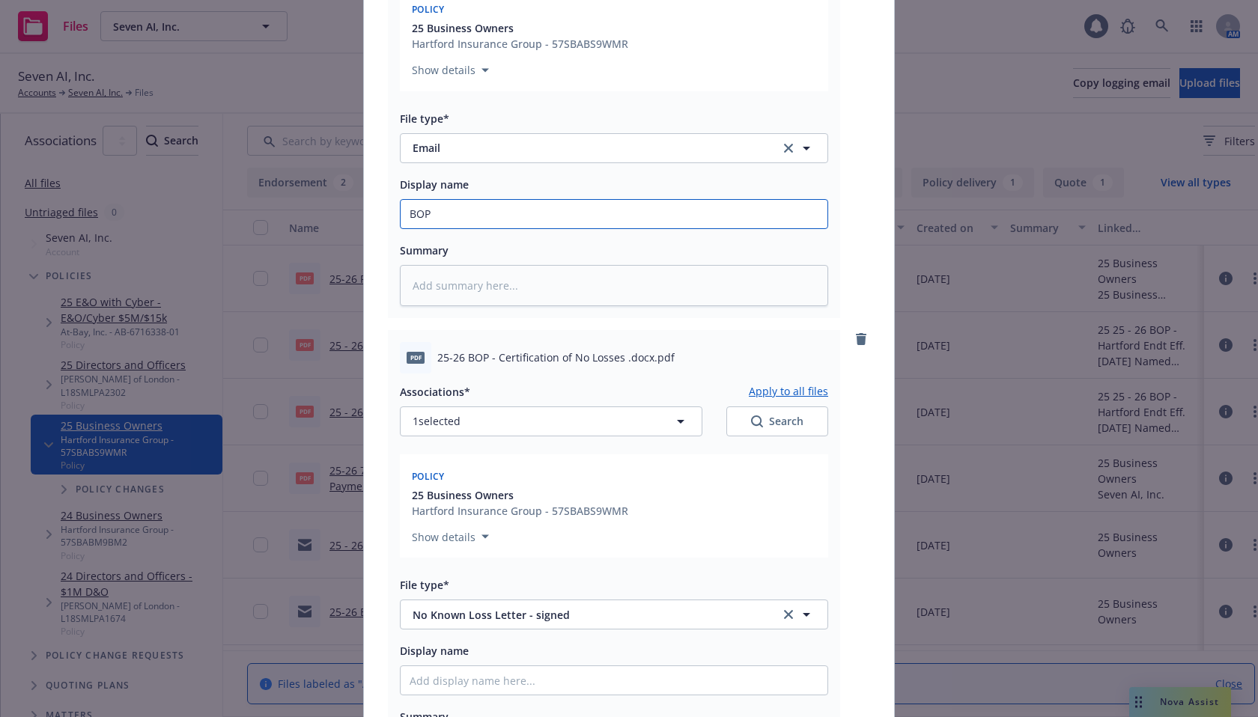
type textarea "x"
type input "BOP"
type textarea "x"
type input "BOP no"
type textarea "x"
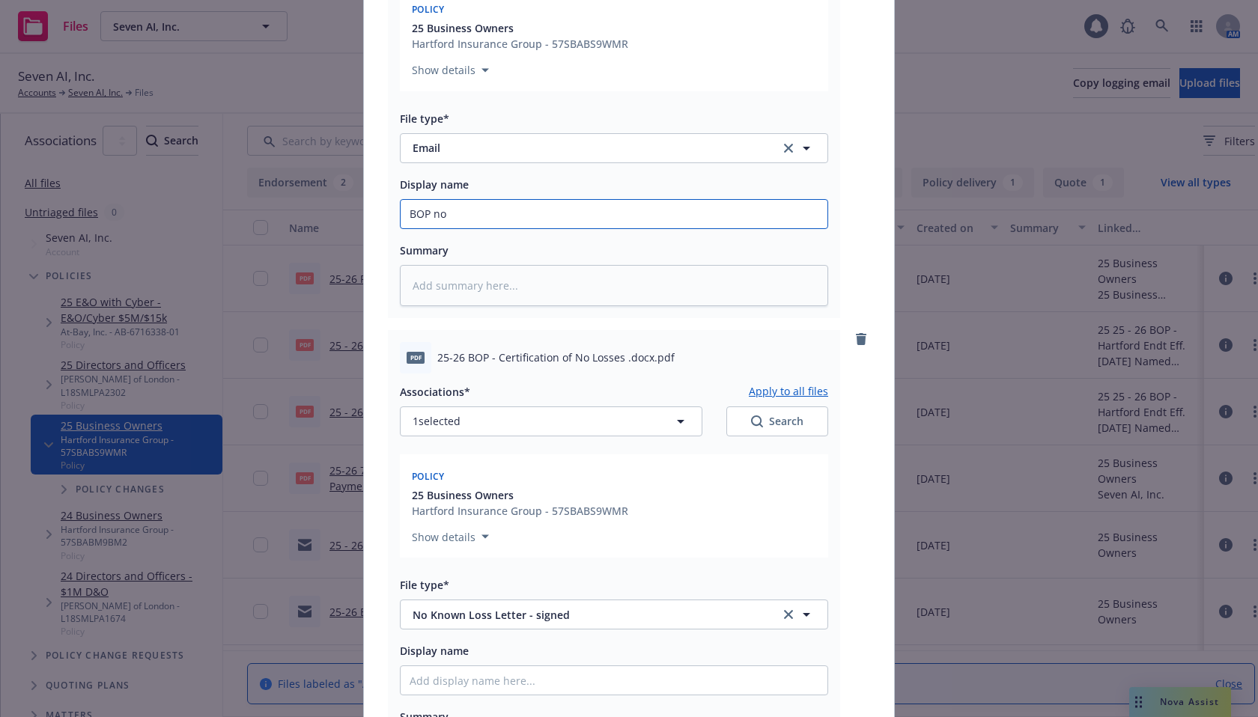
type input "BOP no"
type textarea "x"
type input "BOP no K"
type textarea "x"
type input "BOP no Kn"
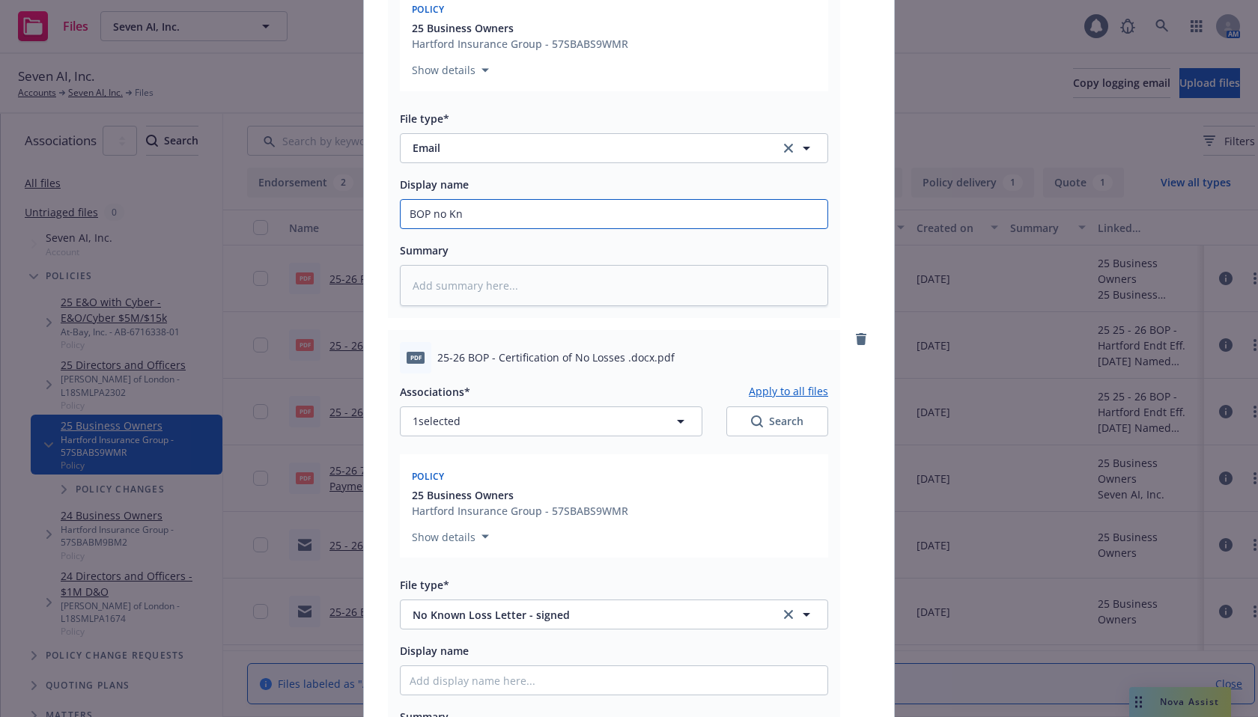
type textarea "x"
type input "BOP no Kno"
type textarea "x"
type input "BOP no Known"
type textarea "x"
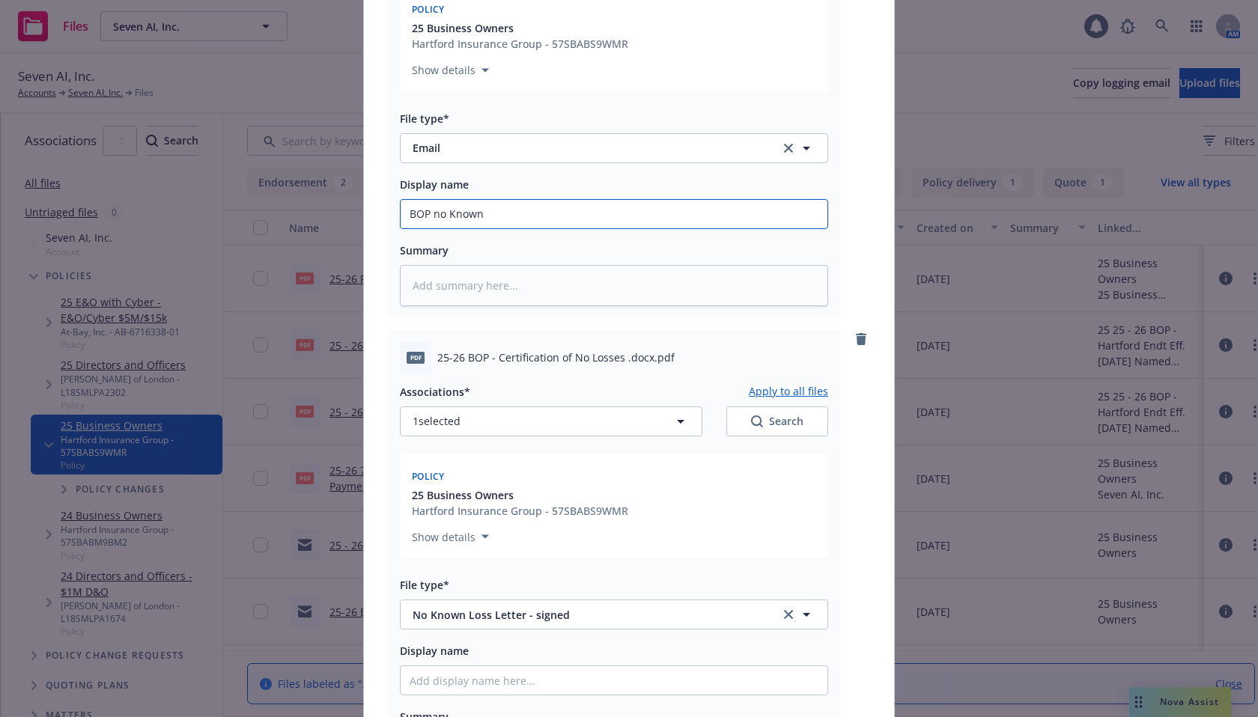
type input "BOP no Known"
type textarea "x"
type input "BOP no Known L"
type textarea "x"
type input "BOP no Known Lo"
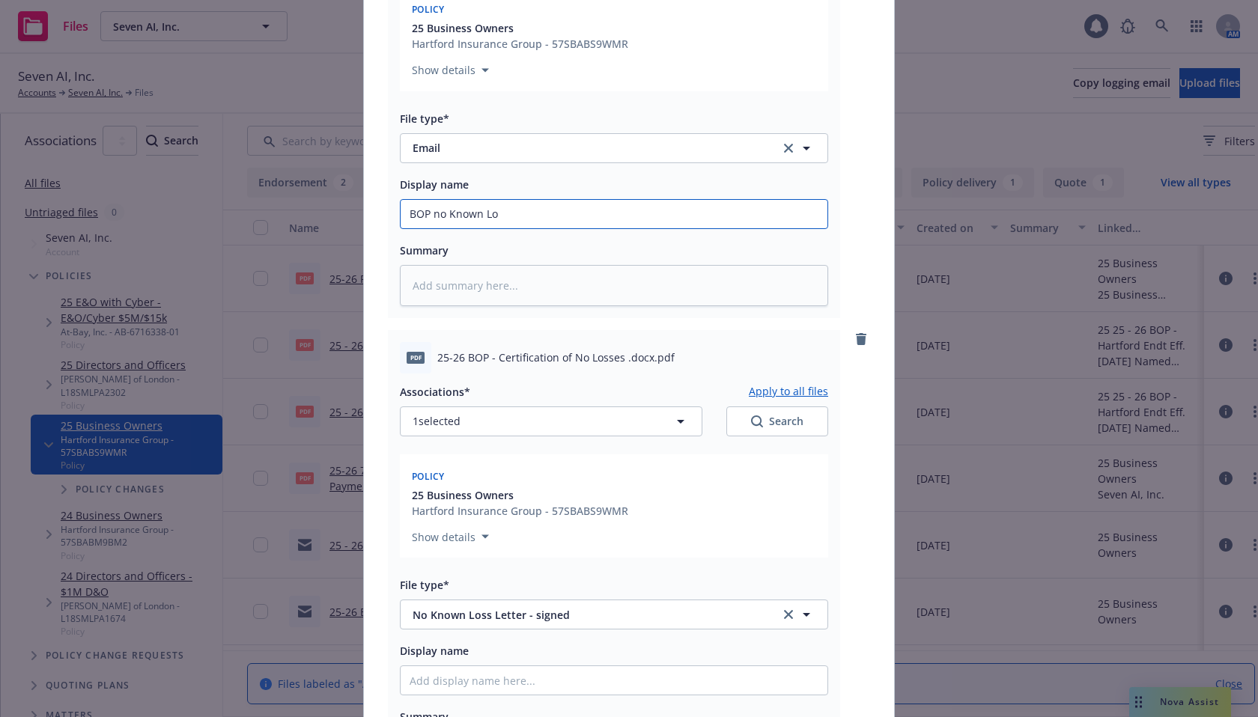
type textarea "x"
type input "BOP no Known Los"
type textarea "x"
type input "BOP no Known Loss"
type textarea "x"
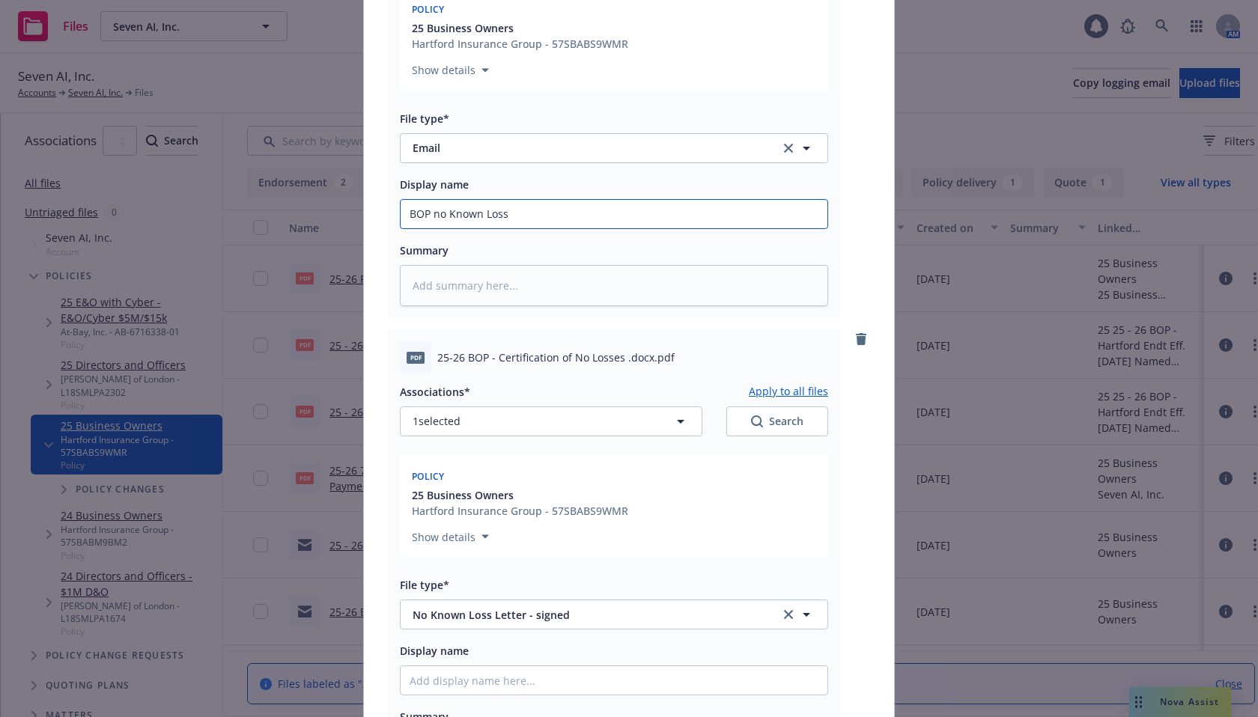
type input "BOP no Known Loss L"
type textarea "x"
type input "BOP no Known Loss Le"
type textarea "x"
type input "BOP no Known Loss Let"
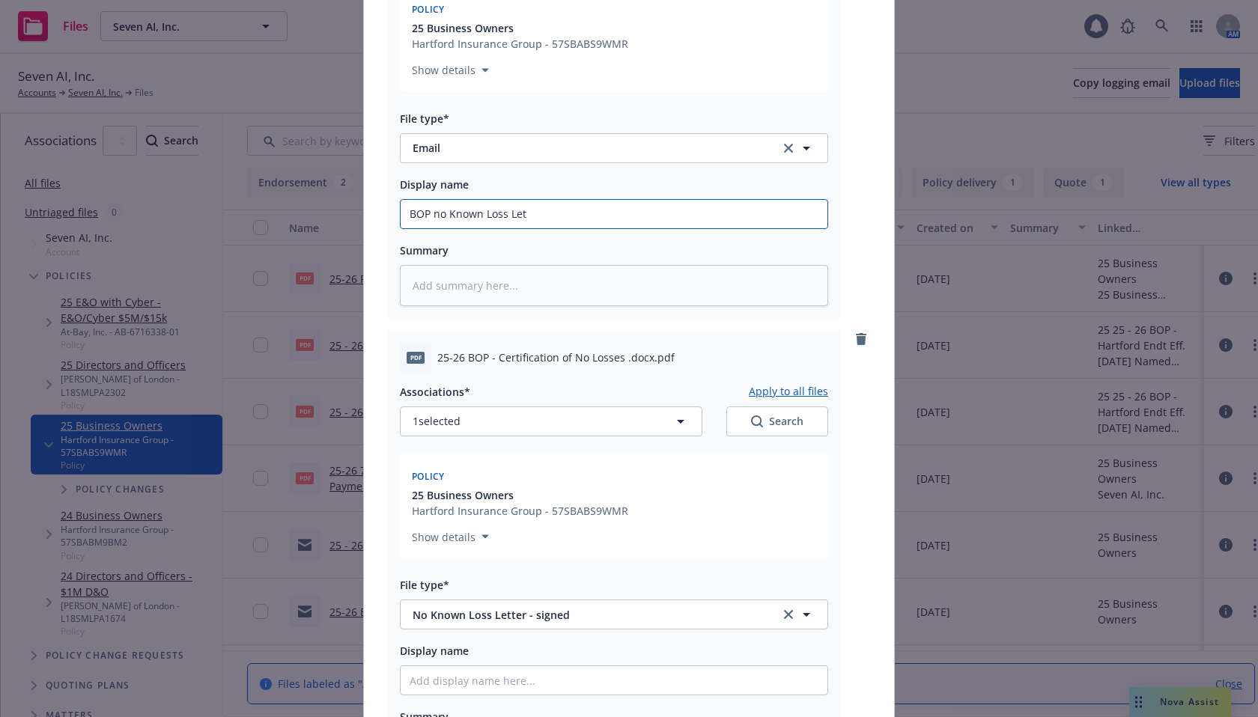
type textarea "x"
type input "BOP no Known Loss Lette"
type textarea "x"
type input "BOP no Known Loss Letter"
type textarea "x"
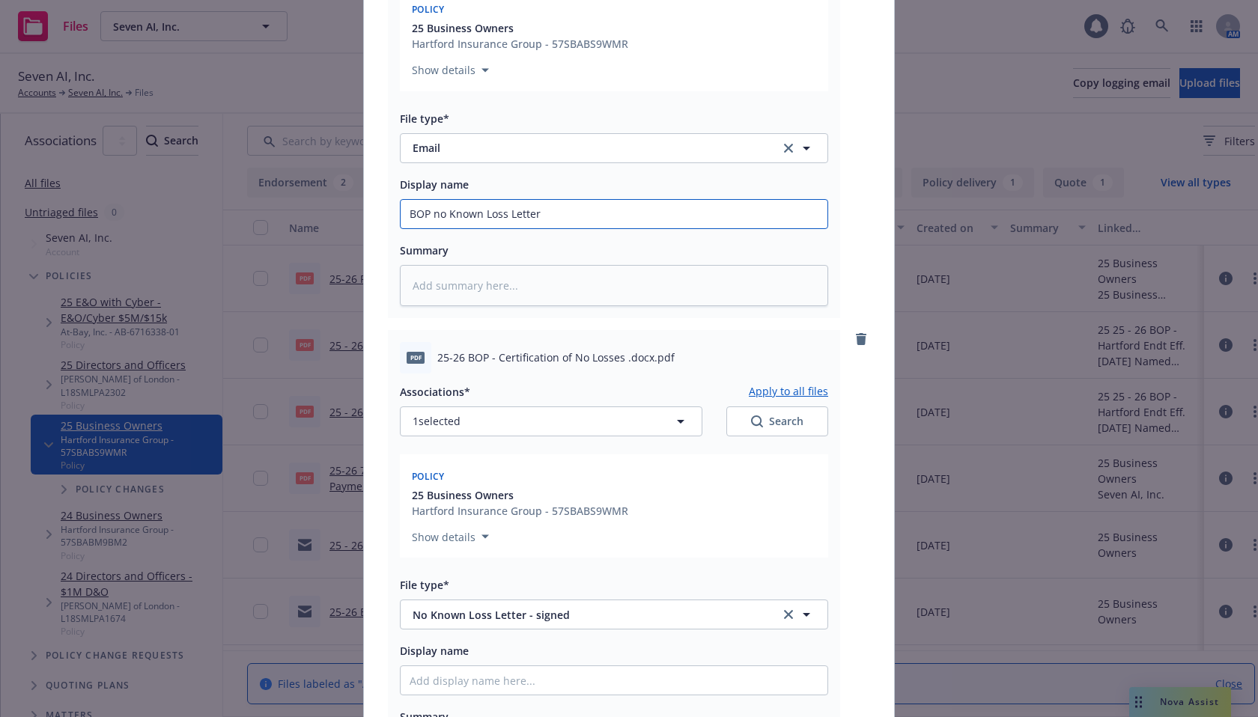
type input "BOP no Known Loss Letter"
type textarea "x"
type input "BOP no Known Loss Letter s"
type textarea "x"
type input "BOP no Known Loss Letter si"
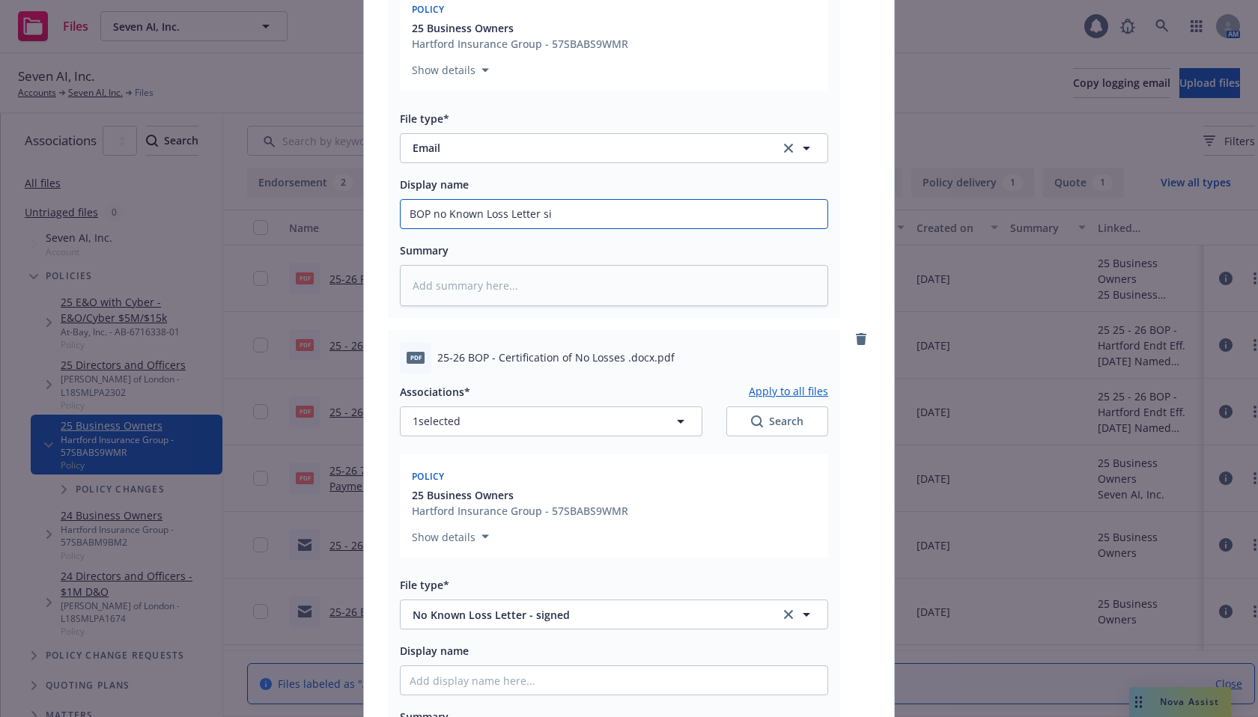
type textarea "x"
type input "BOP no Known Loss Letter sig"
type textarea "x"
type input "BOP no Known Loss Letter sign"
type textarea "x"
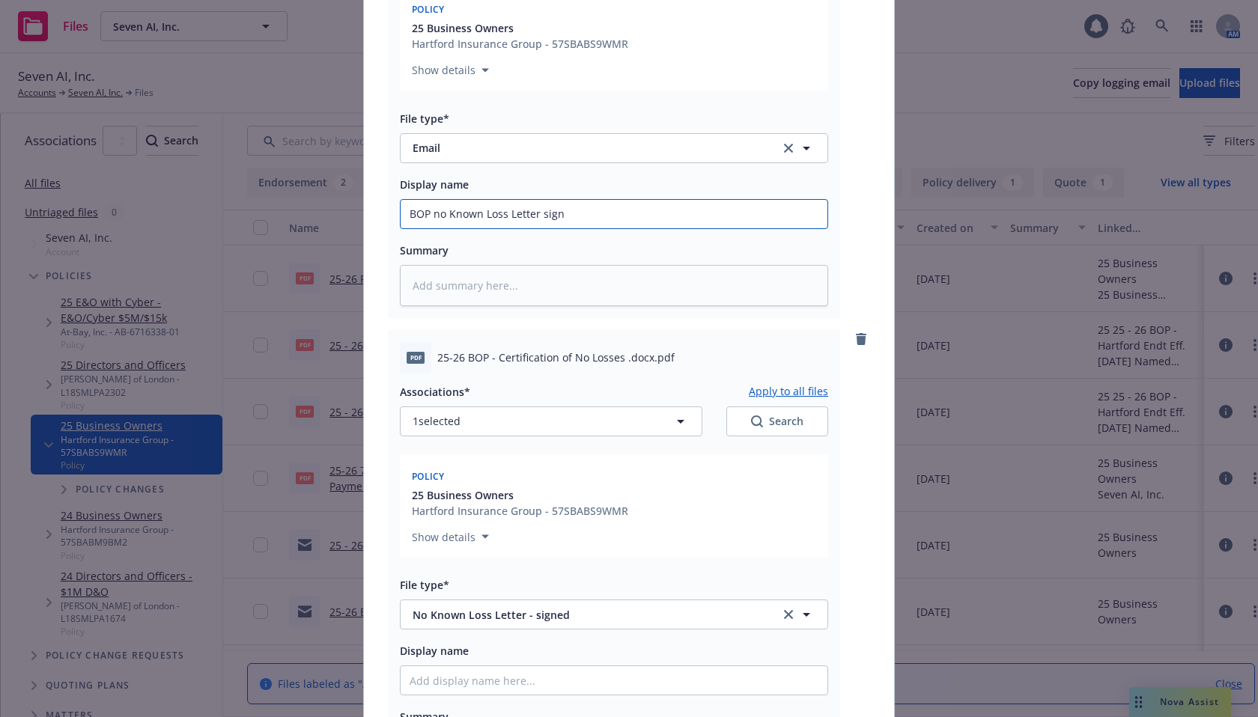
type input "BOP no Known Loss Letter signe"
type textarea "x"
type input "BOP no Known Loss Letter signed"
type textarea "x"
type input "BOP no Known Loss Letter signed b"
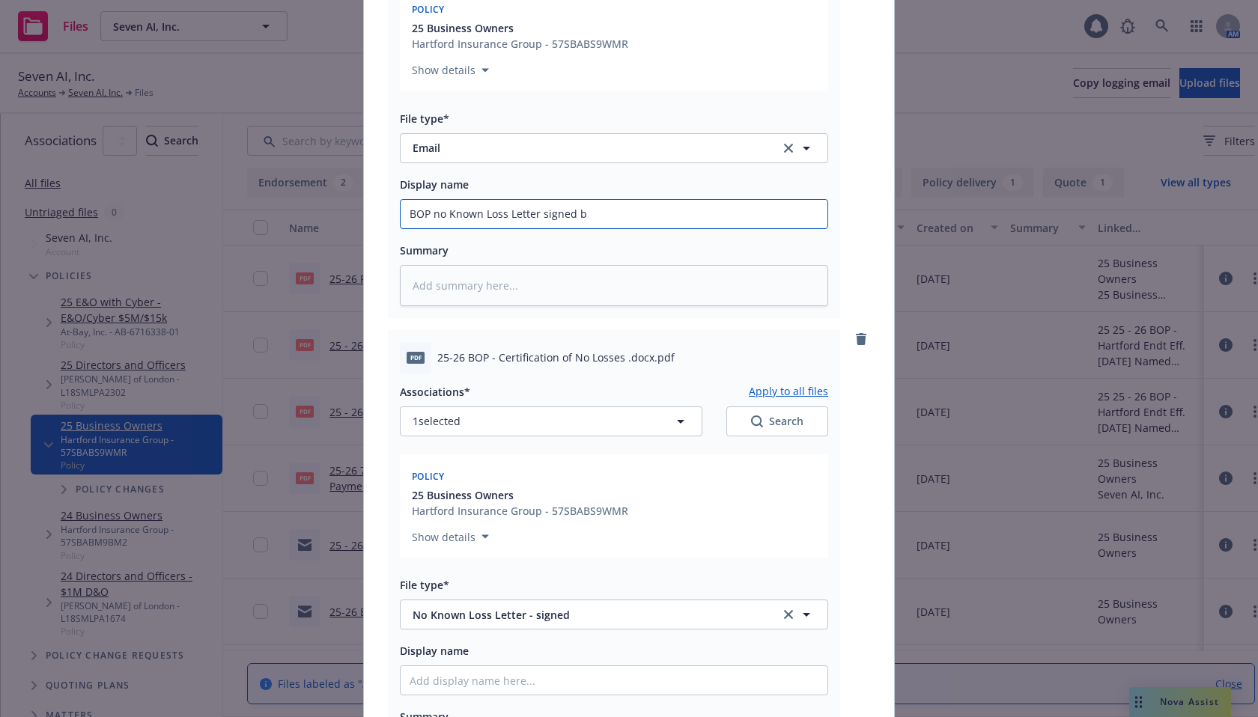
type textarea "x"
type input "BOP no Known Loss Letter signed by"
type textarea "x"
type input "BOP no Known Loss Letter signed by"
type textarea "x"
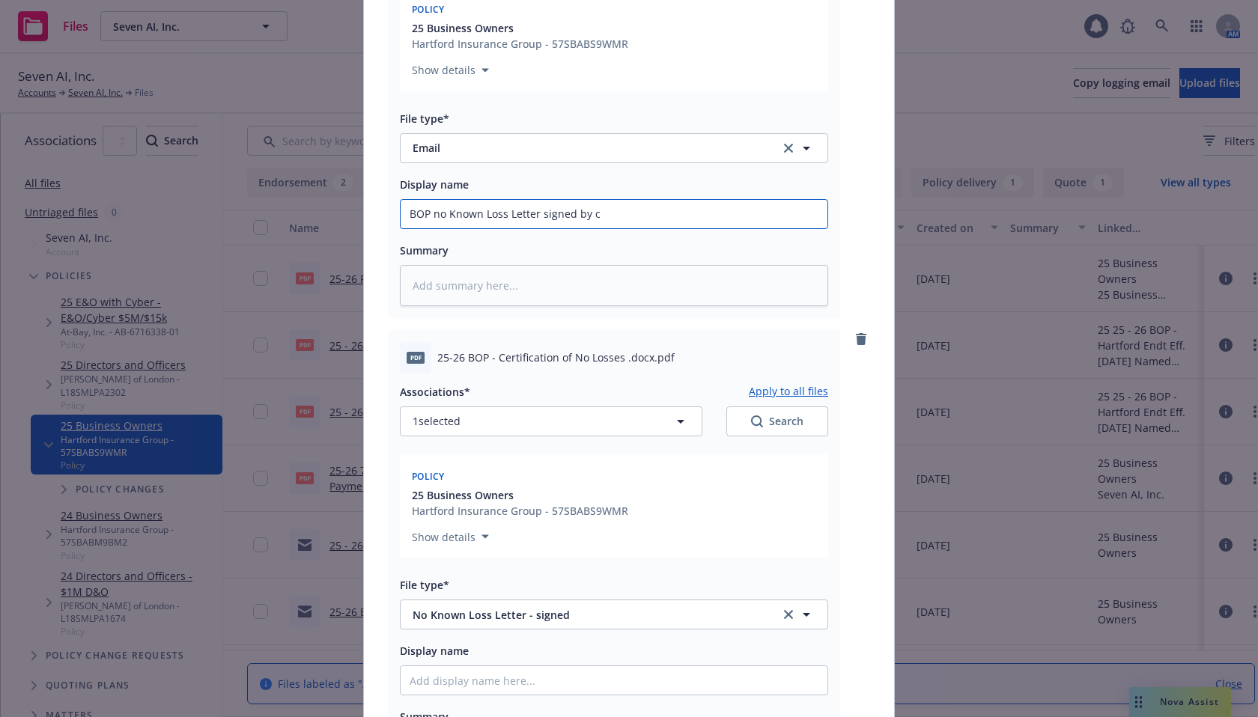
type input "BOP no Known Loss Letter signed by cl"
type textarea "x"
type input "BOP no Known Loss Letter signed by cli"
type textarea "x"
type input "BOP no Known Loss Letter signed by clie"
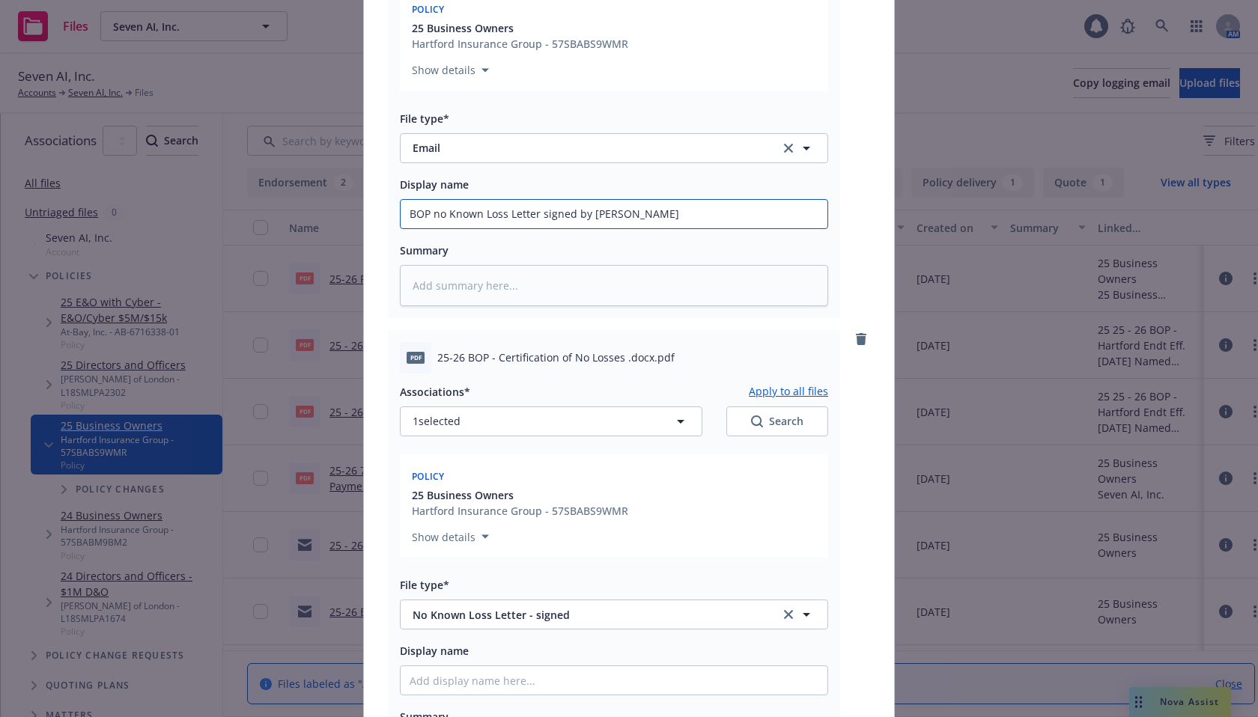
type textarea "x"
type input "BOP no Known Loss Letter signed by clien"
type textarea "x"
type input "BOP no Known Loss Letter signed by client"
type textarea "x"
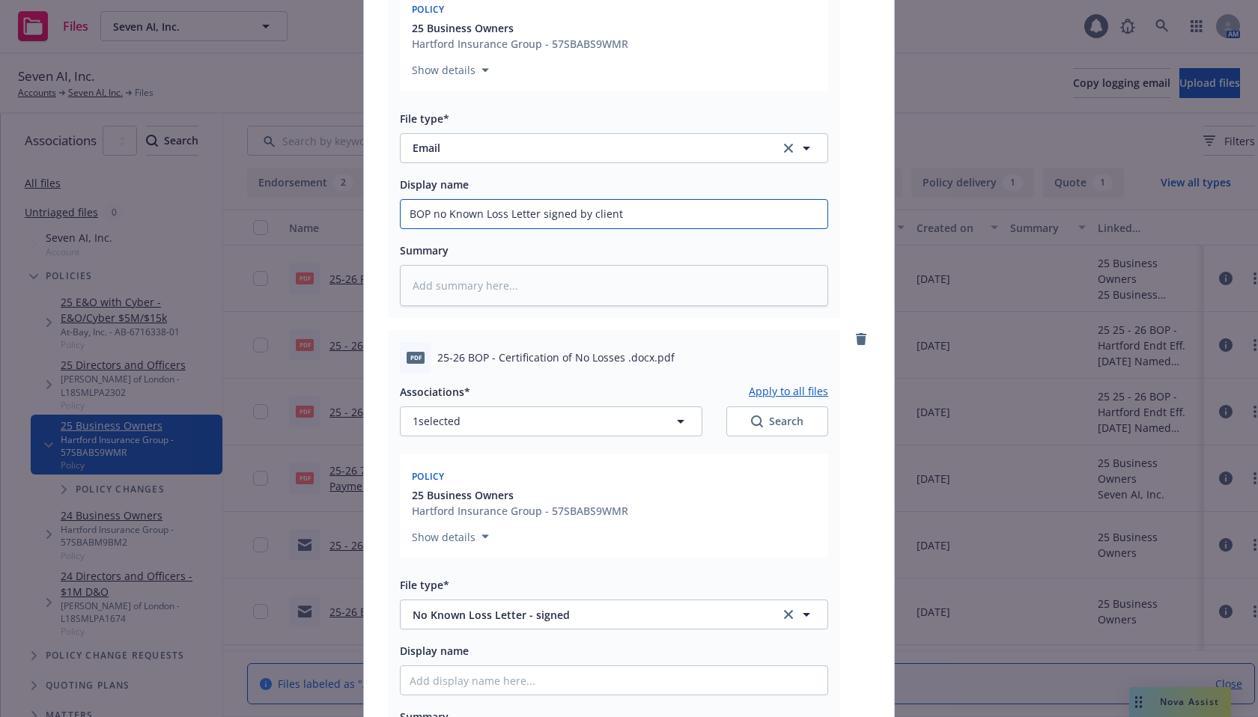
type input "BOP no Known Loss Letter signed by client"
click at [429, 217] on input "BOP no Known Loss Letter signed by client" at bounding box center [614, 214] width 427 height 28
type textarea "x"
type input "BOP o Known Loss Letter signed by client"
type textarea "x"
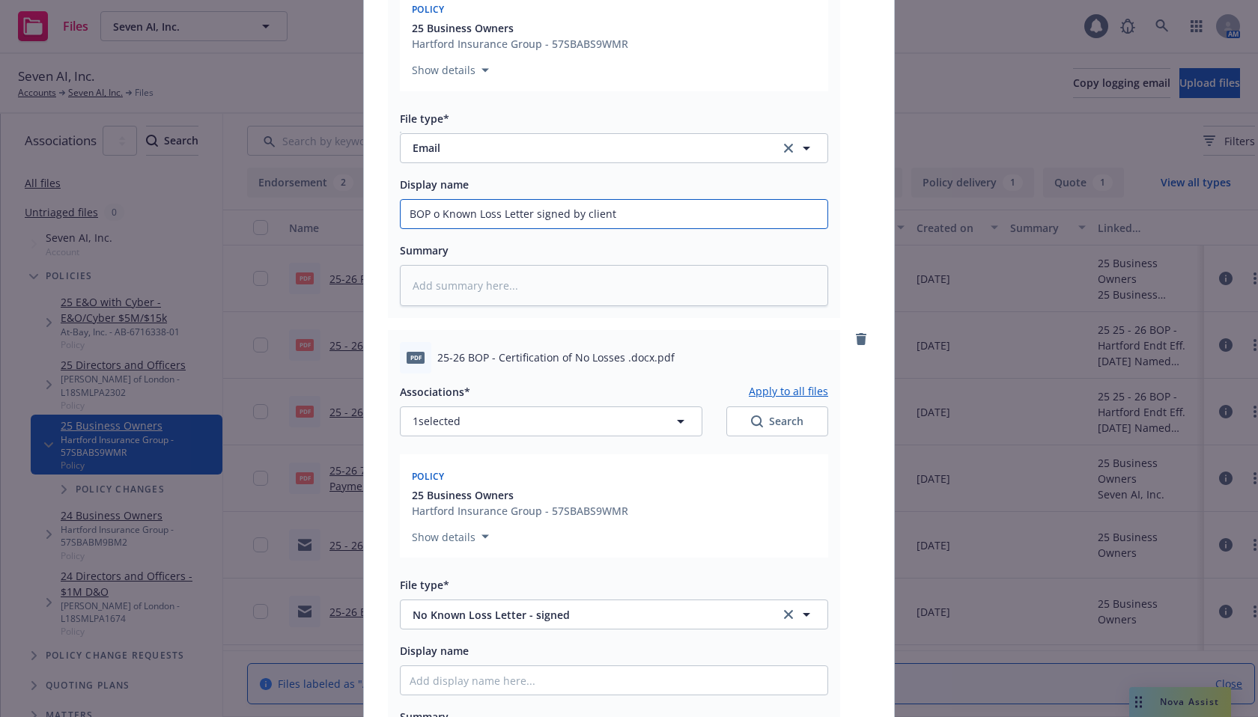
type input "BOP <o Known Loss Letter signed by client"
type textarea "x"
type input "BOP o Known Loss Letter signed by client"
type textarea "x"
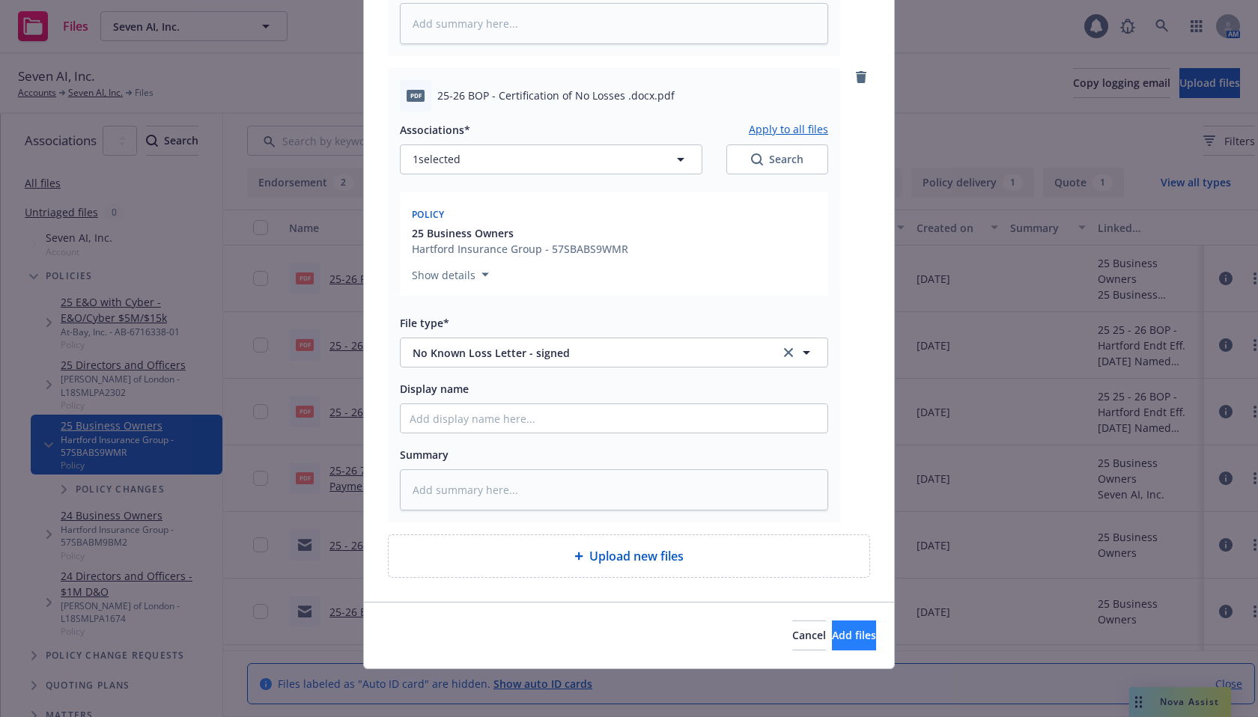
type input "BOP No Known Loss Letter signed by client"
click at [834, 628] on span "Add files" at bounding box center [854, 635] width 44 height 14
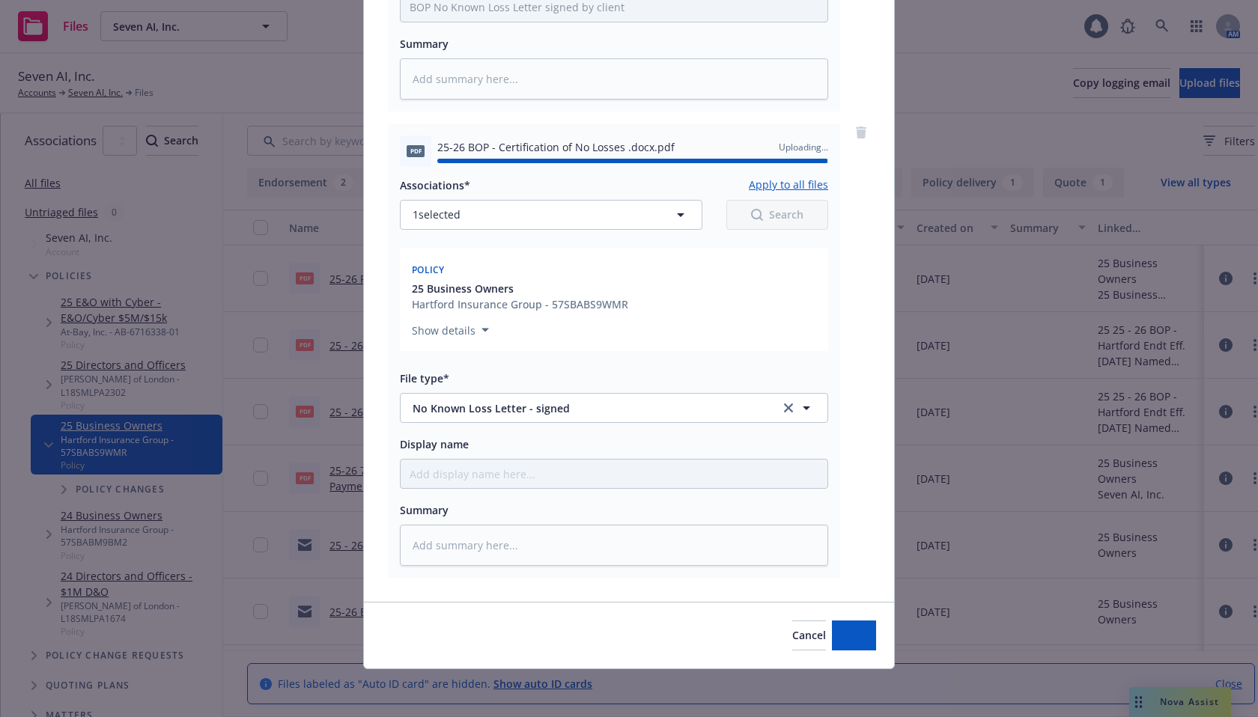
type textarea "x"
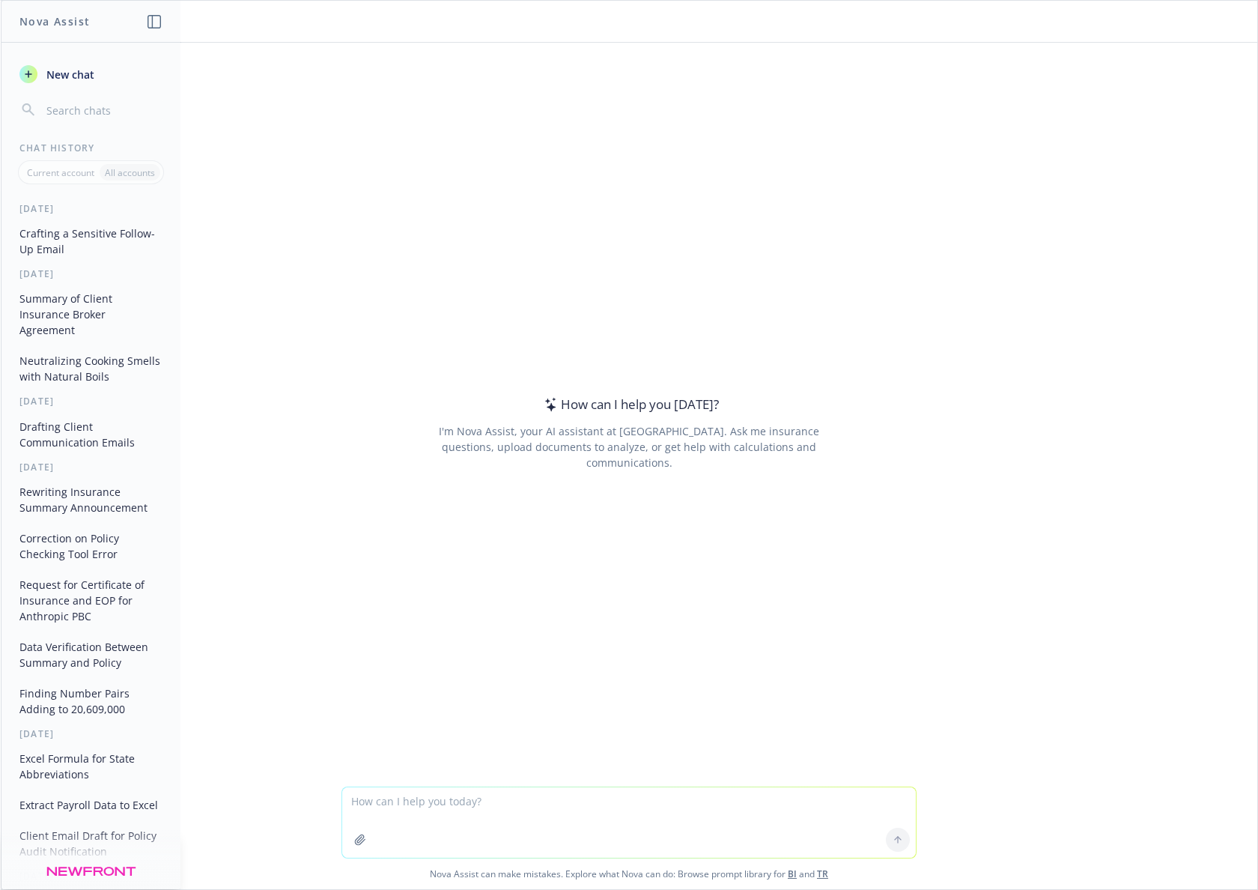
click at [469, 818] on textarea at bounding box center [629, 822] width 574 height 70
click at [368, 799] on textarea "clientis asking" at bounding box center [629, 822] width 574 height 70
click at [458, 806] on textarea "client is asking" at bounding box center [629, 822] width 574 height 70
paste textarea "Hello, [PERSON_NAME], could you please confirm if the payment of the invoices a…"
click at [499, 823] on textarea "client is asking Hello, [PERSON_NAME], could you please confirm if the payment …" at bounding box center [629, 822] width 574 height 70
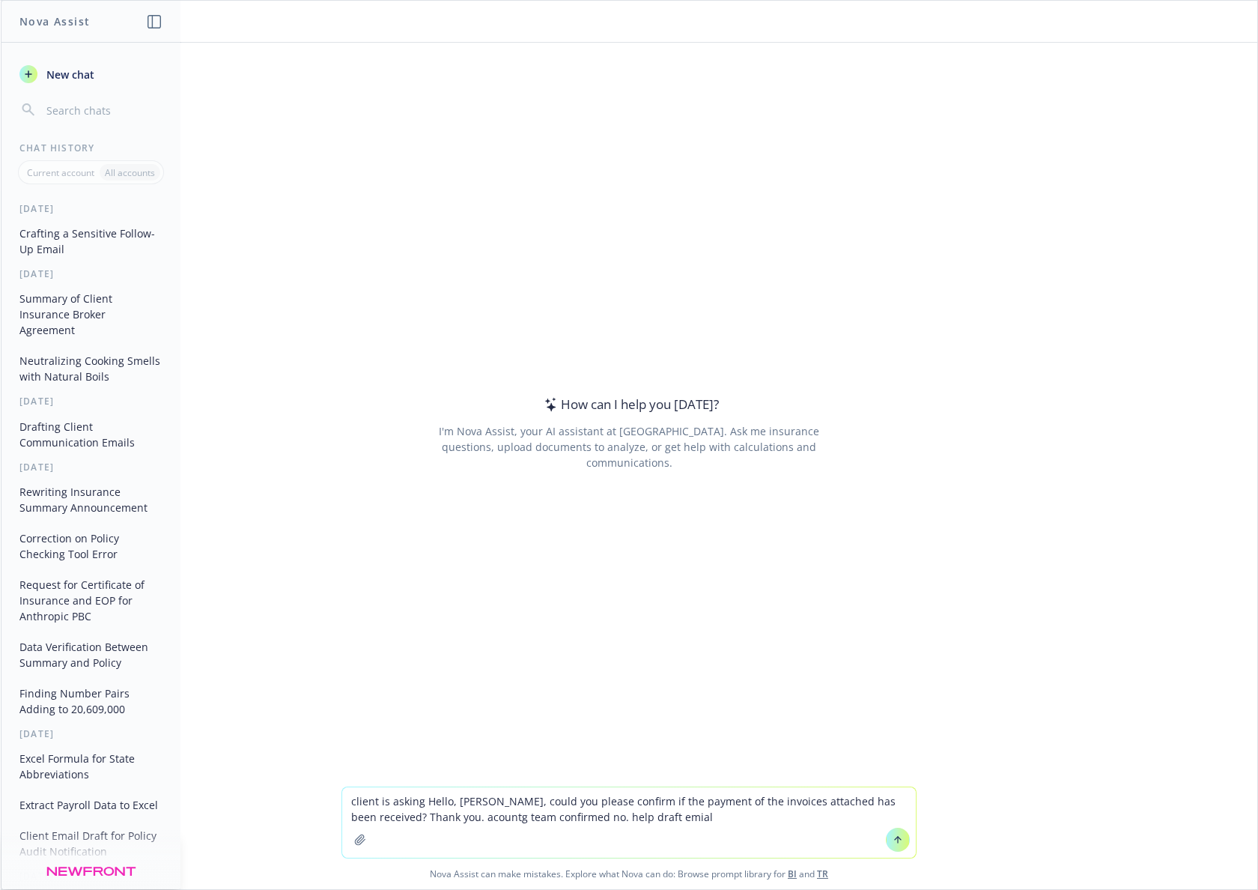
type textarea "client is asking Hello, [PERSON_NAME], could you please confirm if the payment …"
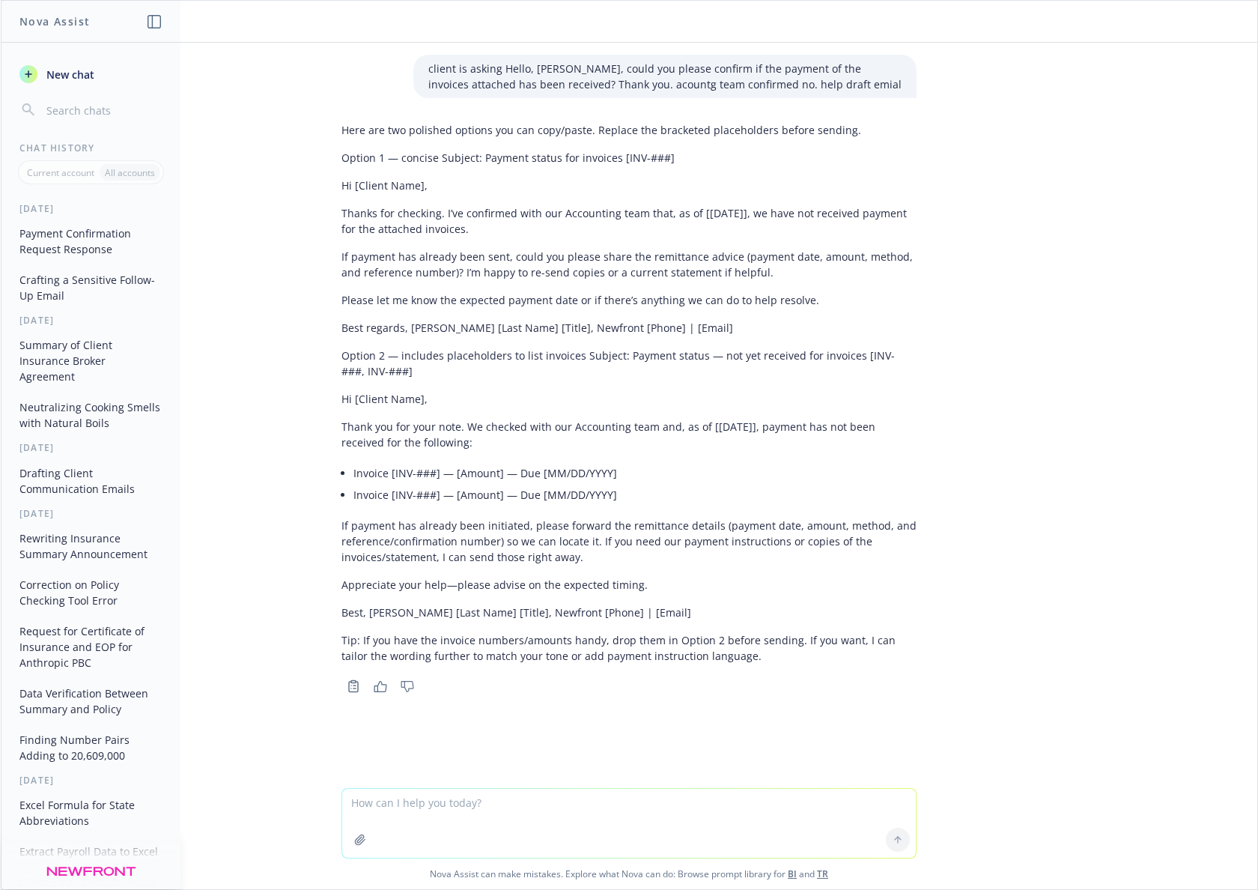
click at [409, 815] on textarea at bounding box center [629, 823] width 574 height 69
paste textarea "Our accounting team advised they have not received payment. Could you please sh…"
type textarea "how does this sound: Our accounting team advised they have not received payment…"
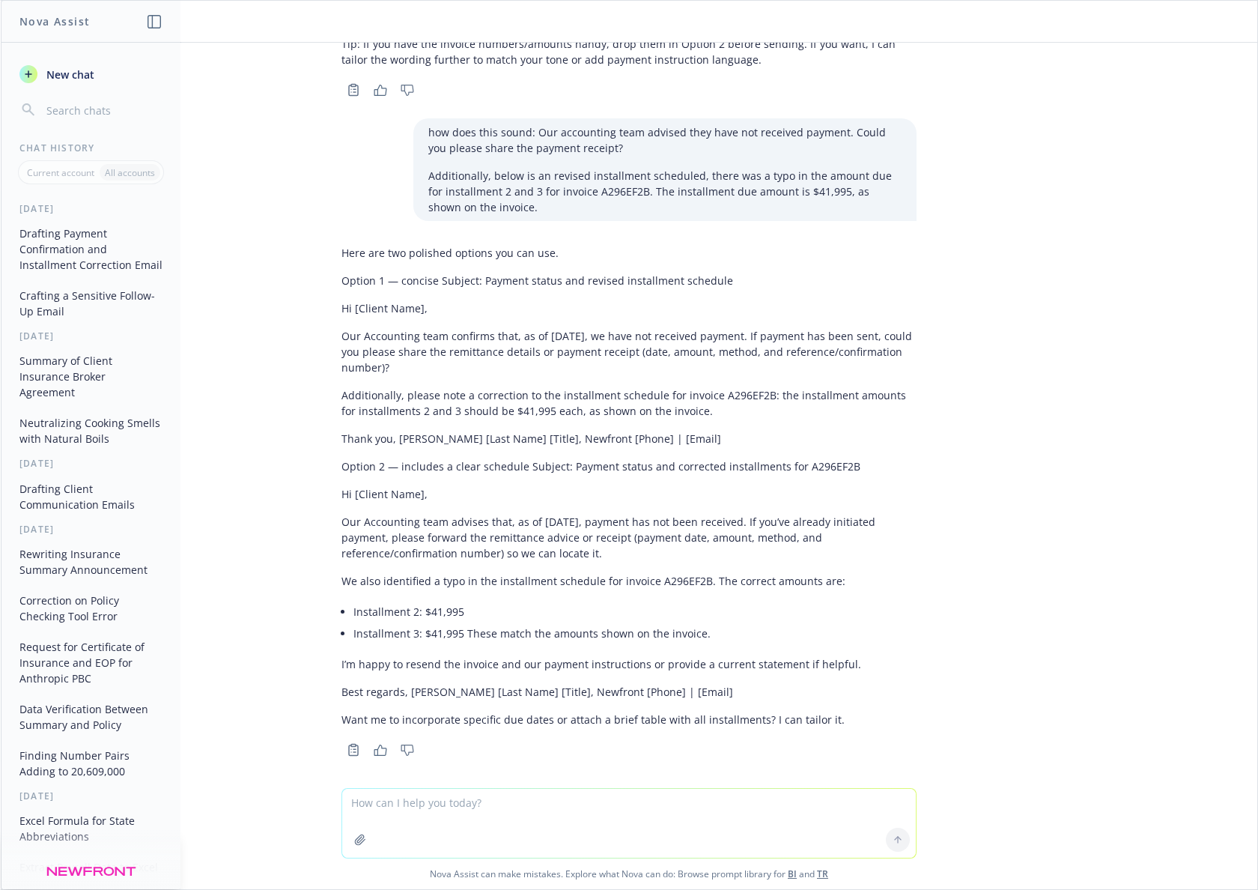
scroll to position [604, 0]
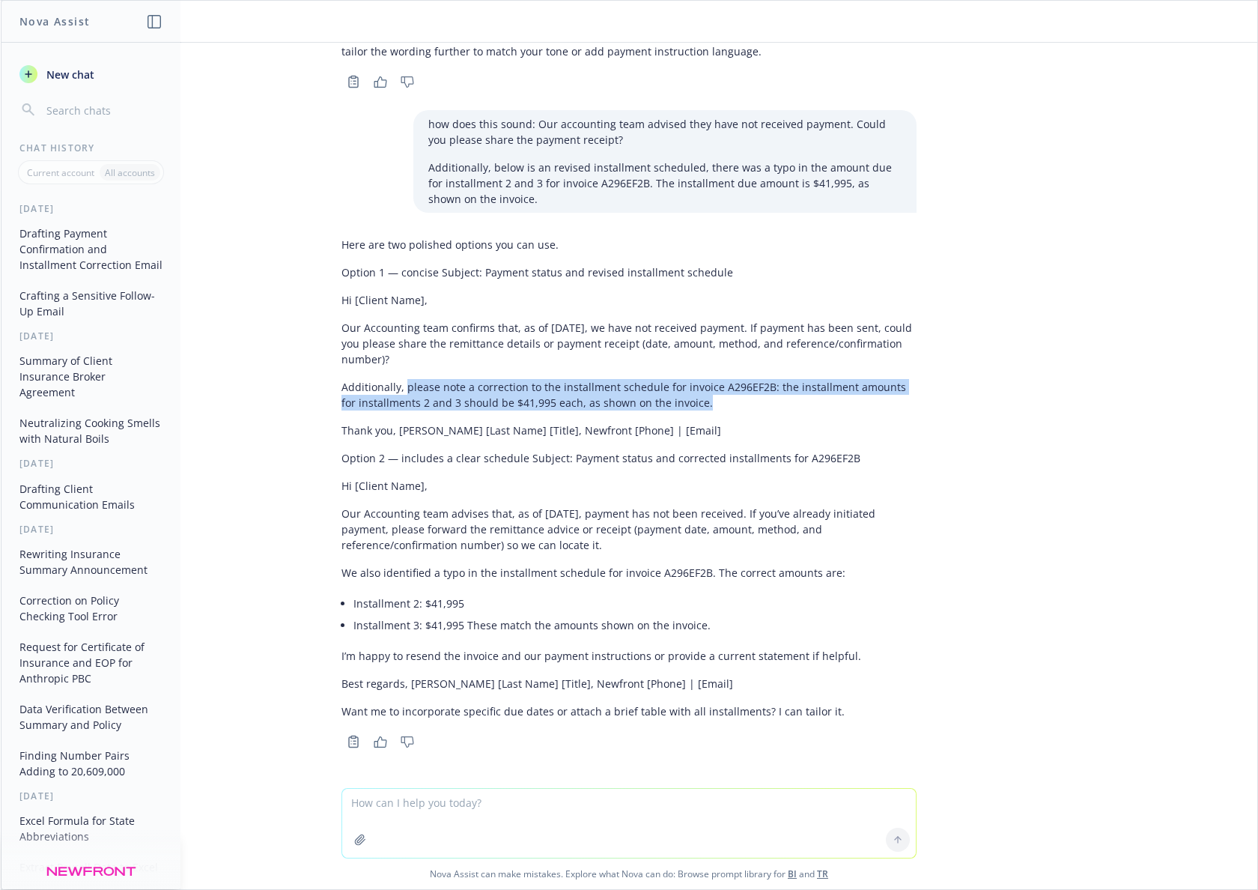
drag, startPoint x: 391, startPoint y: 385, endPoint x: 685, endPoint y: 401, distance: 294.7
click at [685, 401] on p "Additionally, please note a correction to the installment schedule for invoice …" at bounding box center [628, 394] width 575 height 31
copy p "please note a correction to the installment schedule for invoice A296EF2B: the …"
